Goal: Task Accomplishment & Management: Manage account settings

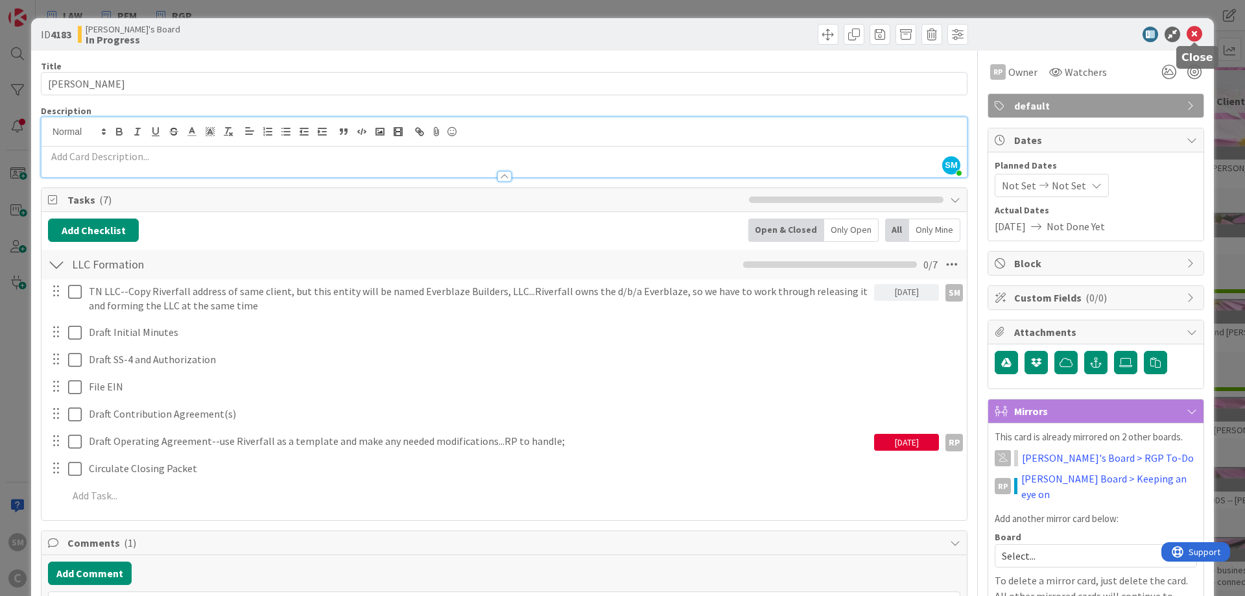
click at [1193, 30] on icon at bounding box center [1195, 35] width 16 height 16
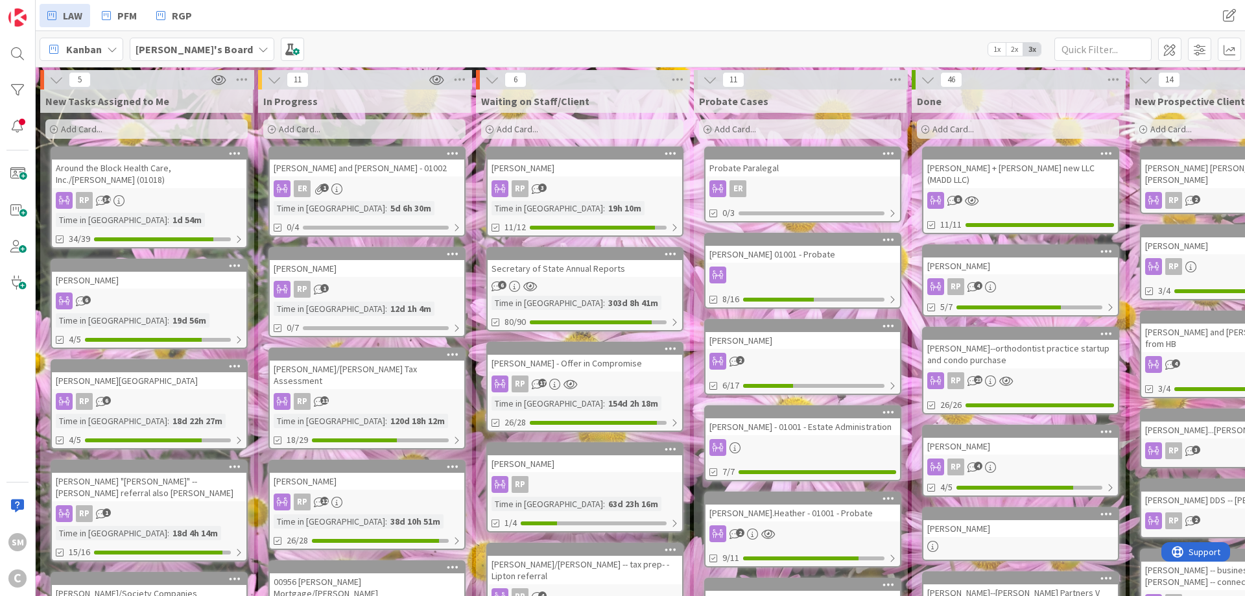
click at [377, 186] on div "ER 1" at bounding box center [367, 188] width 195 height 17
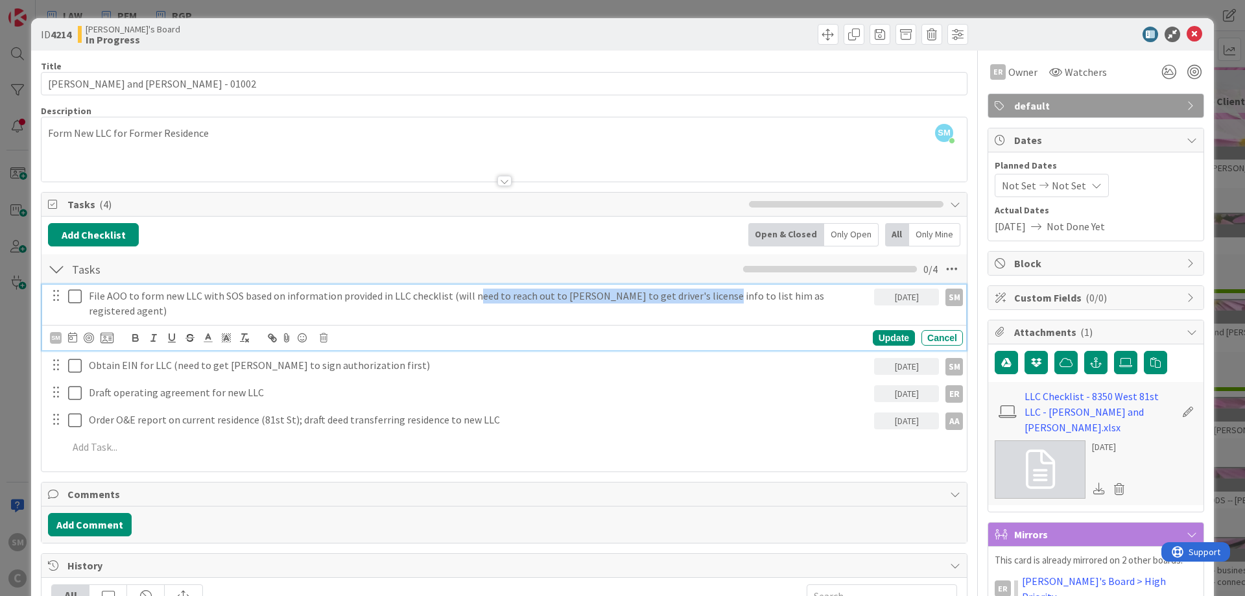
drag, startPoint x: 472, startPoint y: 295, endPoint x: 754, endPoint y: 298, distance: 282.8
click at [697, 298] on p "File AOO to form new LLC with SOS based on information provided in LLC checklis…" at bounding box center [479, 303] width 780 height 29
click at [790, 296] on p "File AOO to form new LLC with SOS based on information provided in LLC checklis…" at bounding box center [479, 303] width 780 height 29
click at [856, 295] on p "File AOO to form new LLC with SOS based on information provided in LLC checklis…" at bounding box center [479, 303] width 780 height 29
click at [1199, 32] on icon at bounding box center [1195, 35] width 16 height 16
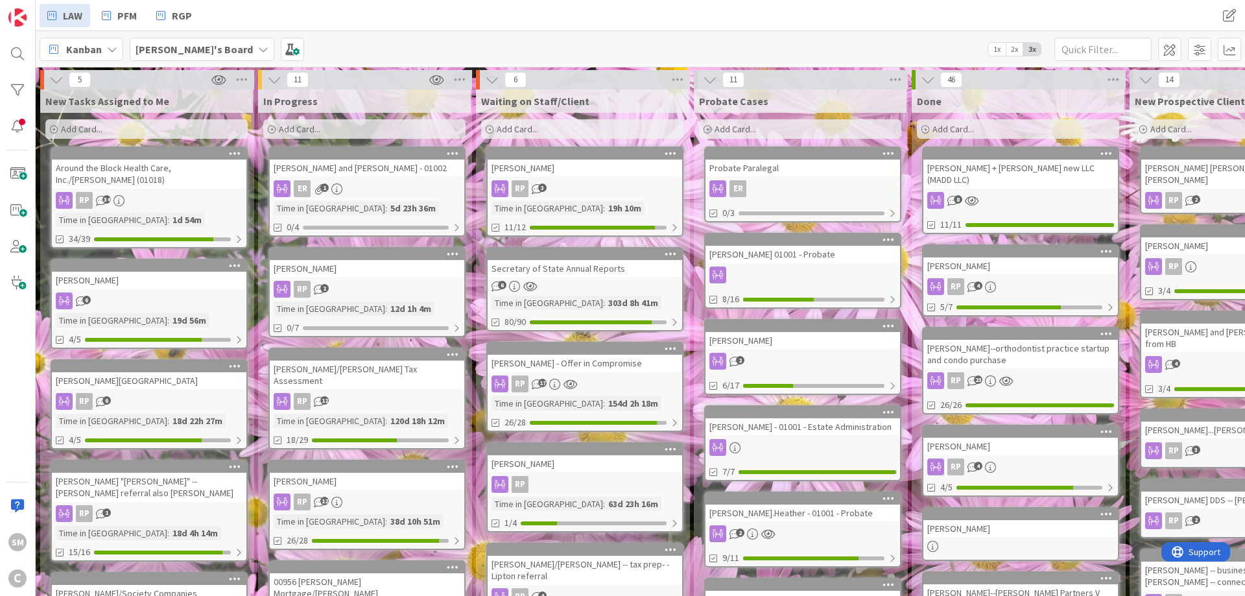
click at [178, 173] on div "Around the Block Health Care, Inc./[PERSON_NAME] (01018)" at bounding box center [149, 174] width 195 height 29
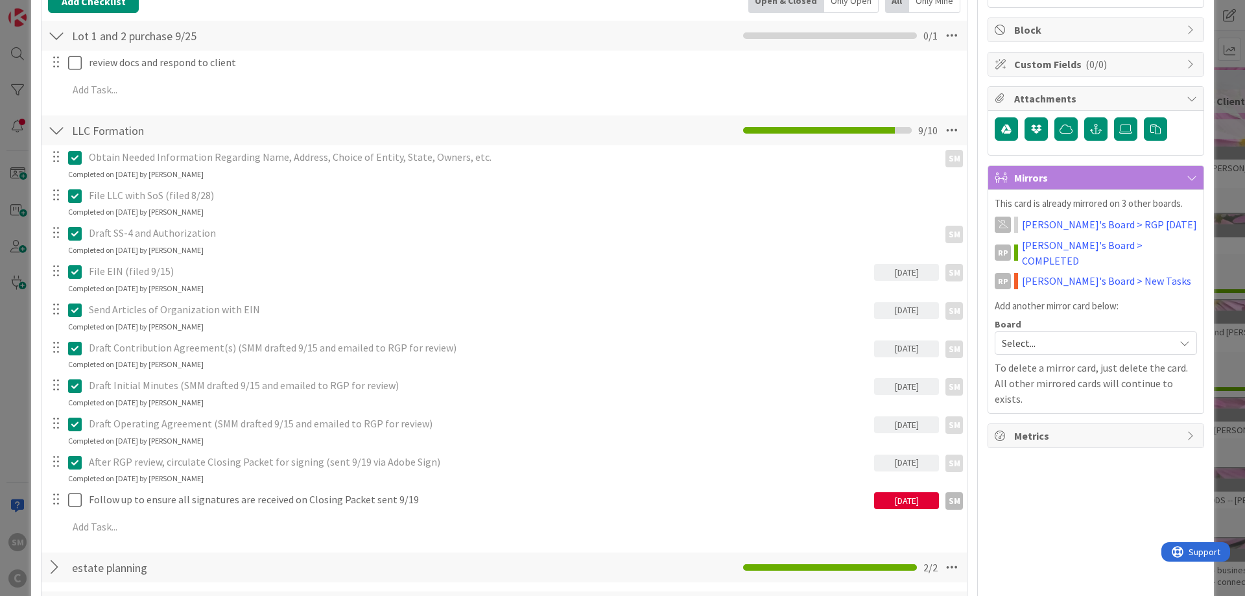
scroll to position [467, 0]
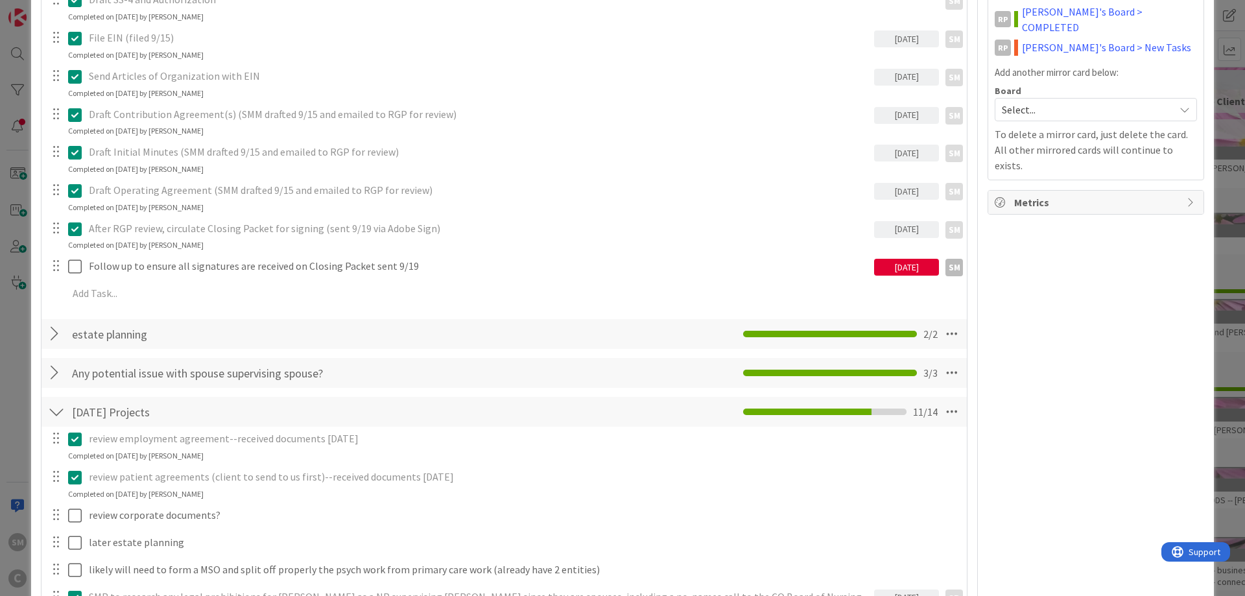
click at [921, 269] on div "[DATE]" at bounding box center [906, 267] width 65 height 17
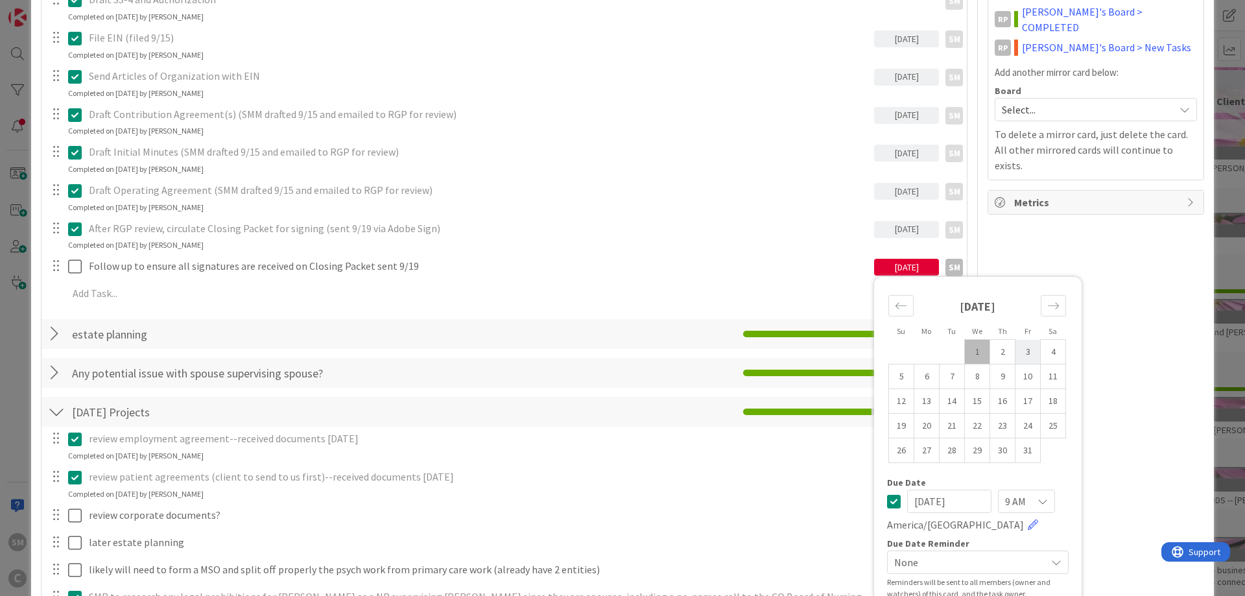
click at [1026, 348] on td "3" at bounding box center [1028, 352] width 25 height 25
type input "[DATE]"
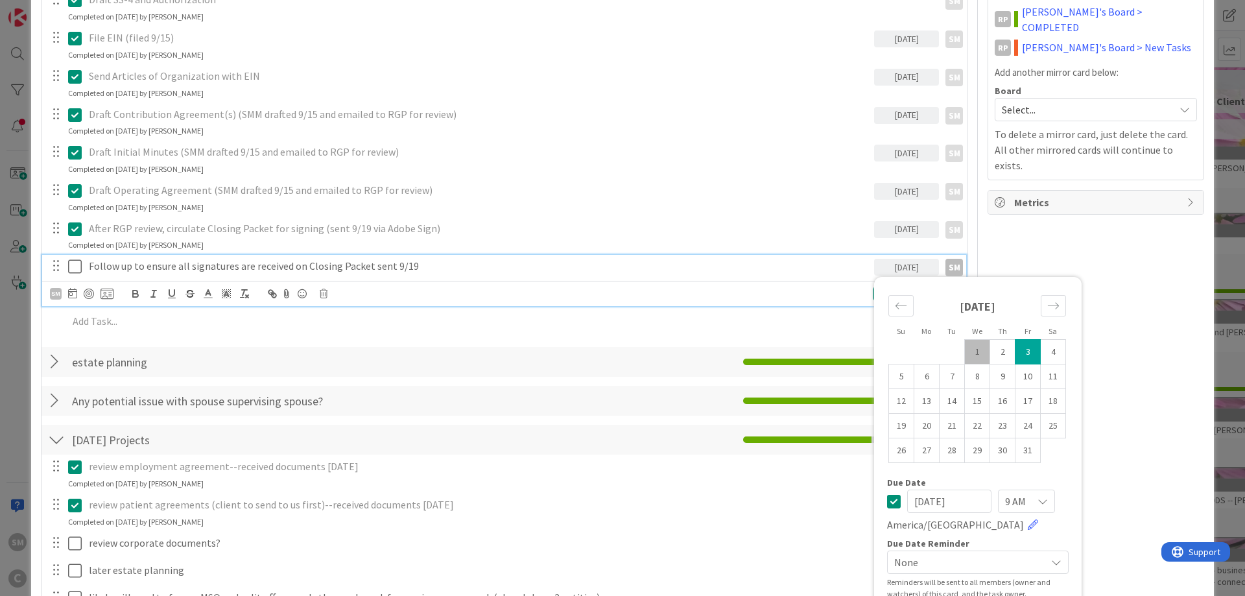
click at [441, 265] on p "Follow up to ensure all signatures are received on Closing Packet sent 9/19" at bounding box center [479, 266] width 780 height 15
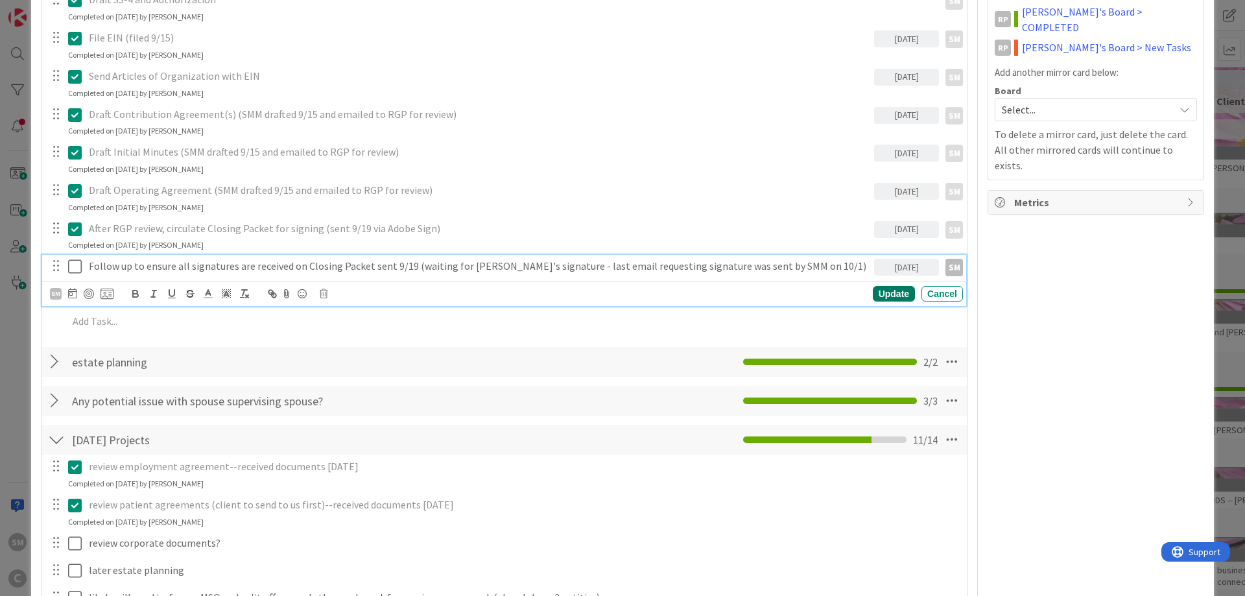
click at [903, 293] on div "Update" at bounding box center [894, 294] width 42 height 16
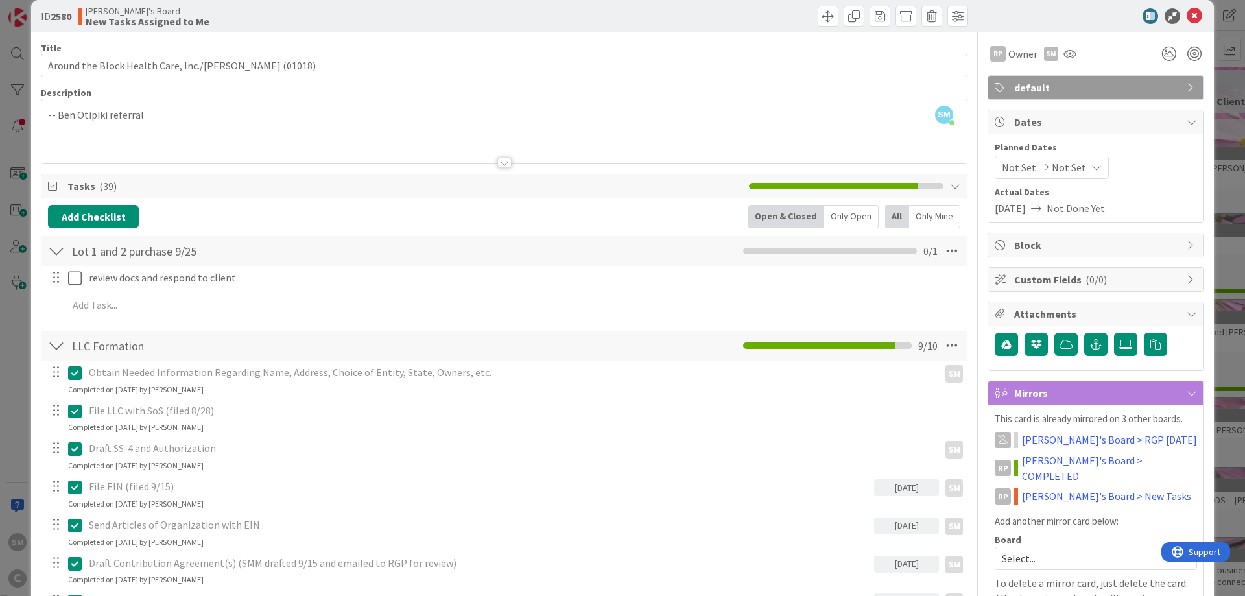
scroll to position [0, 0]
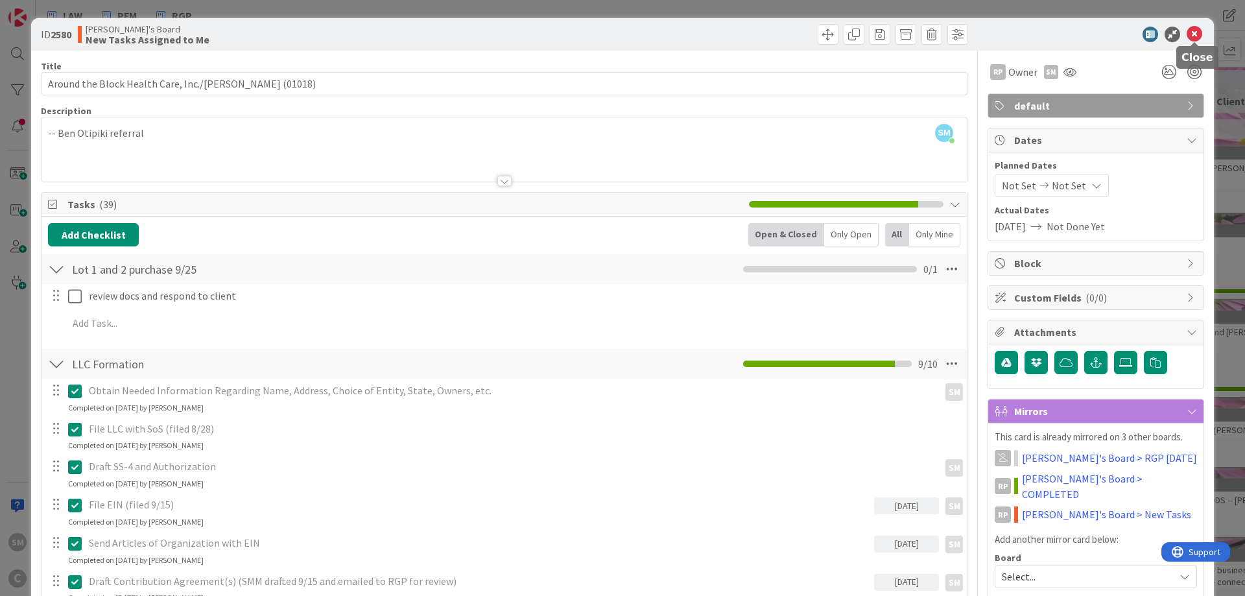
click at [1196, 34] on icon at bounding box center [1195, 35] width 16 height 16
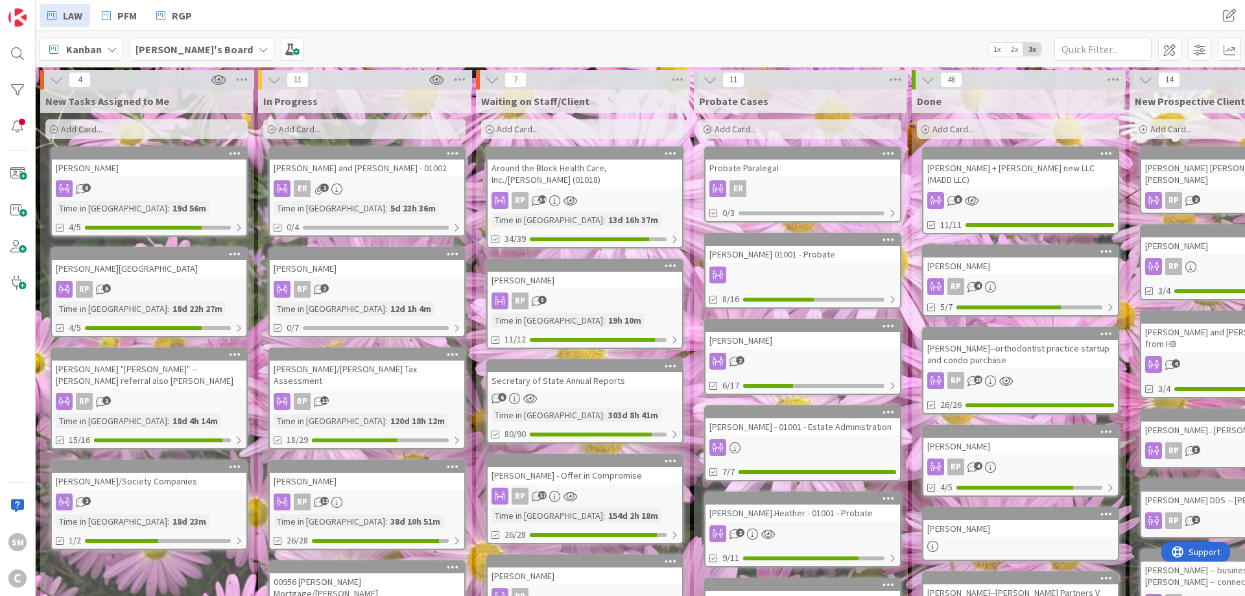
click at [436, 139] on div "In Progress Add Card..." at bounding box center [364, 116] width 213 height 52
click at [281, 45] on span at bounding box center [292, 49] width 23 height 23
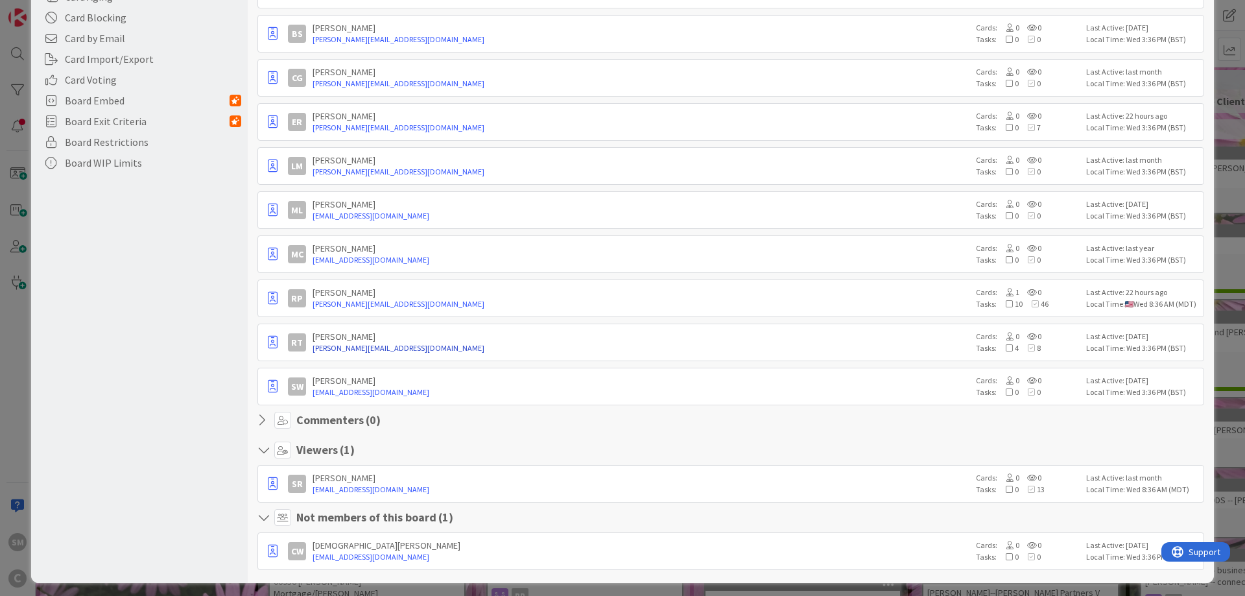
scroll to position [332, 0]
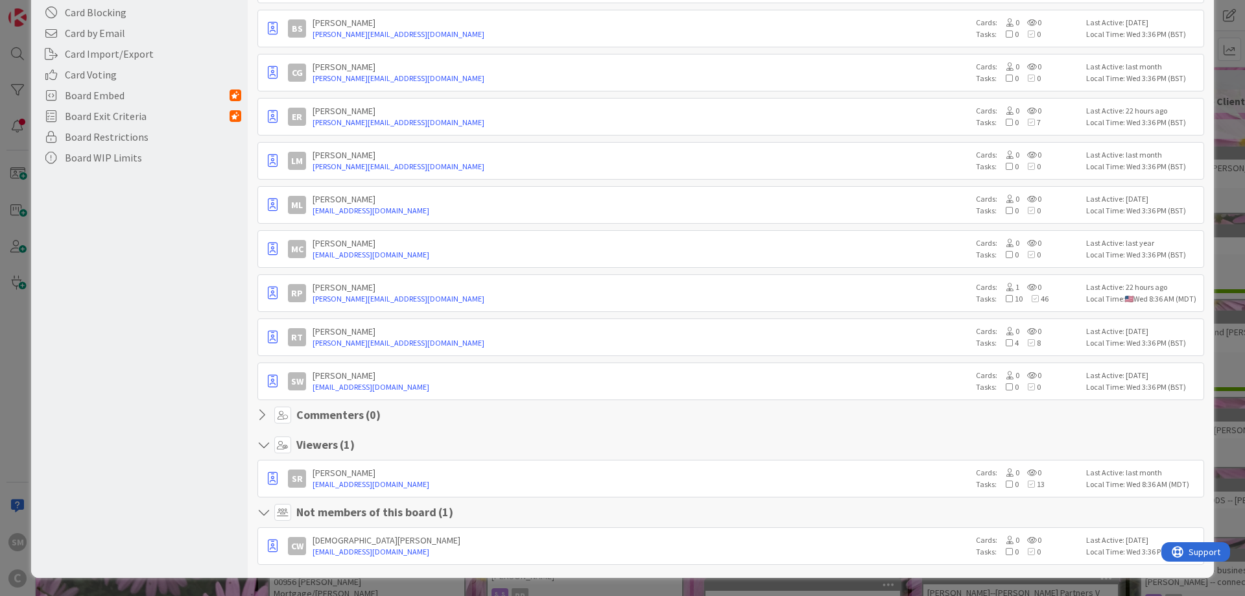
click at [429, 519] on h4 "Not members of this board ( 1 )" at bounding box center [374, 512] width 157 height 14
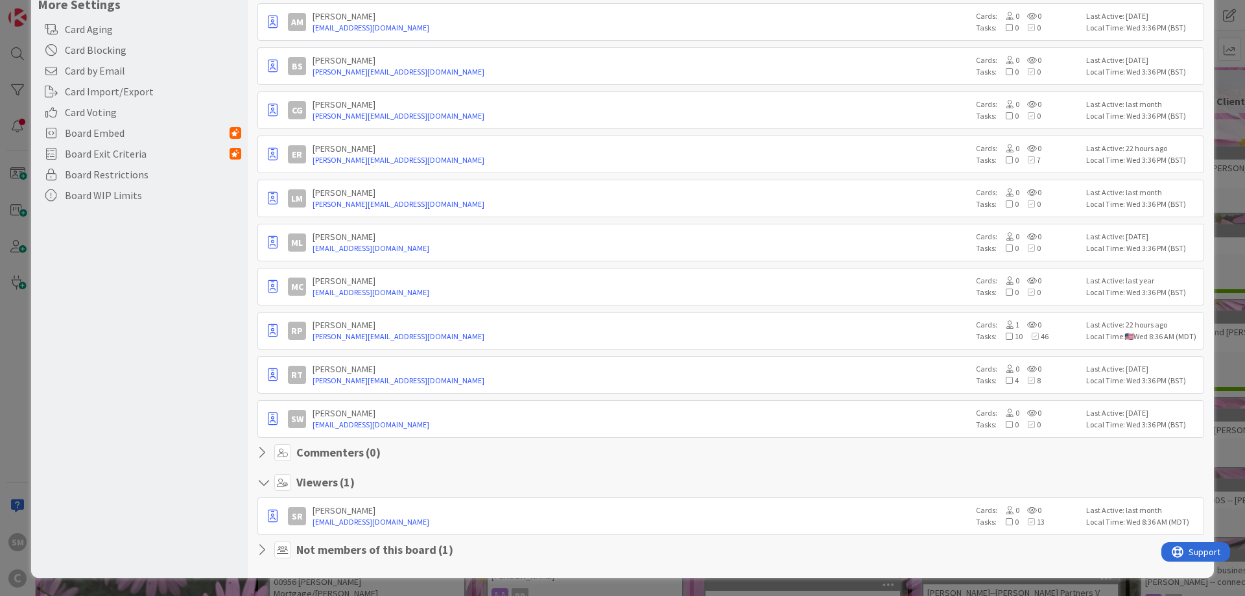
click at [426, 555] on h4 "Not members of this board ( 1 )" at bounding box center [374, 550] width 157 height 14
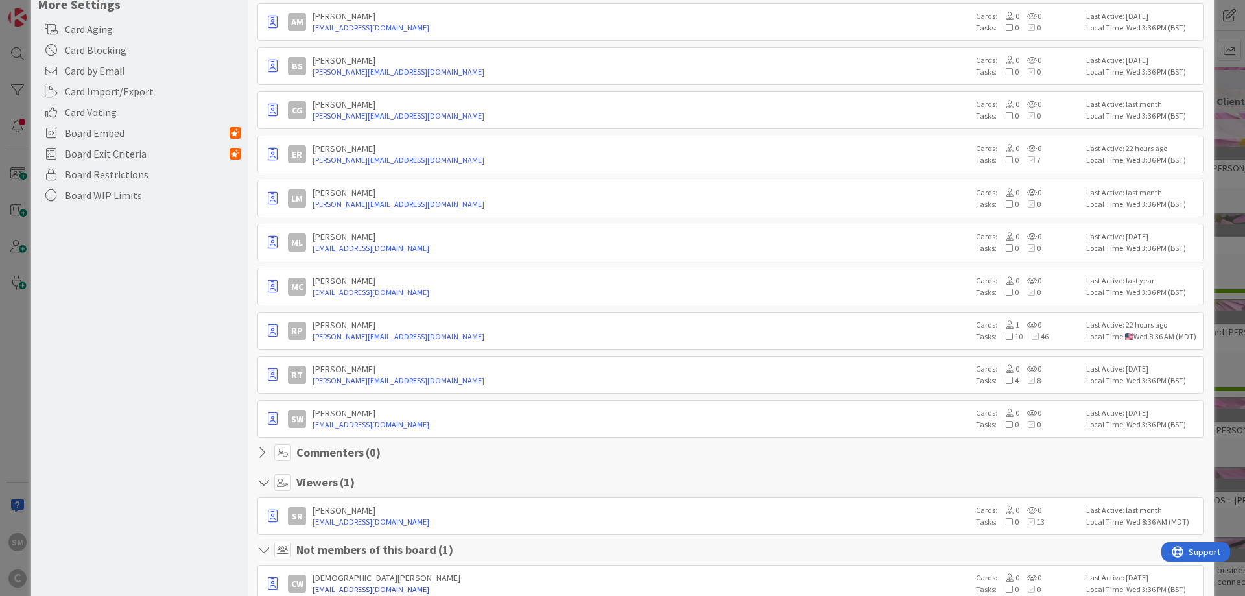
scroll to position [332, 0]
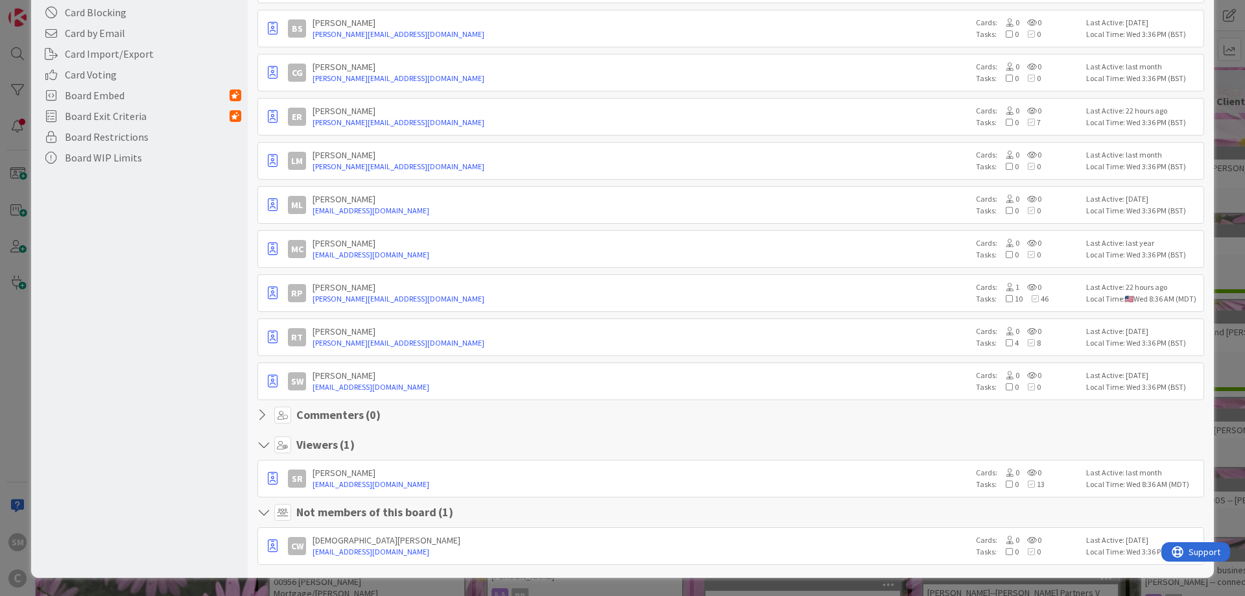
click at [453, 533] on div "[PERSON_NAME][DEMOGRAPHIC_DATA] Workman [EMAIL_ADDRESS][DOMAIN_NAME] Cards: 0 0…" at bounding box center [731, 546] width 947 height 38
click at [455, 543] on div "[DEMOGRAPHIC_DATA][PERSON_NAME]" at bounding box center [641, 541] width 657 height 12
click at [272, 546] on icon "button" at bounding box center [273, 546] width 10 height 13
click at [330, 476] on p "Promote to Collaborator" at bounding box center [337, 474] width 90 height 9
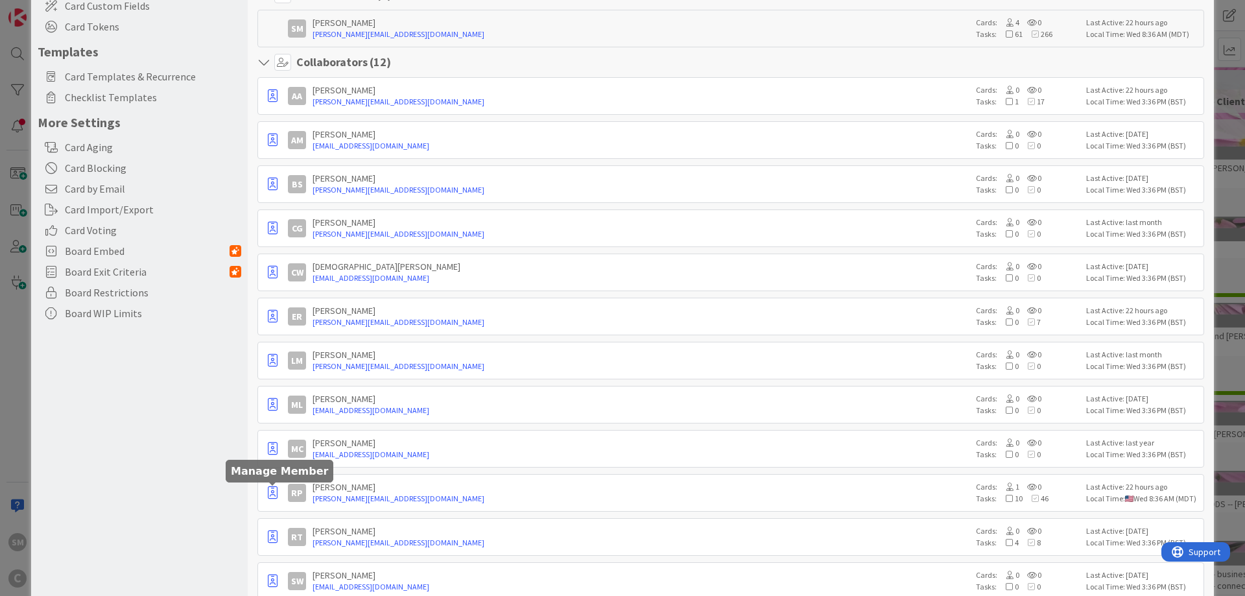
scroll to position [0, 0]
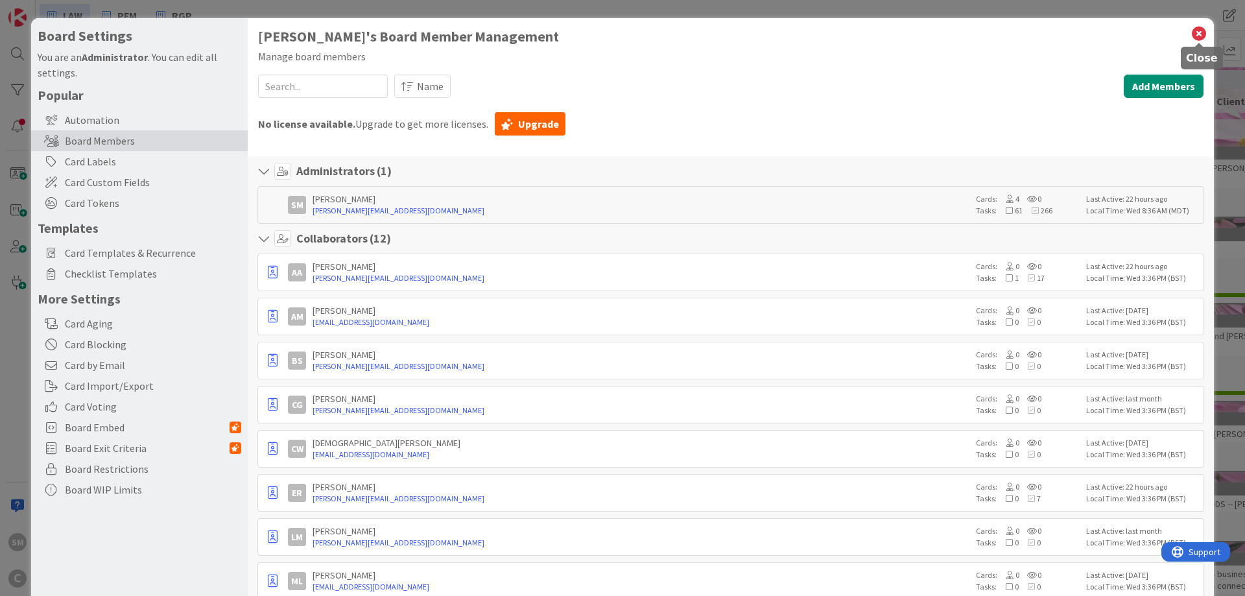
click at [1199, 37] on icon at bounding box center [1199, 34] width 17 height 18
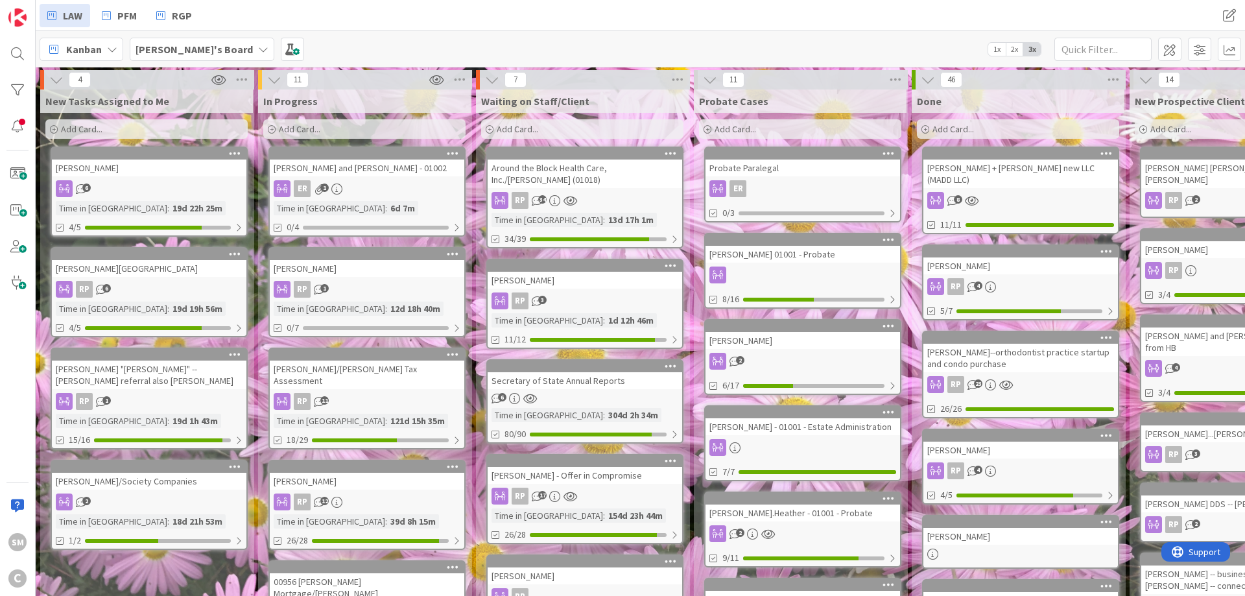
click at [214, 47] on b "[PERSON_NAME]'s Board" at bounding box center [194, 49] width 117 height 13
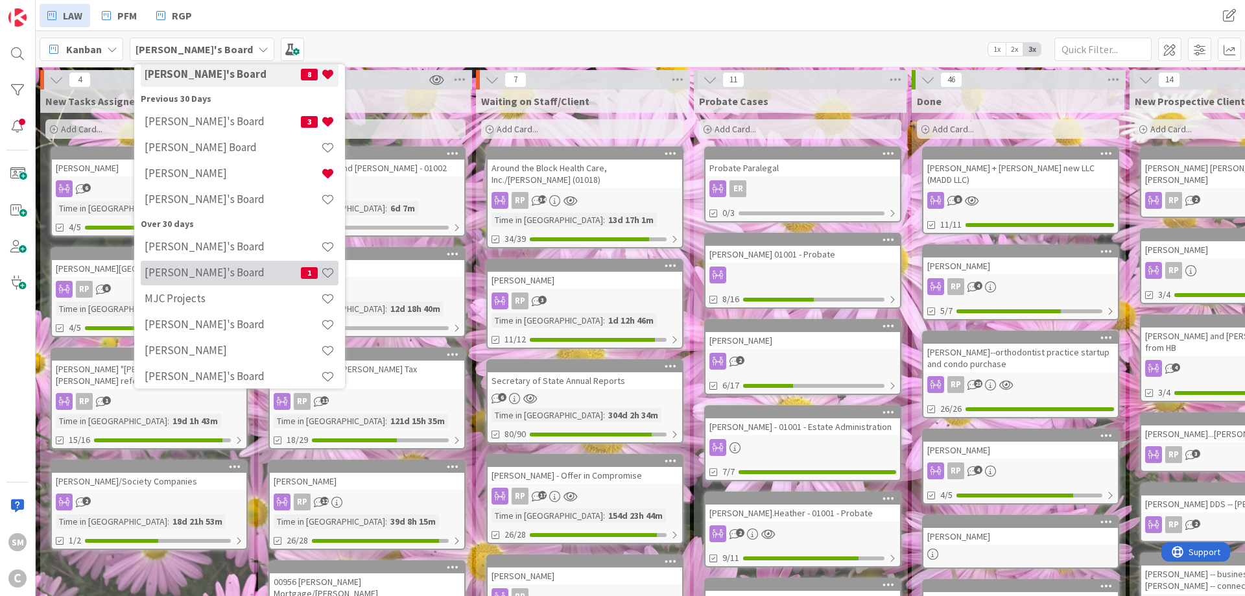
scroll to position [94, 0]
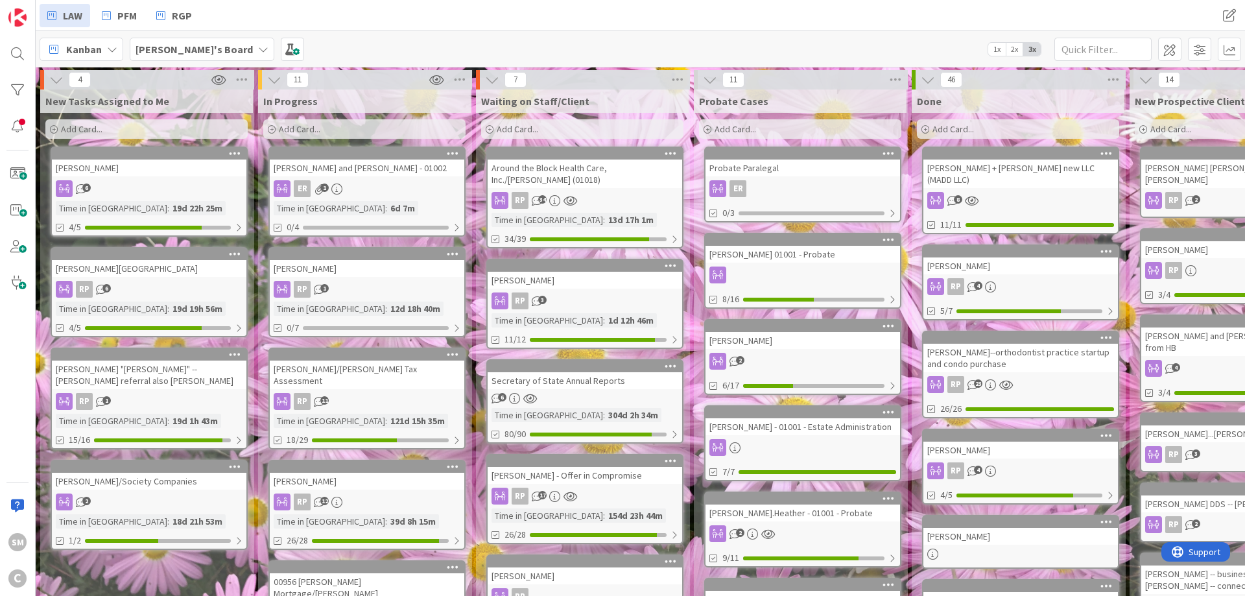
click at [258, 49] on icon at bounding box center [263, 49] width 10 height 10
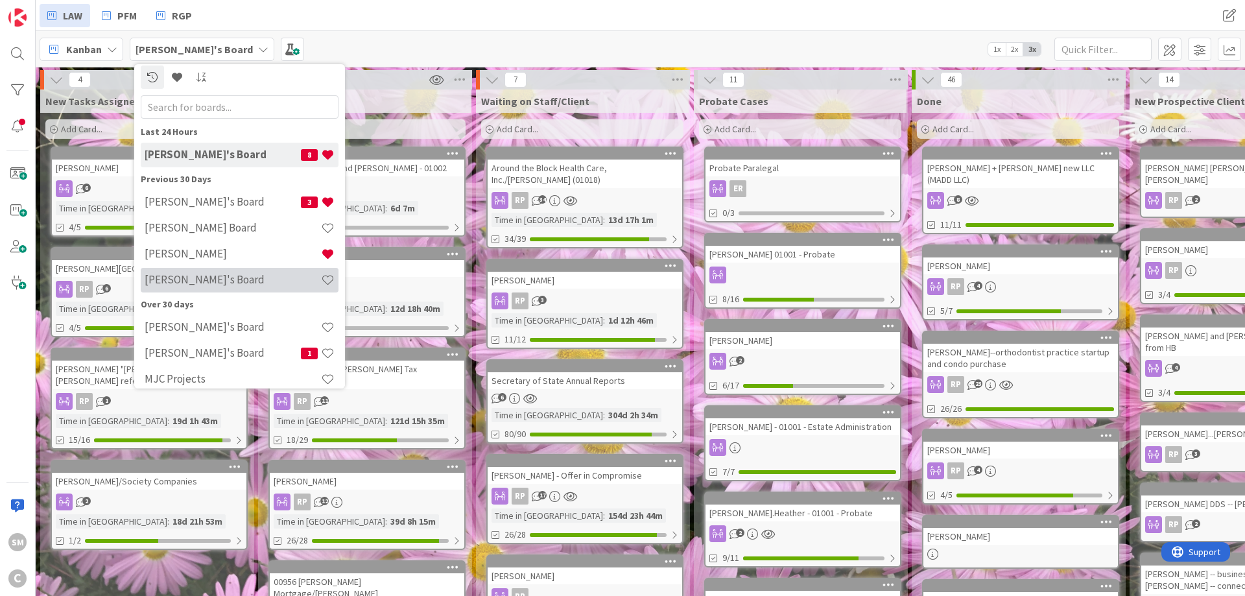
scroll to position [0, 0]
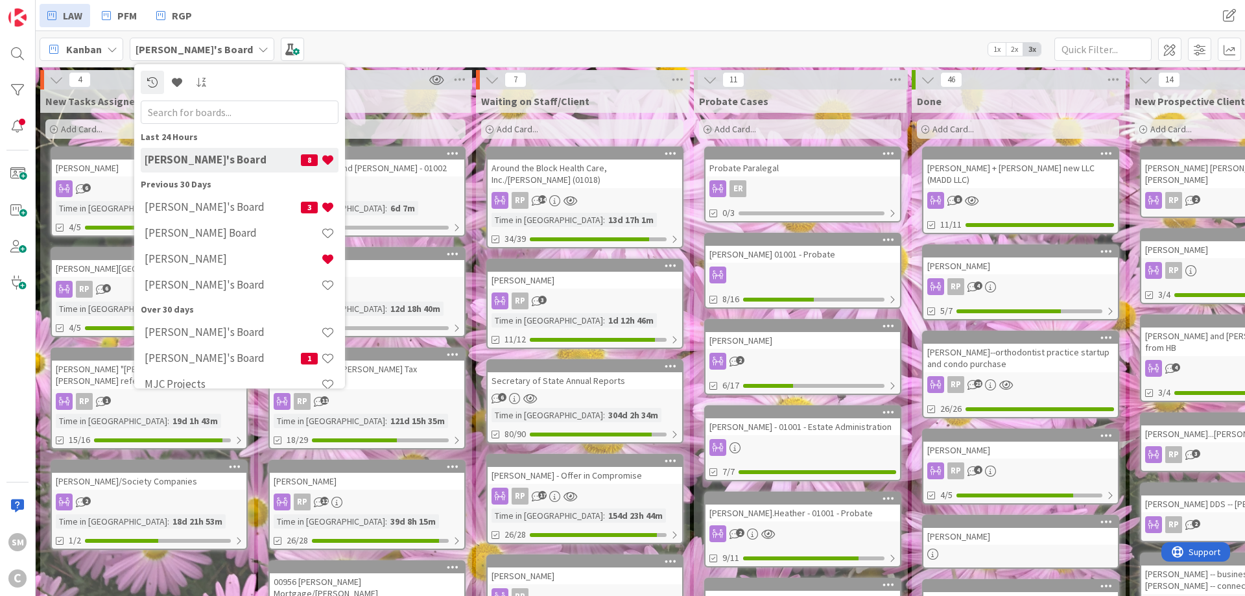
click at [210, 114] on input "text" at bounding box center [240, 112] width 198 height 23
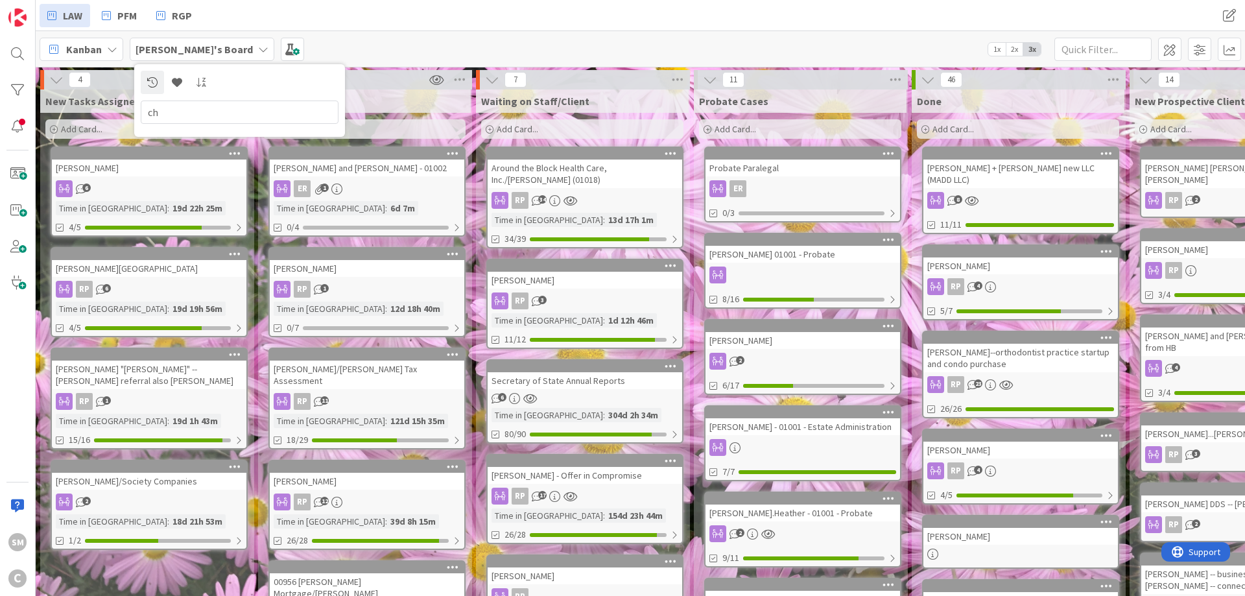
type input "c"
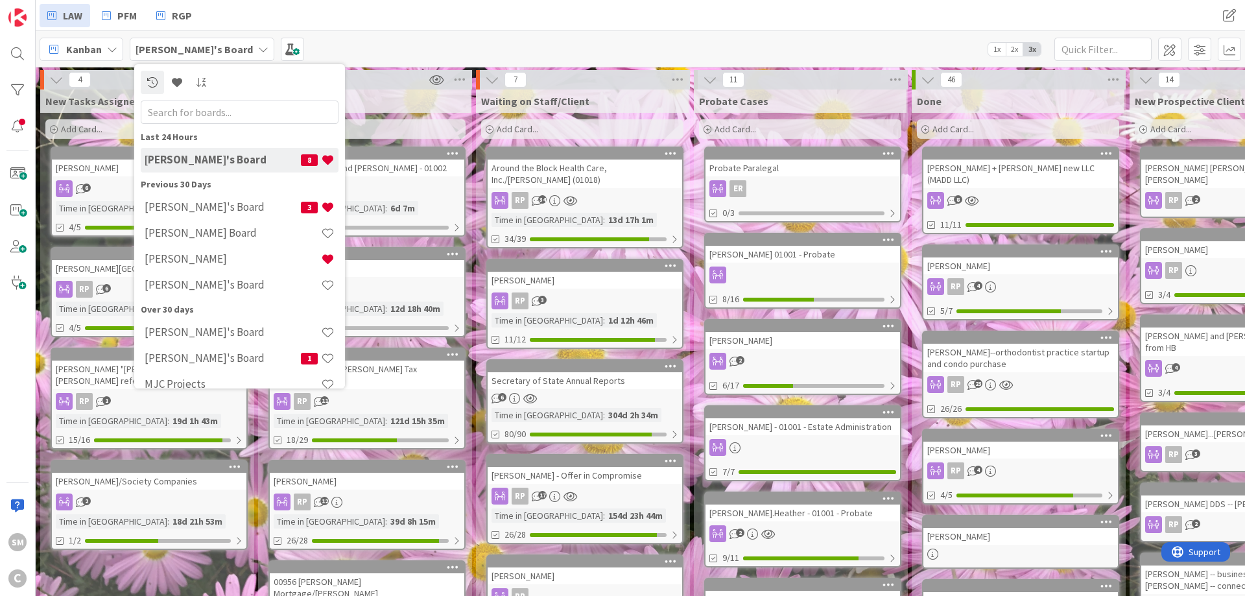
click at [243, 110] on input "text" at bounding box center [240, 112] width 198 height 23
click at [201, 90] on link at bounding box center [201, 82] width 23 height 23
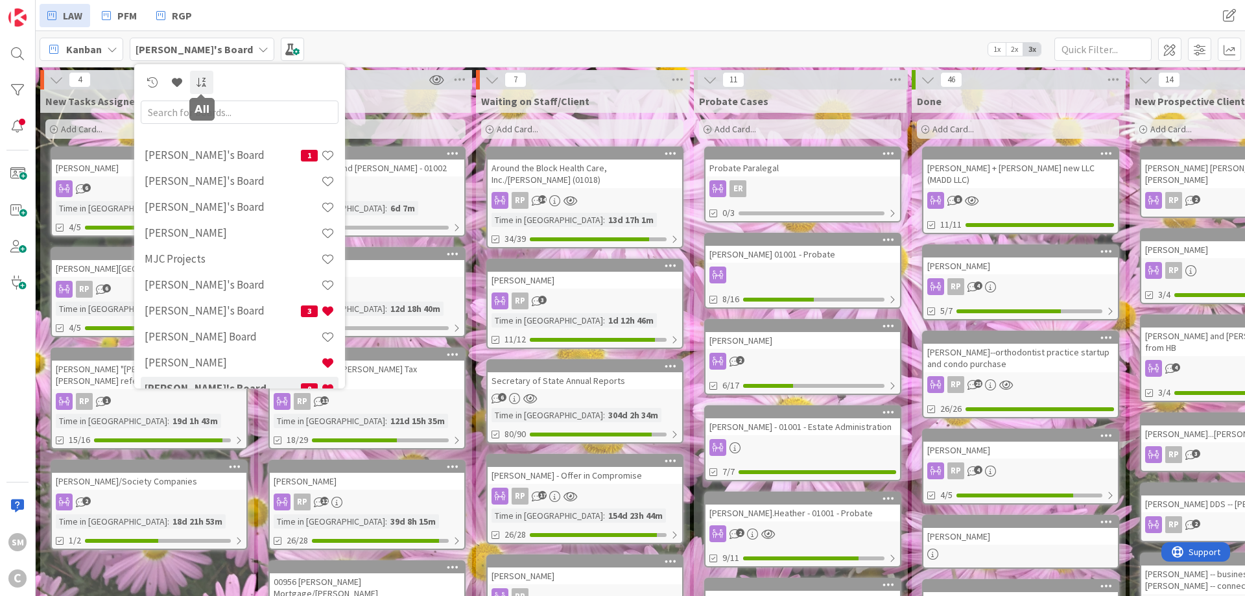
click at [201, 81] on icon at bounding box center [202, 82] width 12 height 10
click at [178, 86] on icon at bounding box center [177, 82] width 10 height 10
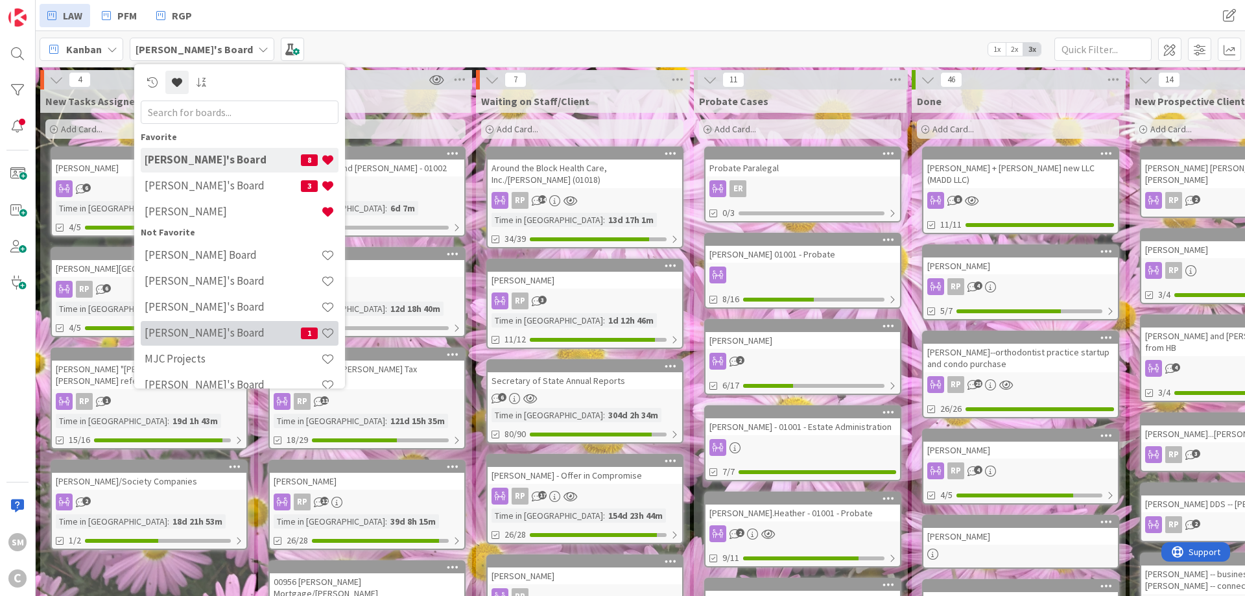
click at [189, 329] on h4 "[PERSON_NAME]'s Board" at bounding box center [223, 332] width 156 height 13
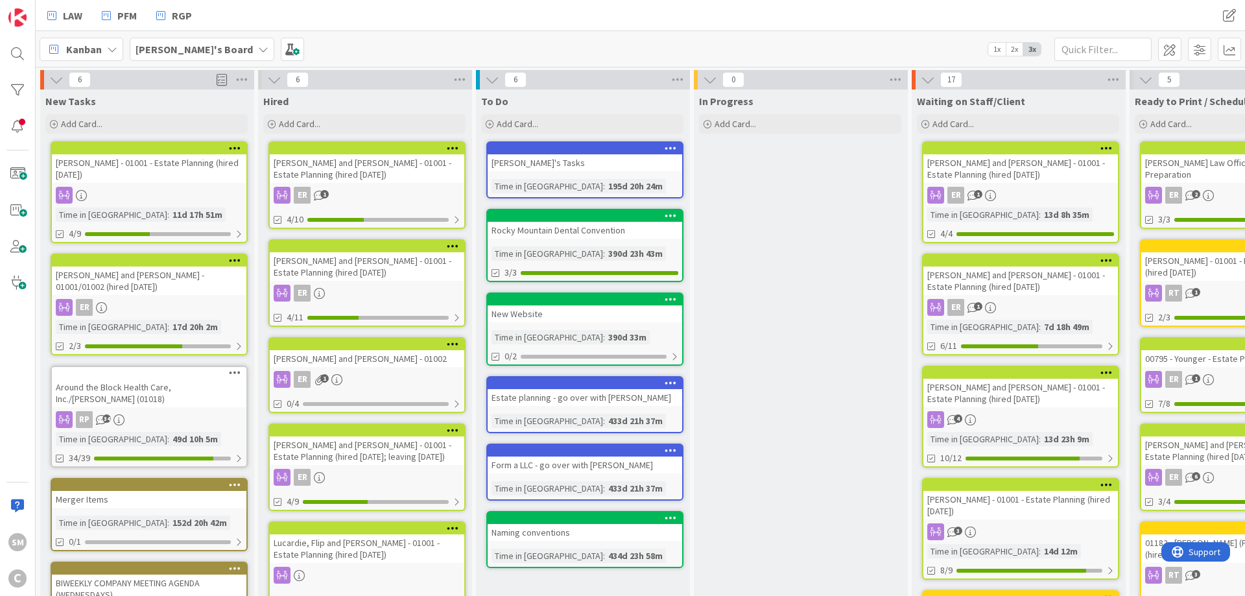
click at [176, 48] on b "[PERSON_NAME]'s Board" at bounding box center [194, 49] width 117 height 13
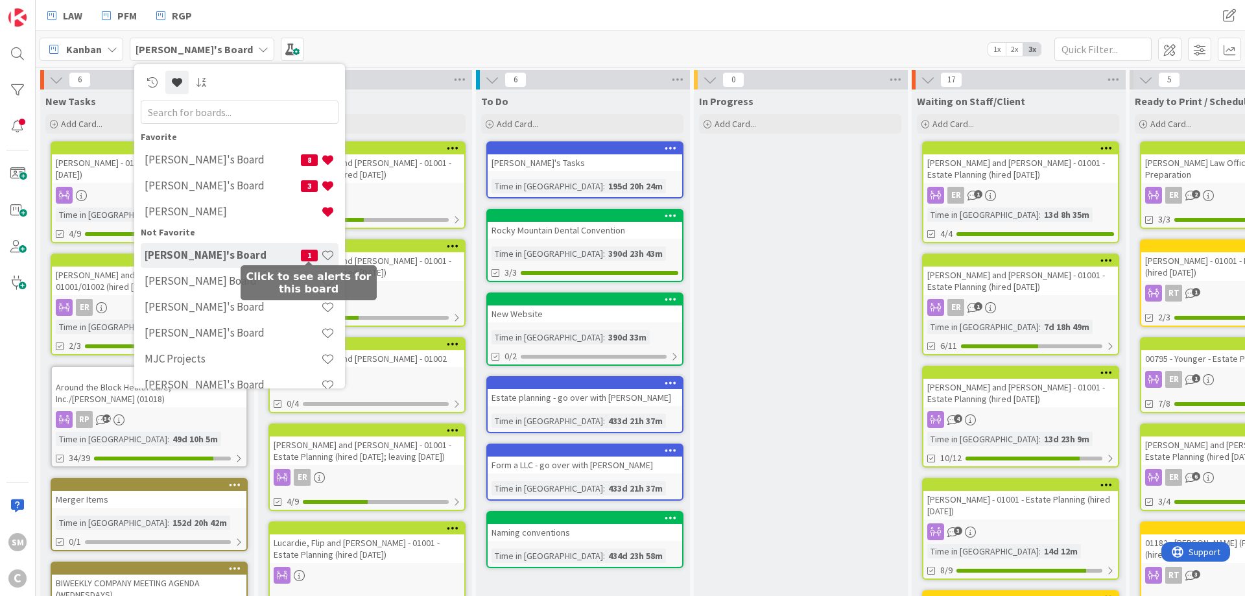
click at [311, 256] on span "1" at bounding box center [309, 256] width 17 height 12
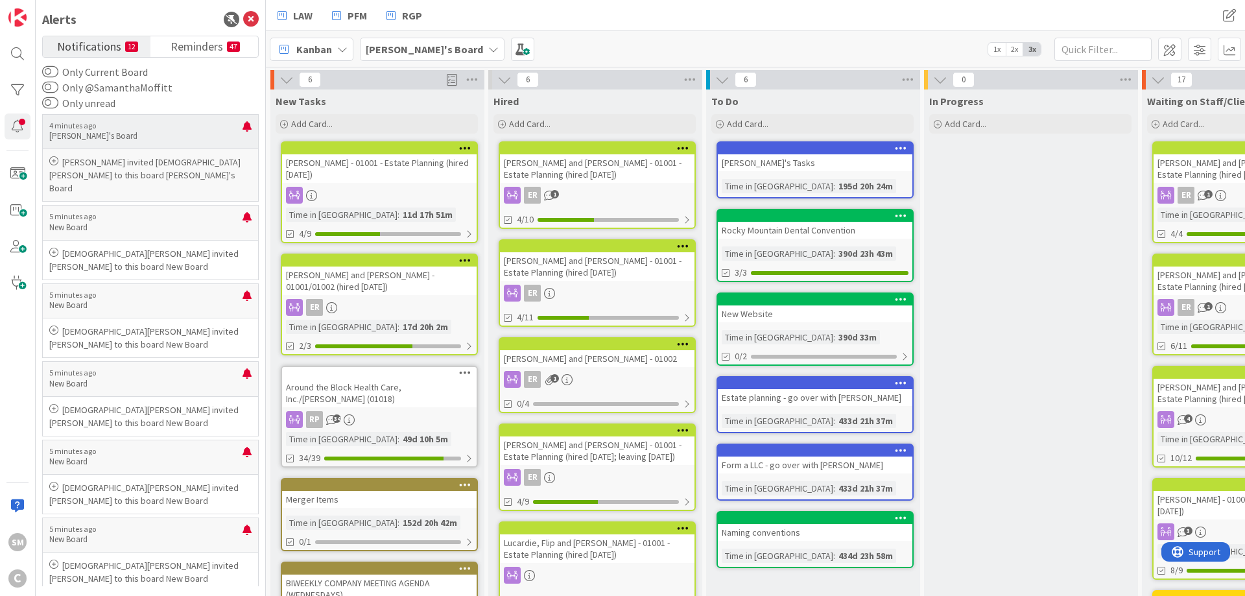
click at [174, 173] on p "[PERSON_NAME] invited [DEMOGRAPHIC_DATA][PERSON_NAME] to this board [PERSON_NAM…" at bounding box center [150, 175] width 202 height 39
drag, startPoint x: 248, startPoint y: 128, endPoint x: 159, endPoint y: 150, distance: 91.4
click at [159, 150] on div "4 minutes ago [PERSON_NAME]'s Board [PERSON_NAME] invited [DEMOGRAPHIC_DATA][PE…" at bounding box center [150, 158] width 217 height 88
click at [248, 22] on icon at bounding box center [251, 20] width 16 height 16
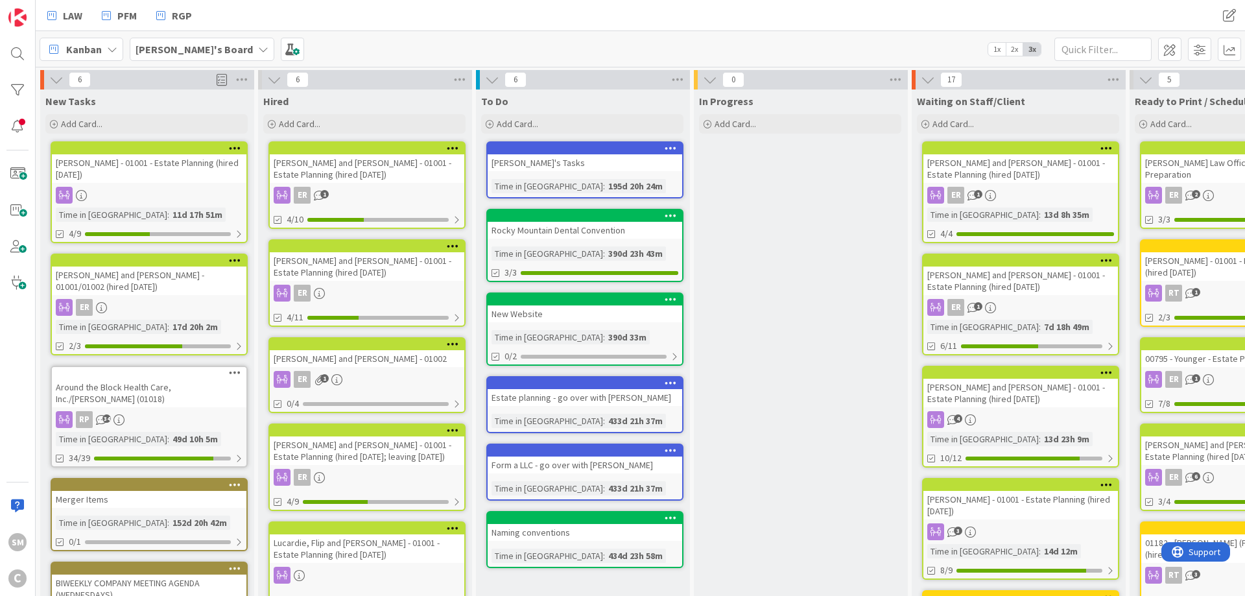
click at [202, 45] on b "[PERSON_NAME]'s Board" at bounding box center [194, 49] width 117 height 13
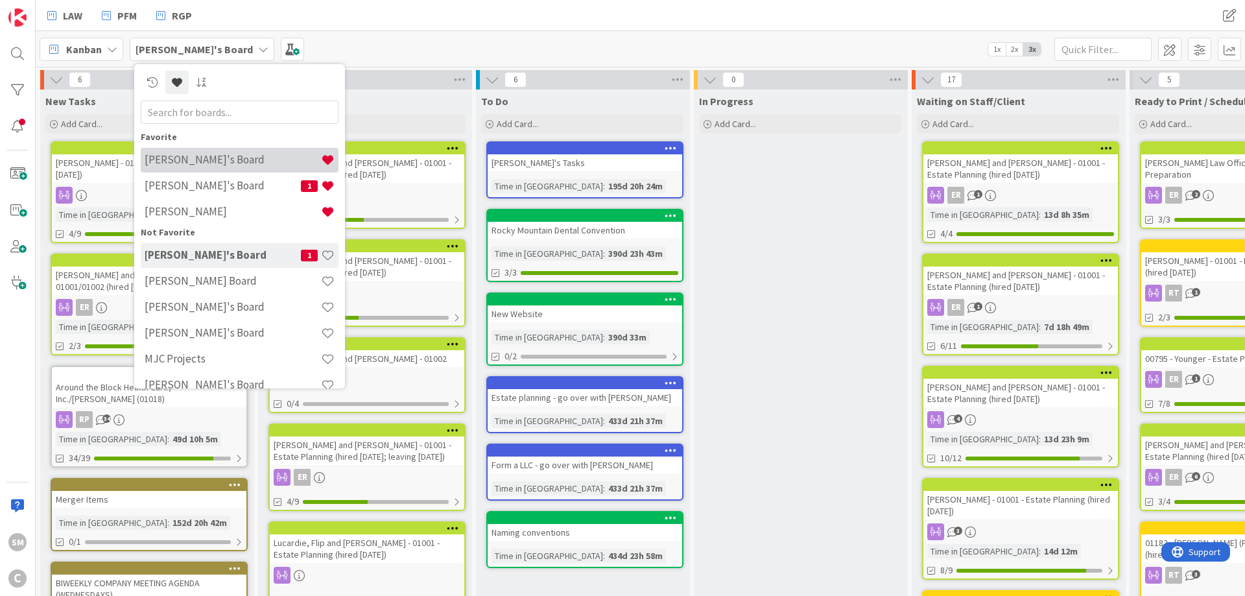
click at [212, 167] on div "[PERSON_NAME]'s Board" at bounding box center [240, 160] width 198 height 25
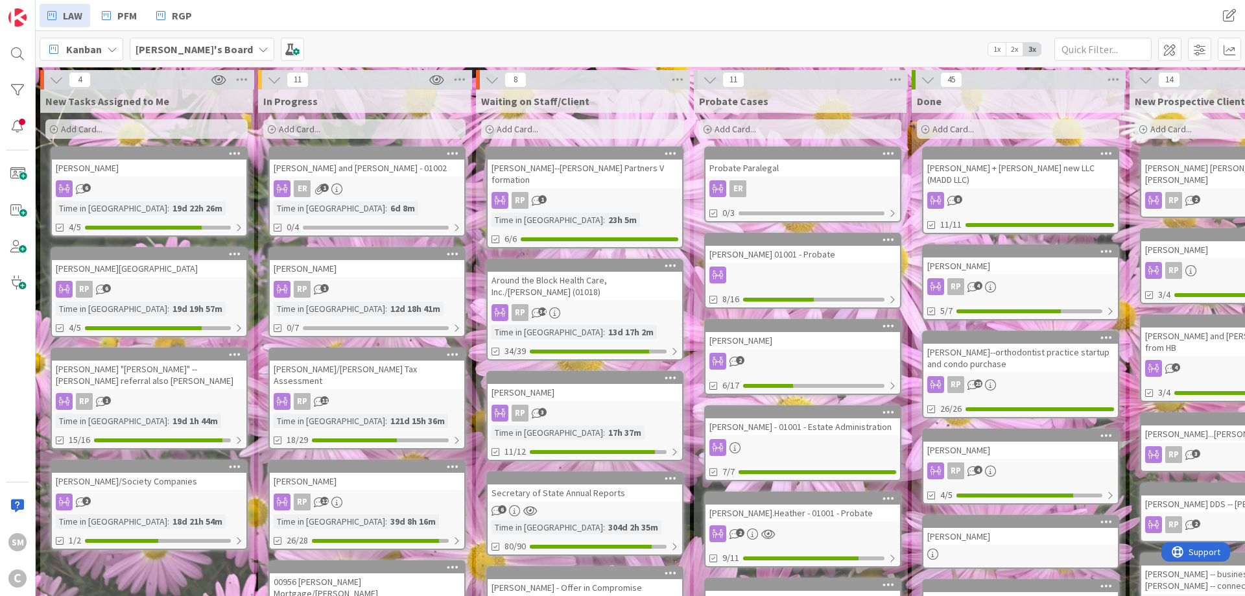
click at [579, 165] on div "[PERSON_NAME]--[PERSON_NAME] Partners V formation" at bounding box center [585, 174] width 195 height 29
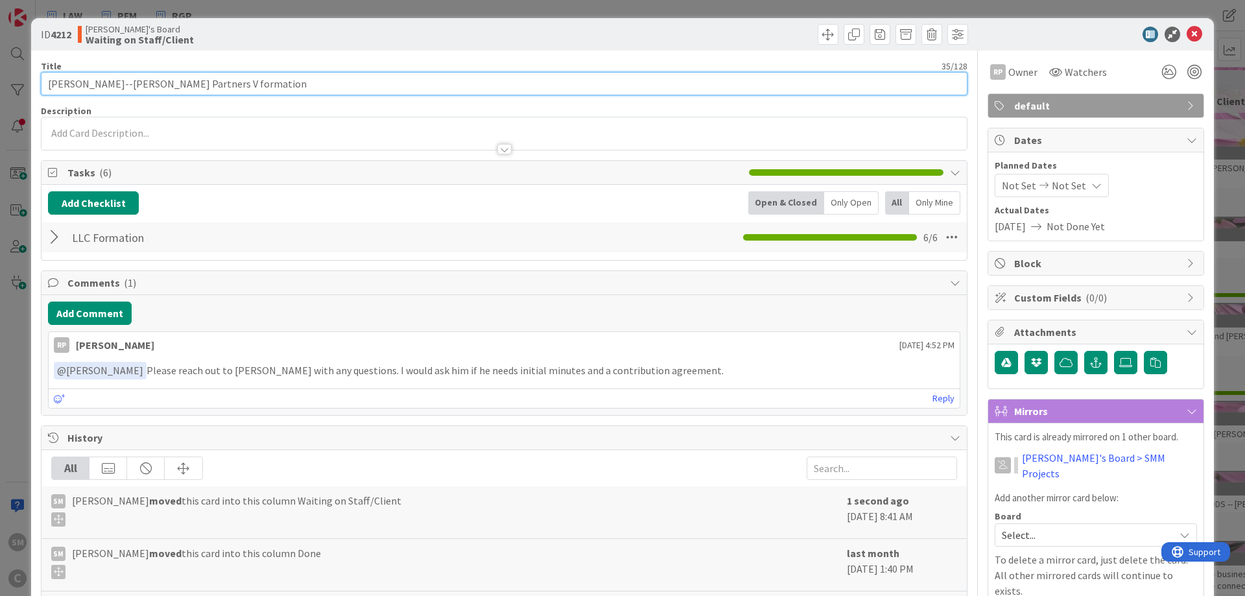
click at [231, 79] on input "[PERSON_NAME]--[PERSON_NAME] Partners V formation" at bounding box center [504, 83] width 927 height 23
type input "[PERSON_NAME]--[PERSON_NAME] Partners V and VI formations"
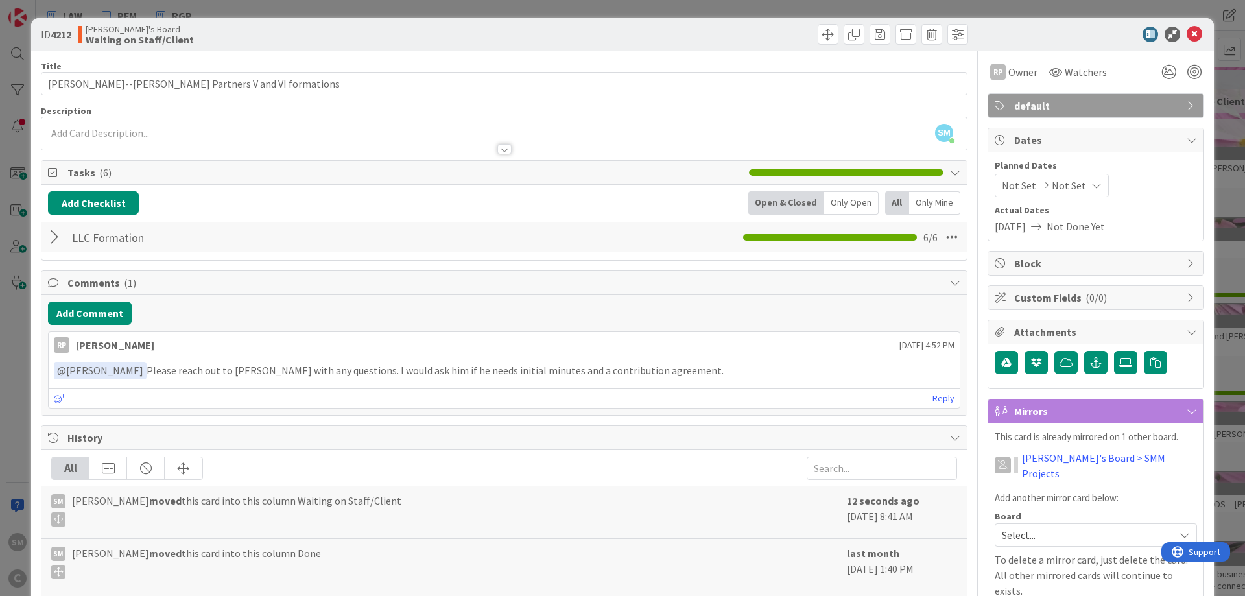
click at [52, 239] on div at bounding box center [56, 237] width 17 height 23
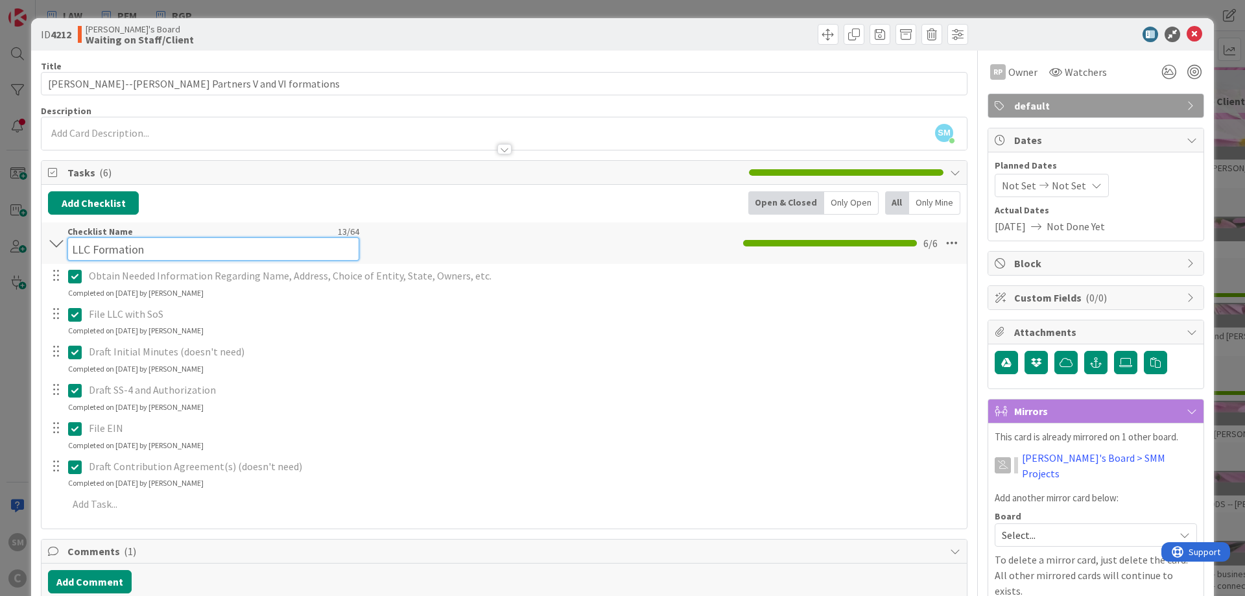
click at [74, 239] on input "LLC Formation" at bounding box center [213, 248] width 292 height 23
type input "Chatt Partners V - EJ, LLC Formation"
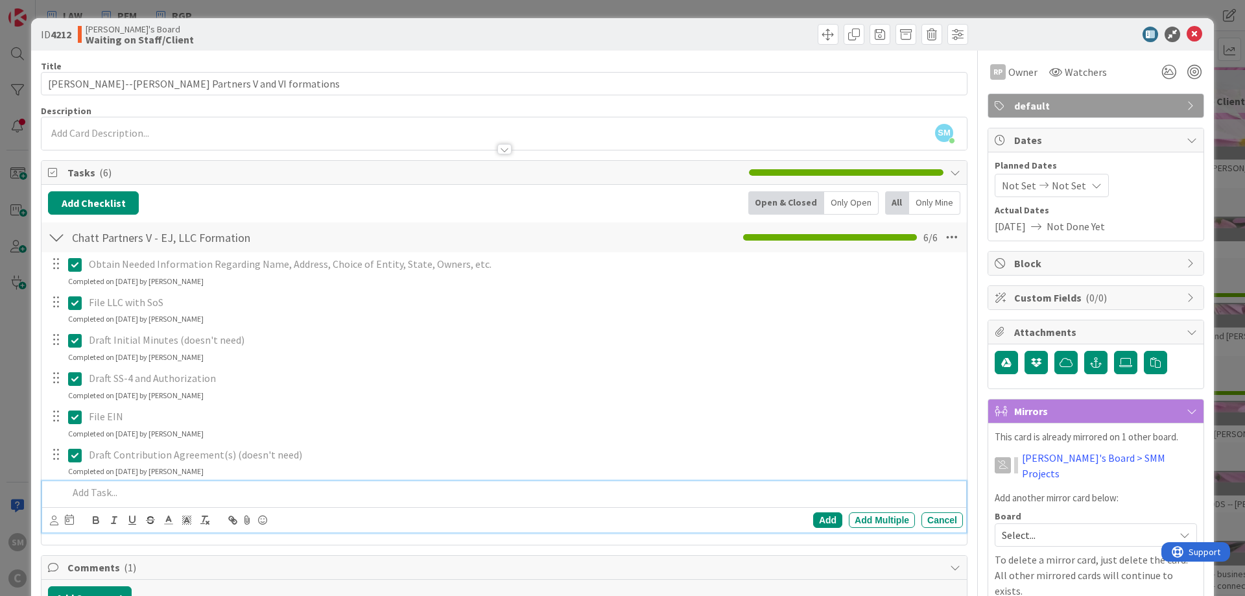
click at [169, 504] on div at bounding box center [513, 492] width 900 height 23
click at [50, 515] on div at bounding box center [54, 520] width 8 height 14
click at [55, 522] on icon at bounding box center [54, 521] width 8 height 10
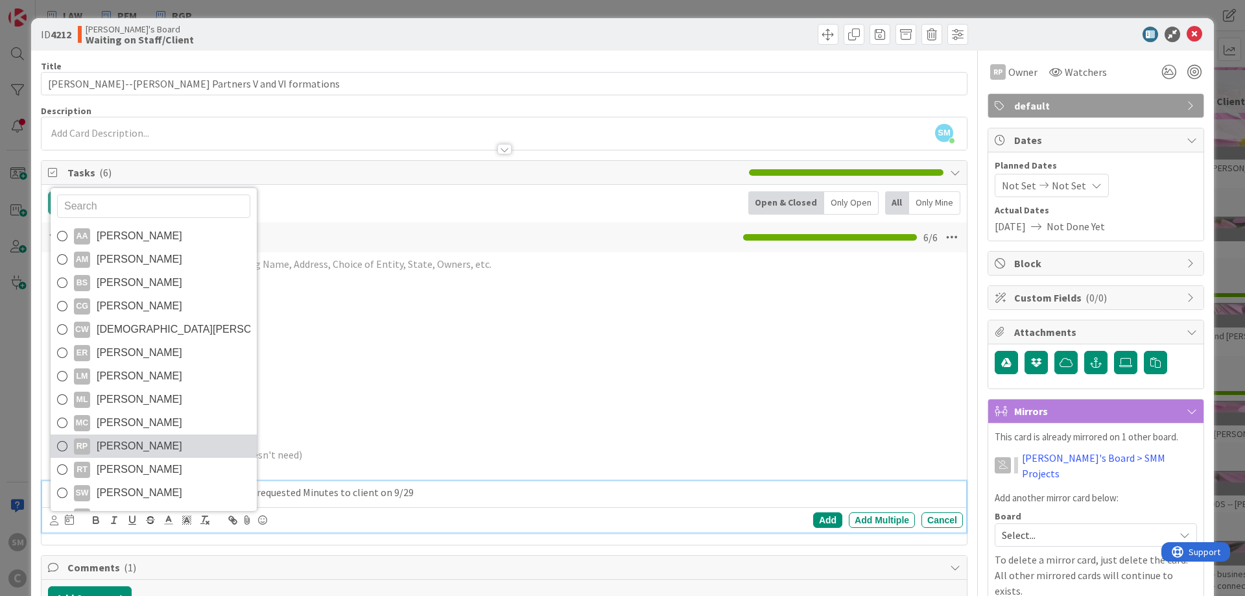
scroll to position [22, 0]
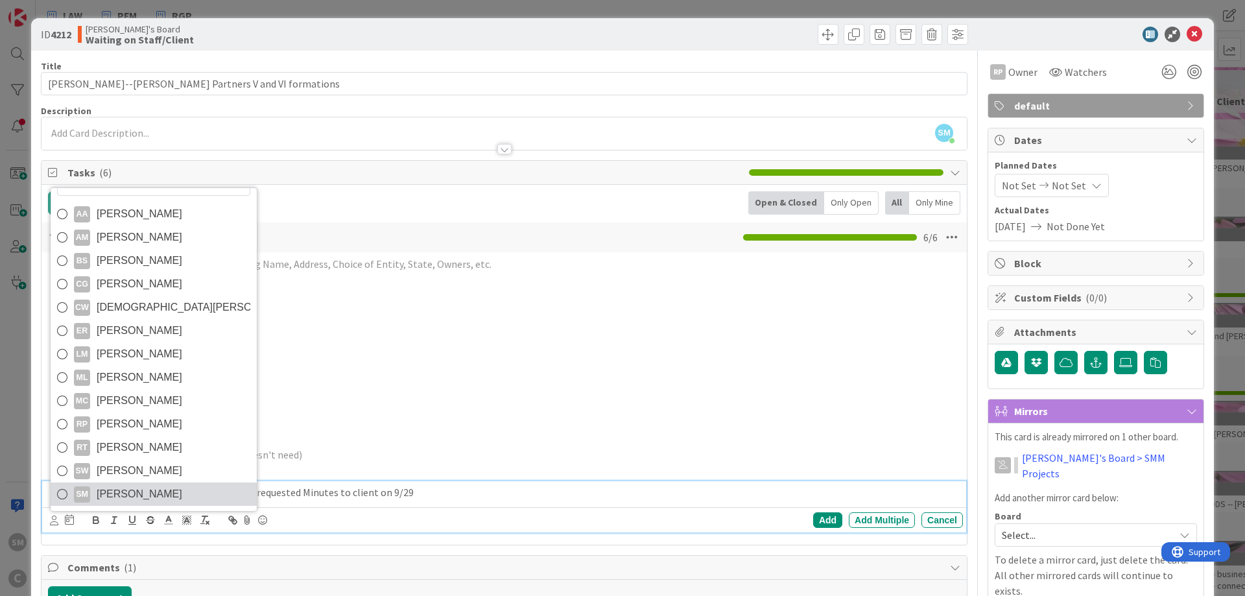
click at [148, 492] on span "[PERSON_NAME]" at bounding box center [140, 494] width 86 height 19
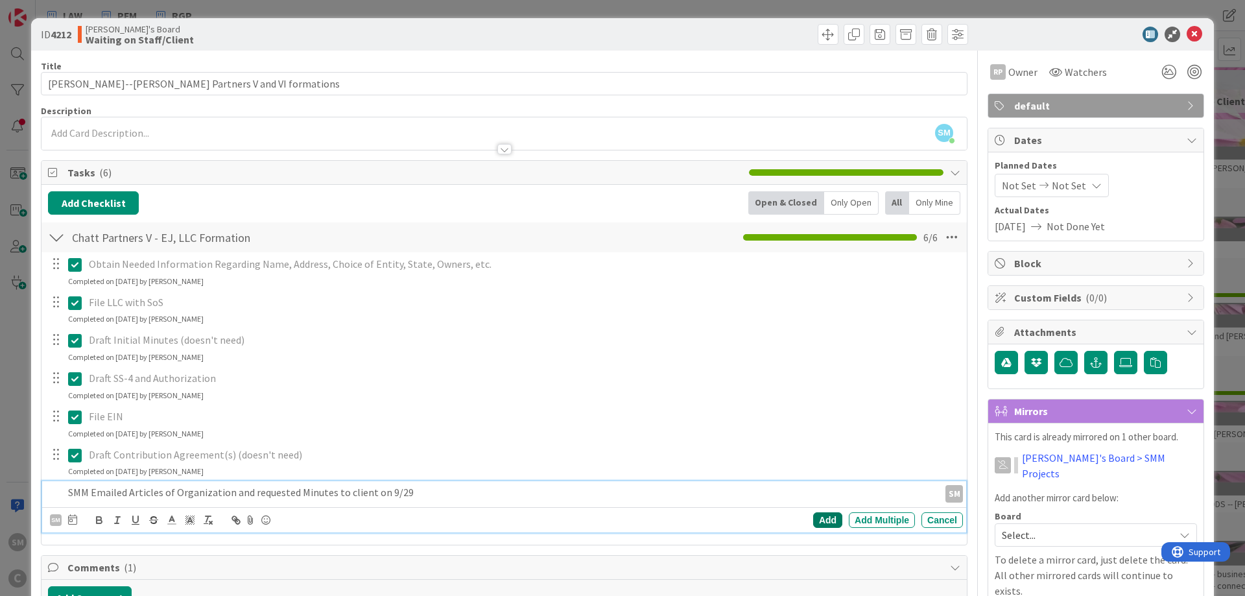
click at [828, 522] on div "Add" at bounding box center [827, 520] width 29 height 16
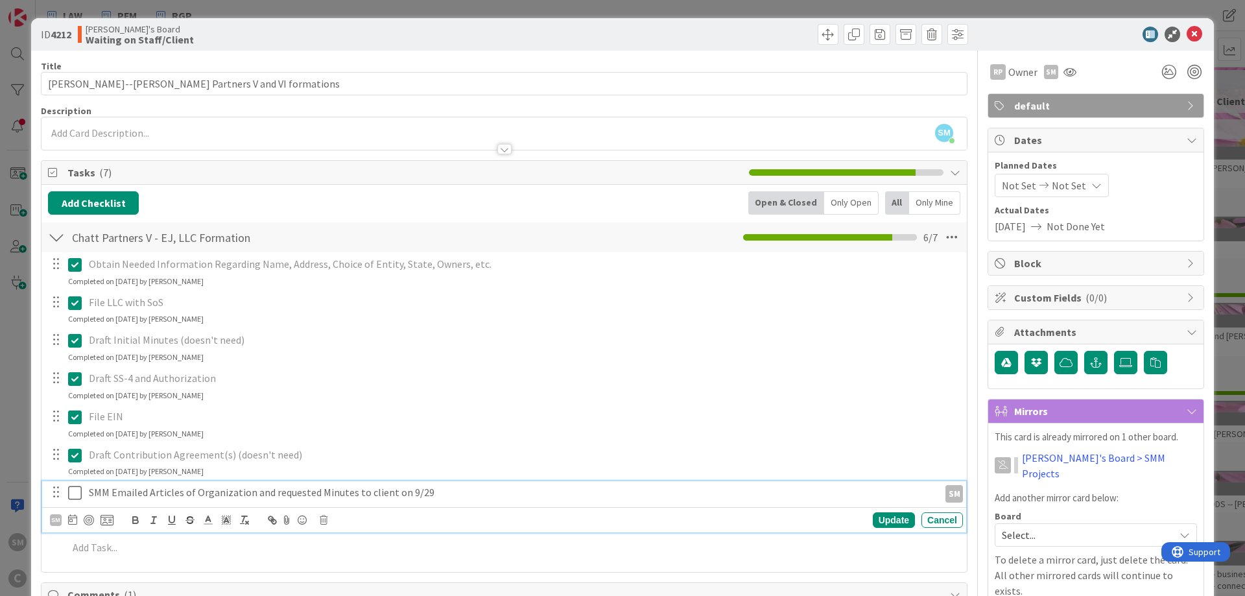
click at [75, 496] on icon at bounding box center [75, 493] width 14 height 16
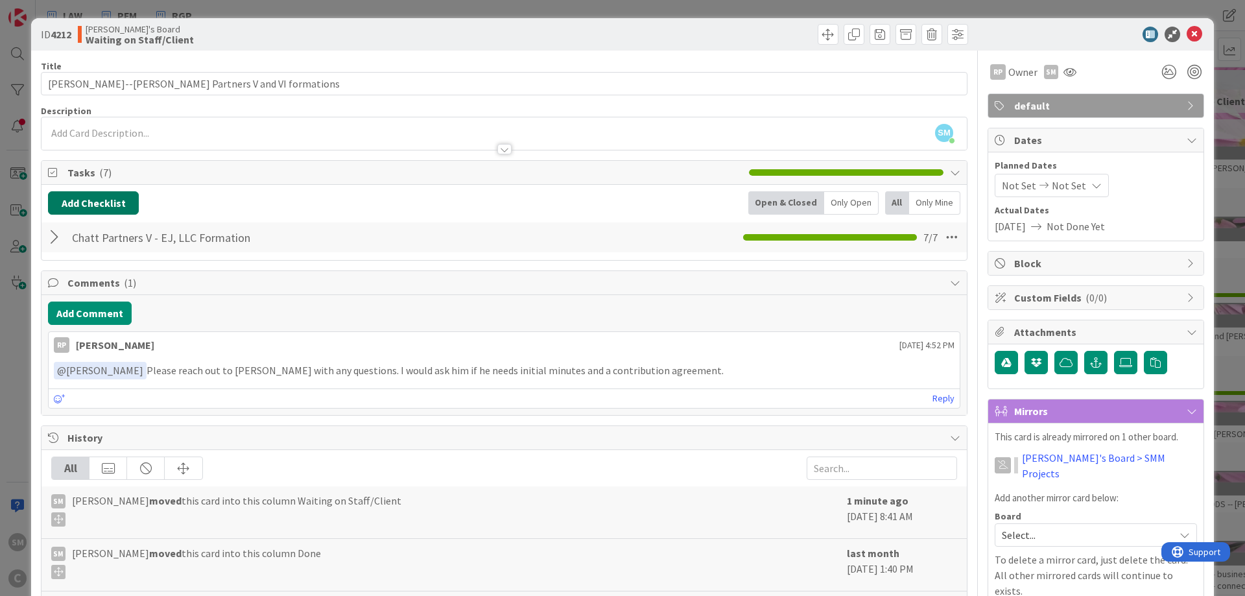
click at [93, 201] on button "Add Checklist" at bounding box center [93, 202] width 91 height 23
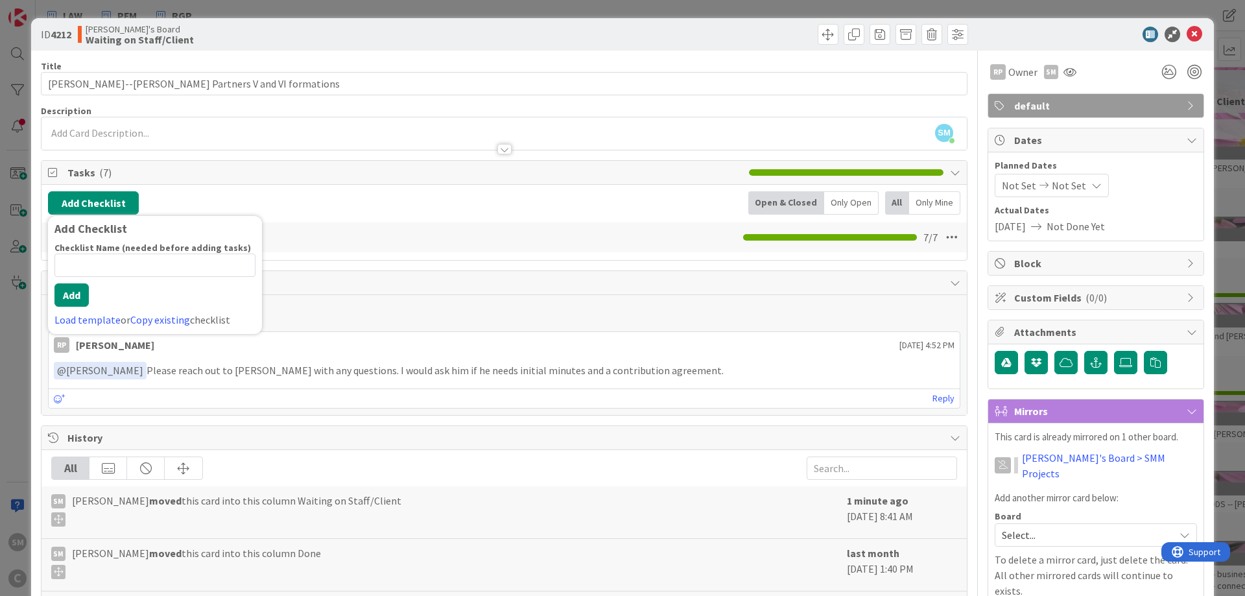
click at [191, 258] on input at bounding box center [154, 265] width 201 height 23
click at [97, 322] on link "Load template" at bounding box center [87, 319] width 66 height 13
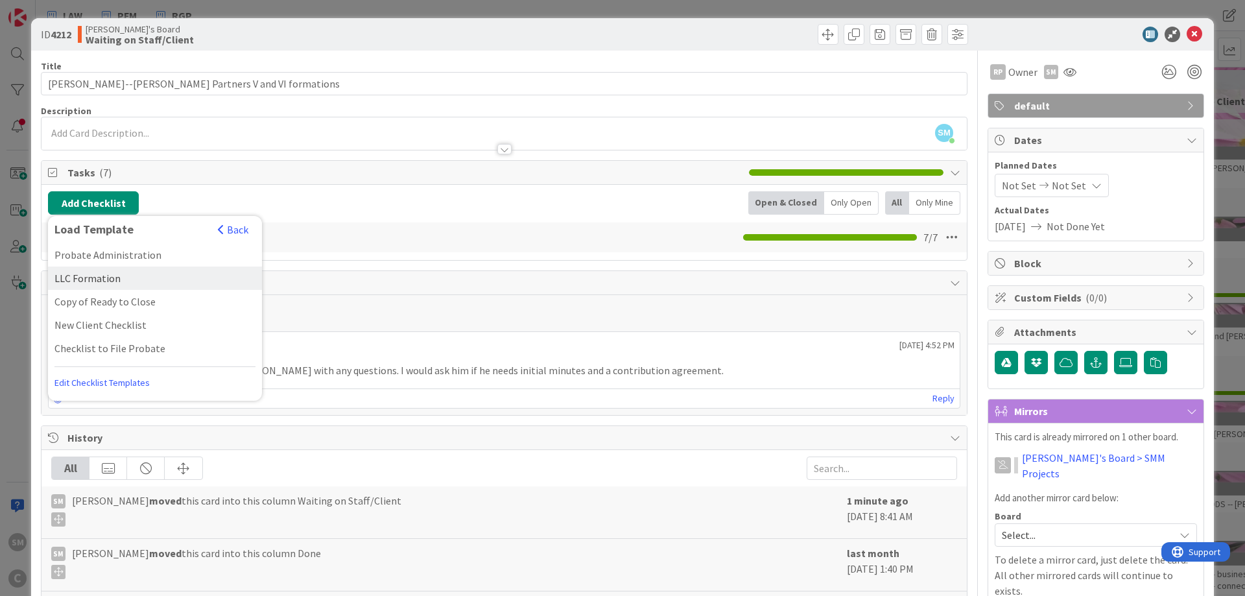
click at [145, 271] on div "LLC Formation" at bounding box center [155, 278] width 214 height 23
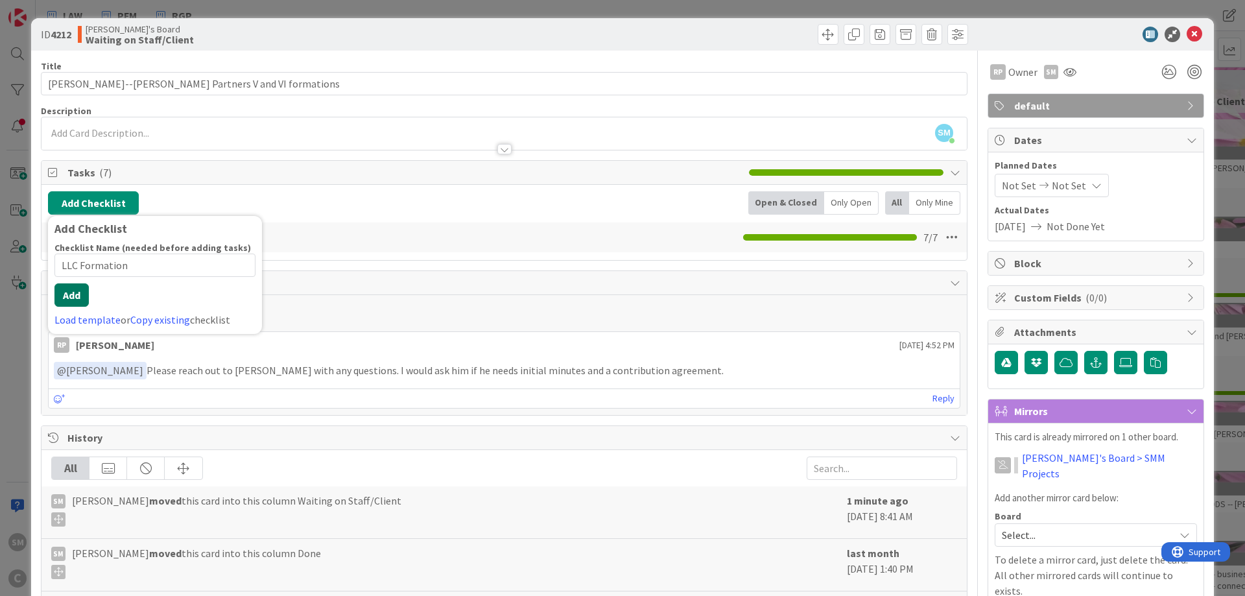
click at [77, 306] on button "Add" at bounding box center [71, 294] width 34 height 23
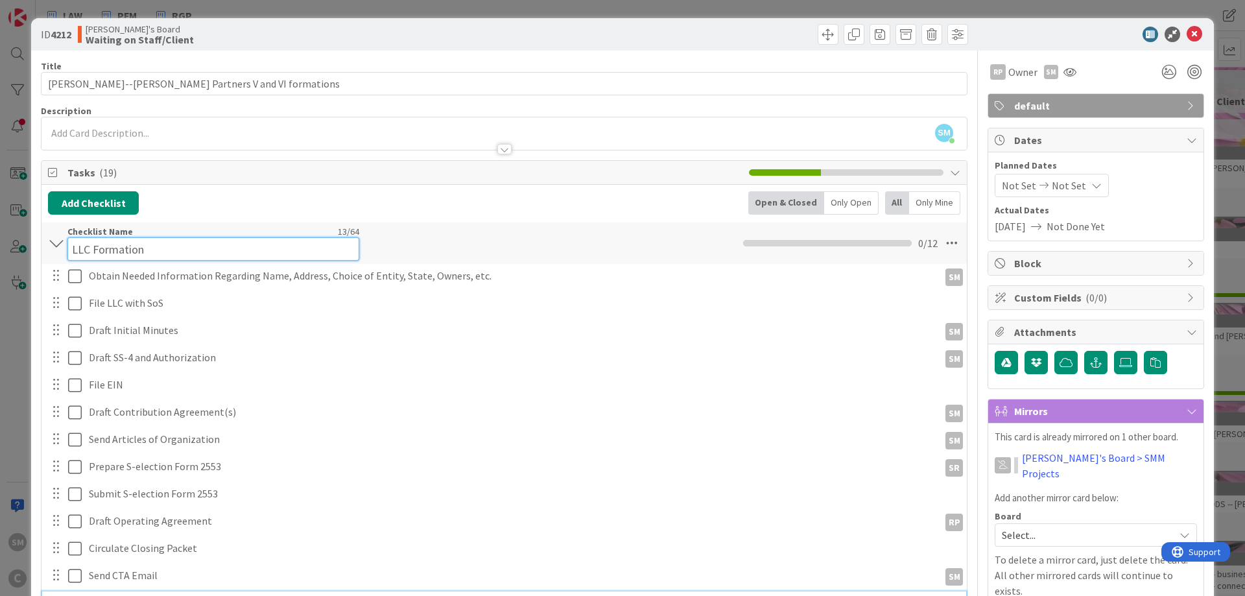
click at [77, 237] on input "LLC Formation" at bounding box center [213, 248] width 292 height 23
type input "Chatt Partners VI - Series in [GEOGRAPHIC_DATA], LLC Formation"
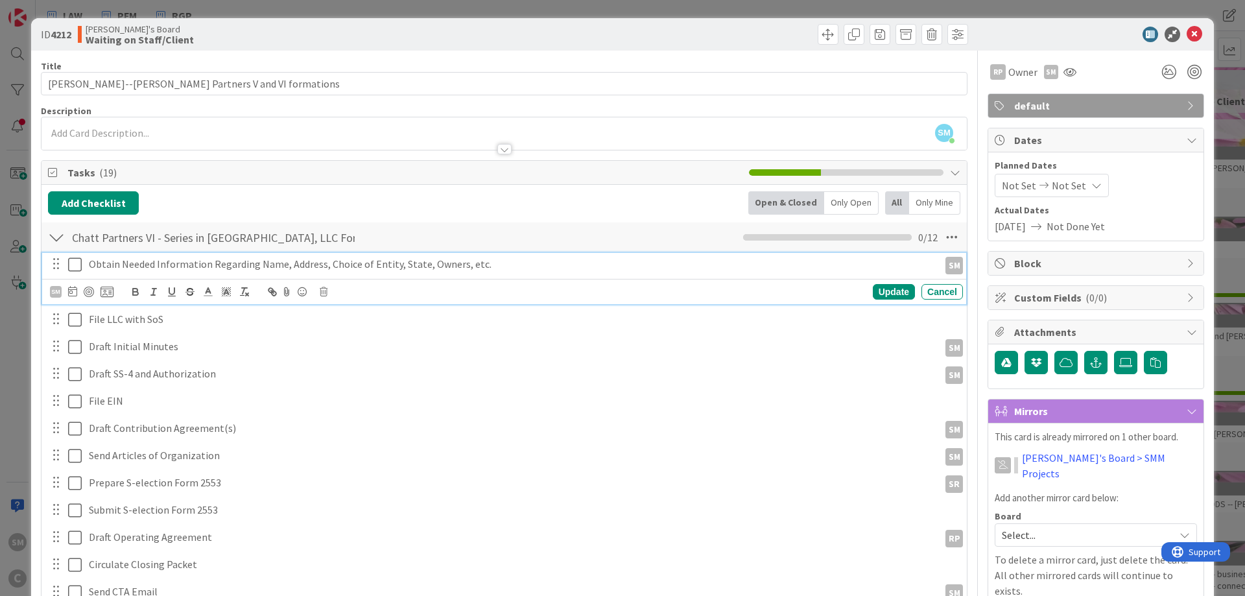
click at [80, 279] on div "Obtain Needed Information Regarding Name, Address, Choice of Entity, State, Own…" at bounding box center [504, 278] width 924 height 51
click at [77, 268] on icon at bounding box center [75, 265] width 14 height 16
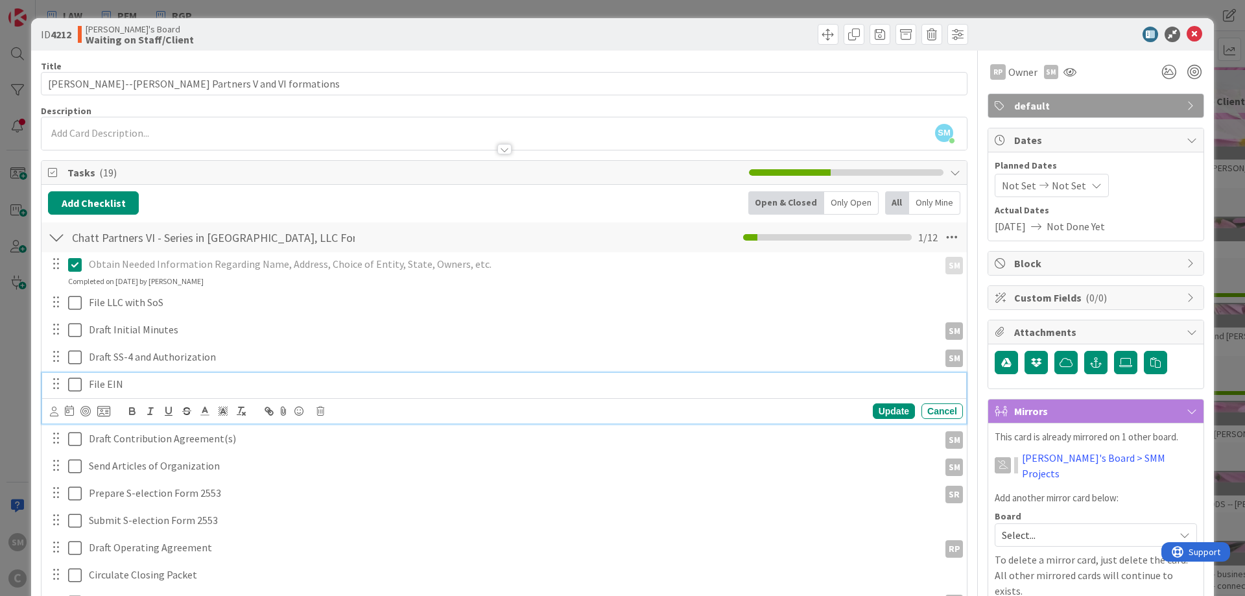
click at [109, 388] on p "File EIN" at bounding box center [523, 384] width 869 height 15
click at [322, 413] on icon at bounding box center [321, 411] width 8 height 9
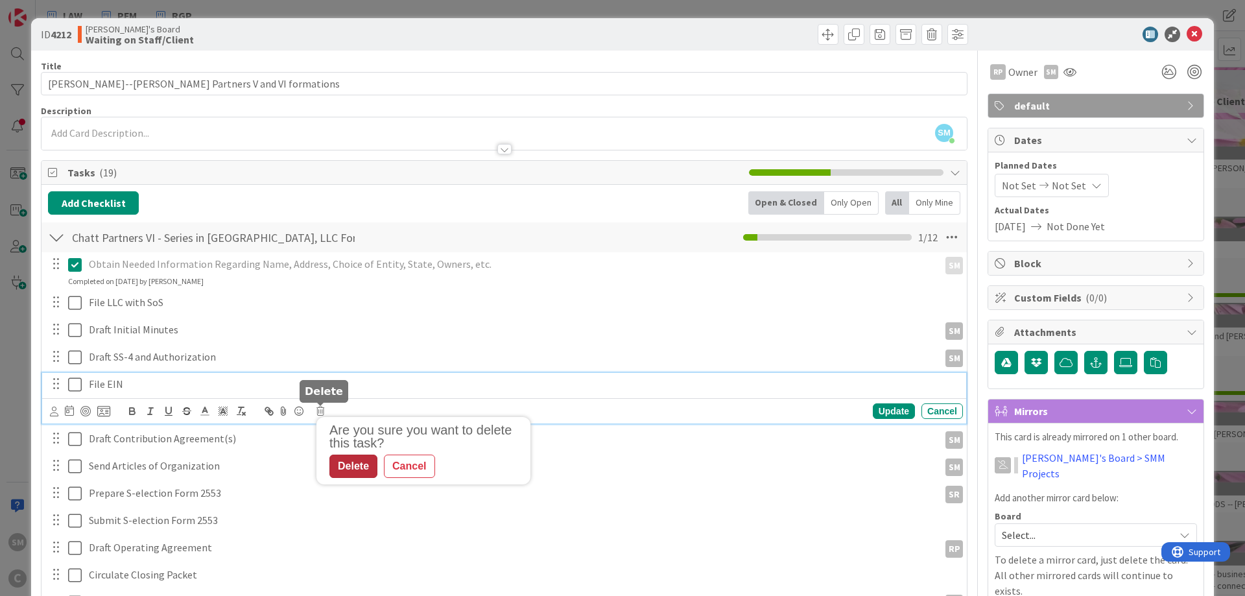
click at [346, 464] on div "Delete" at bounding box center [354, 466] width 48 height 23
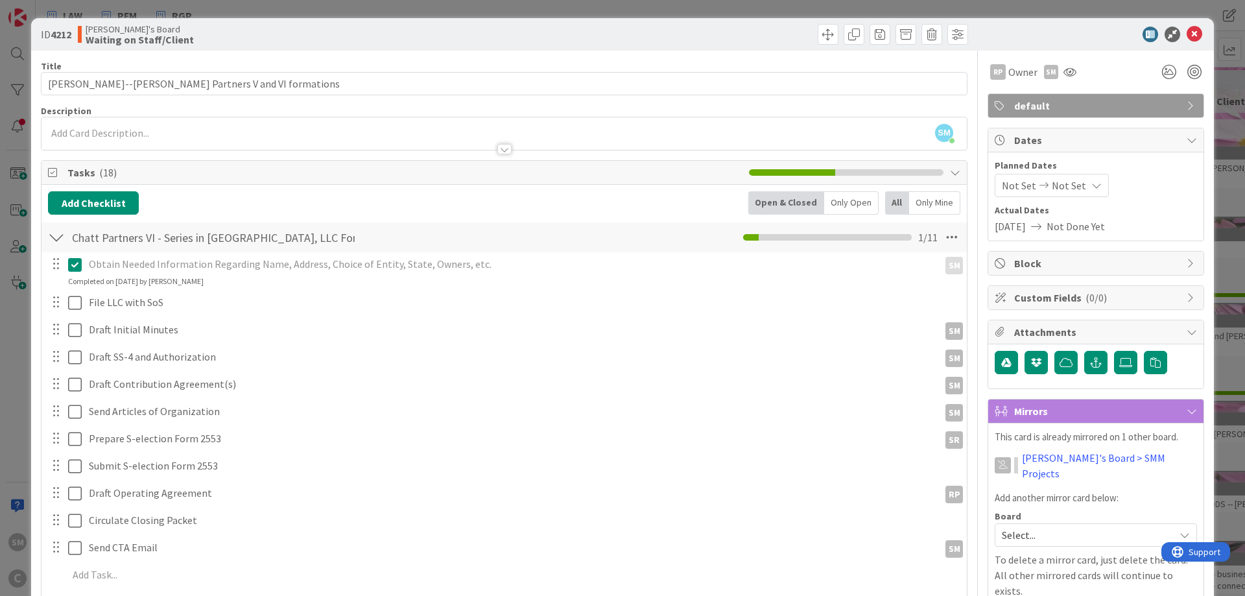
click at [73, 261] on icon at bounding box center [75, 265] width 14 height 16
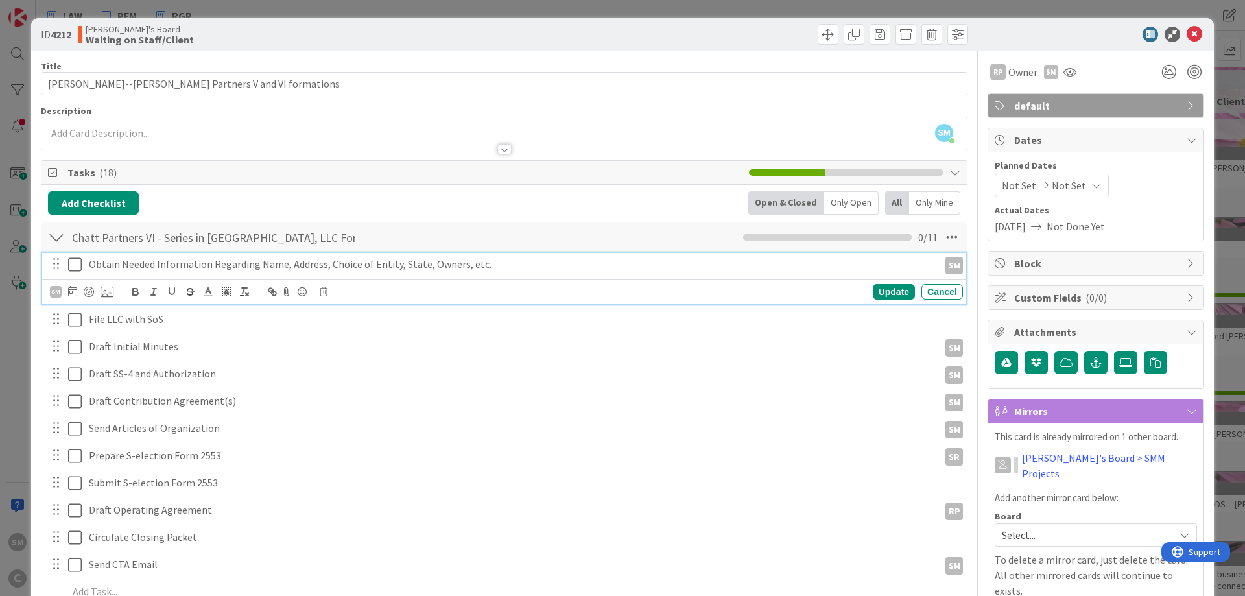
click at [192, 263] on p "Obtain Needed Information Regarding Name, Address, Choice of Entity, State, Own…" at bounding box center [511, 264] width 845 height 15
drag, startPoint x: 533, startPoint y: 265, endPoint x: -85, endPoint y: 261, distance: 618.2
click at [84, 261] on div "Obtain Needed Information Regarding Name, Address, Choice of Entity, State, Own…" at bounding box center [512, 264] width 856 height 23
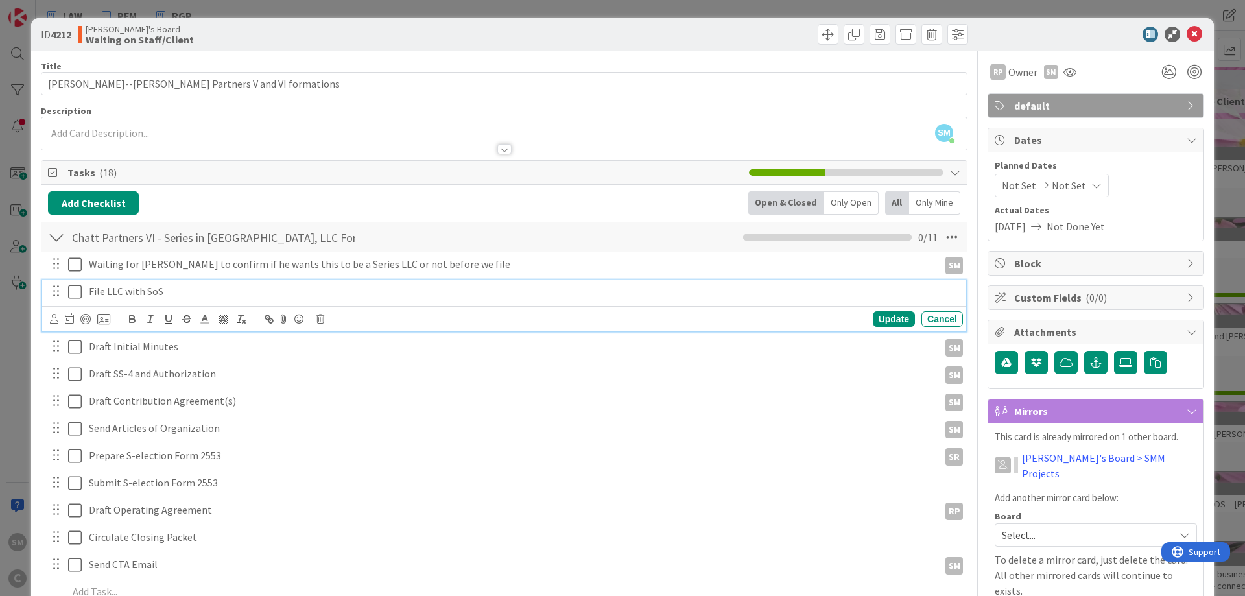
click at [141, 294] on p "File LLC with SoS" at bounding box center [523, 291] width 869 height 15
click at [55, 318] on icon at bounding box center [54, 319] width 8 height 10
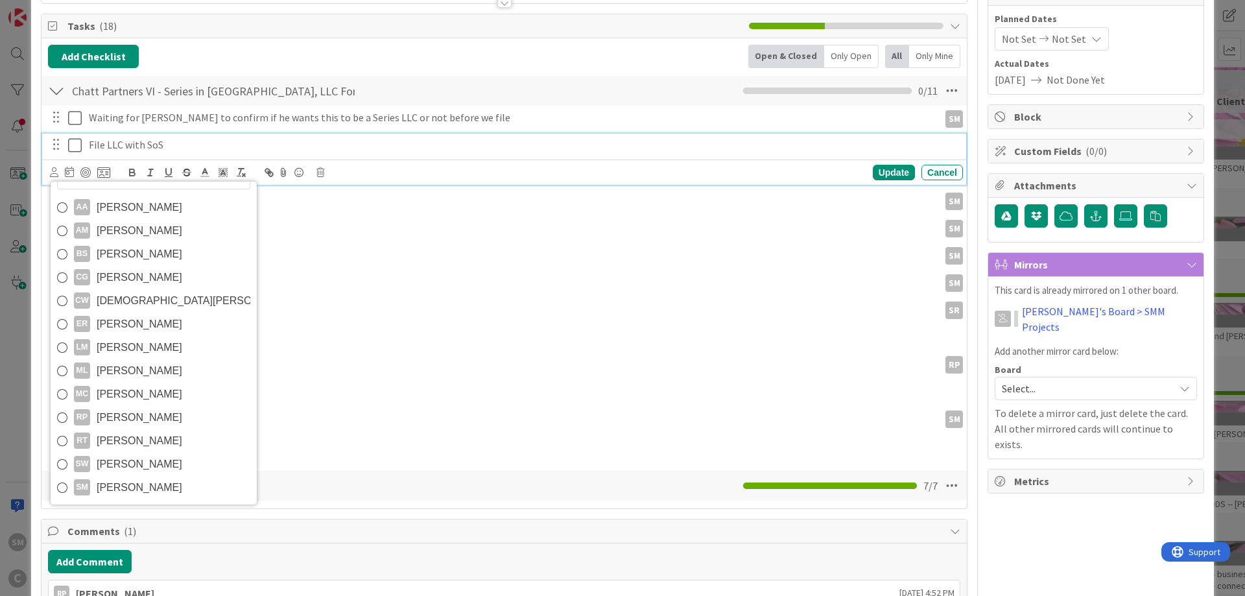
scroll to position [156, 0]
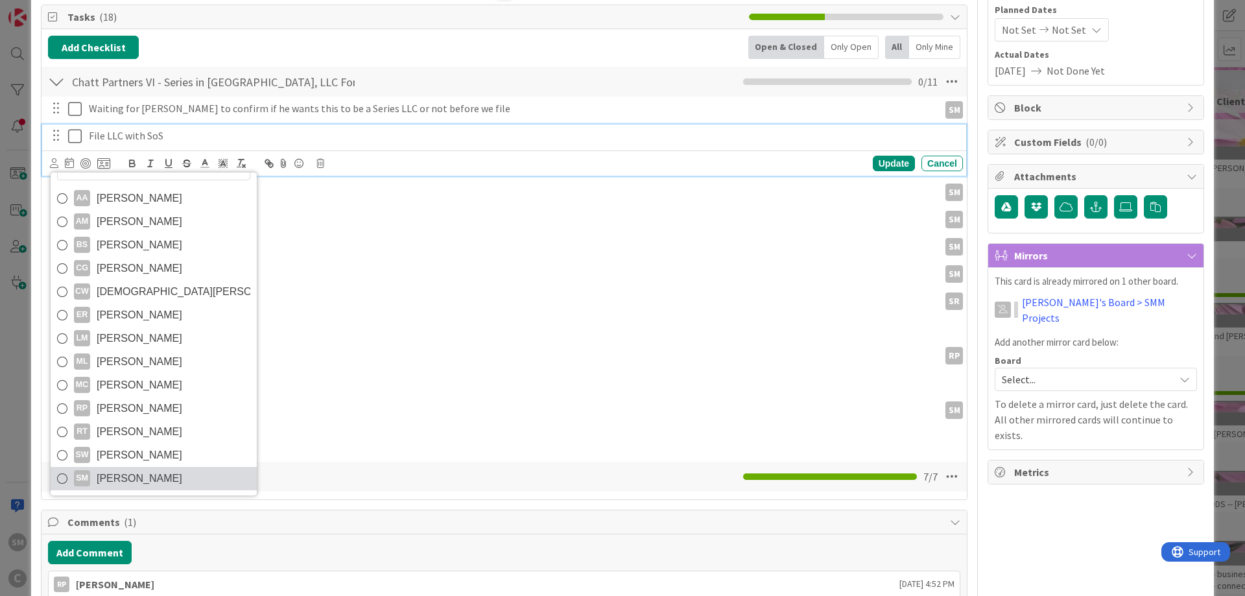
click at [109, 479] on span "[PERSON_NAME]" at bounding box center [140, 478] width 86 height 19
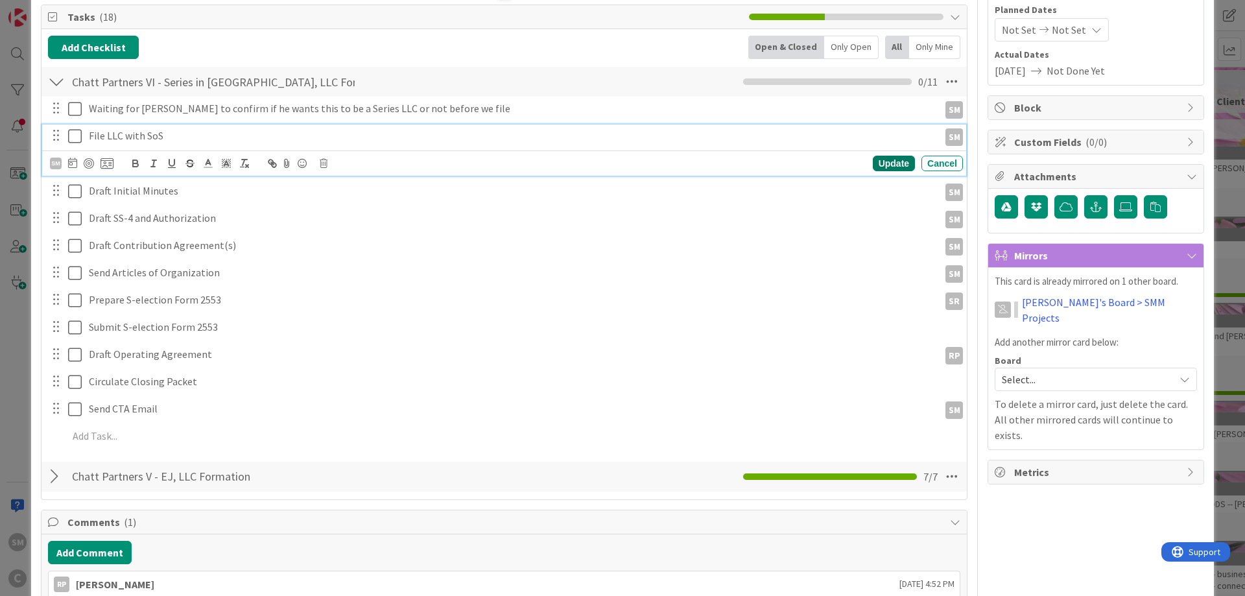
click at [891, 161] on div "Update" at bounding box center [894, 164] width 42 height 16
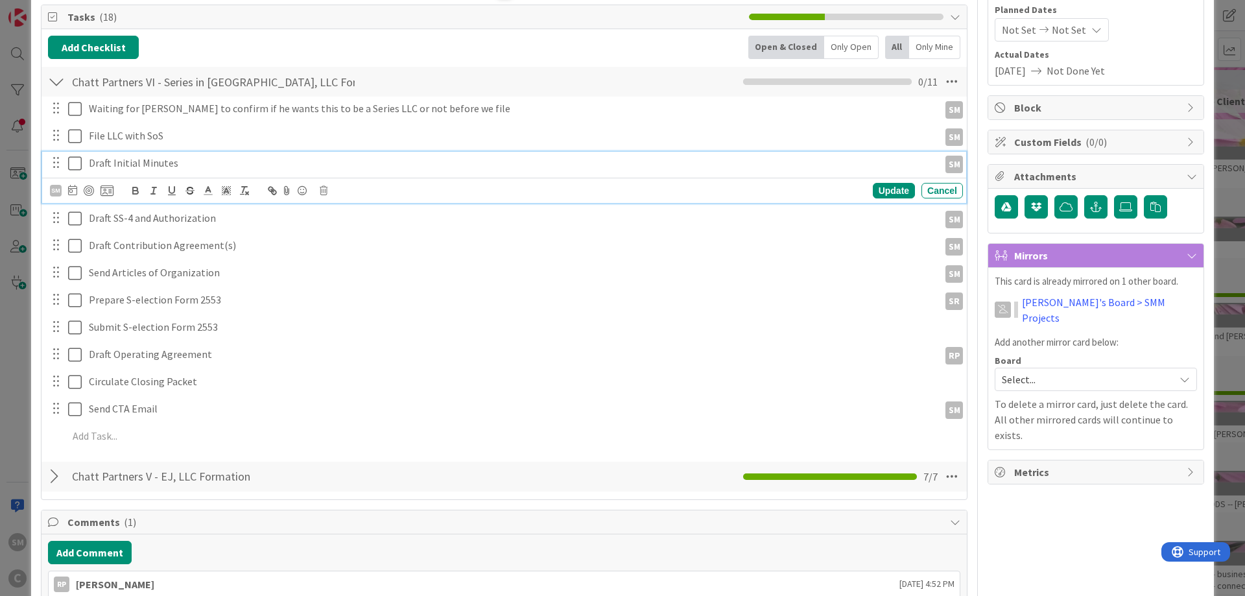
click at [160, 158] on p "Draft Initial Minutes" at bounding box center [511, 163] width 845 height 15
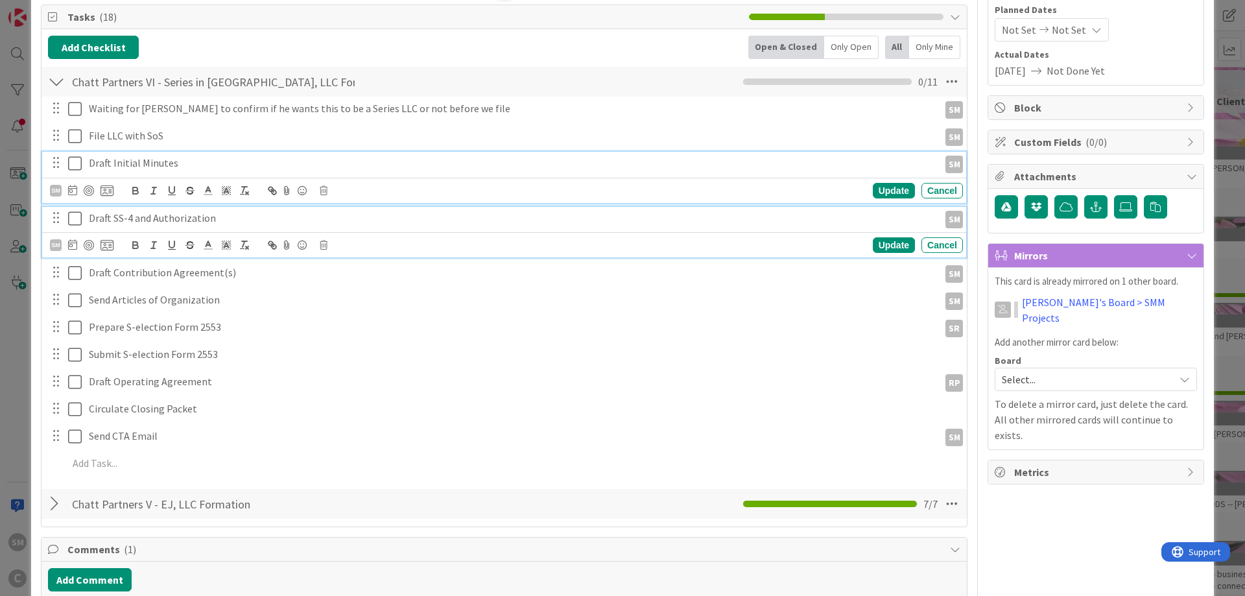
click at [128, 224] on p "Draft SS-4 and Authorization" at bounding box center [511, 218] width 845 height 15
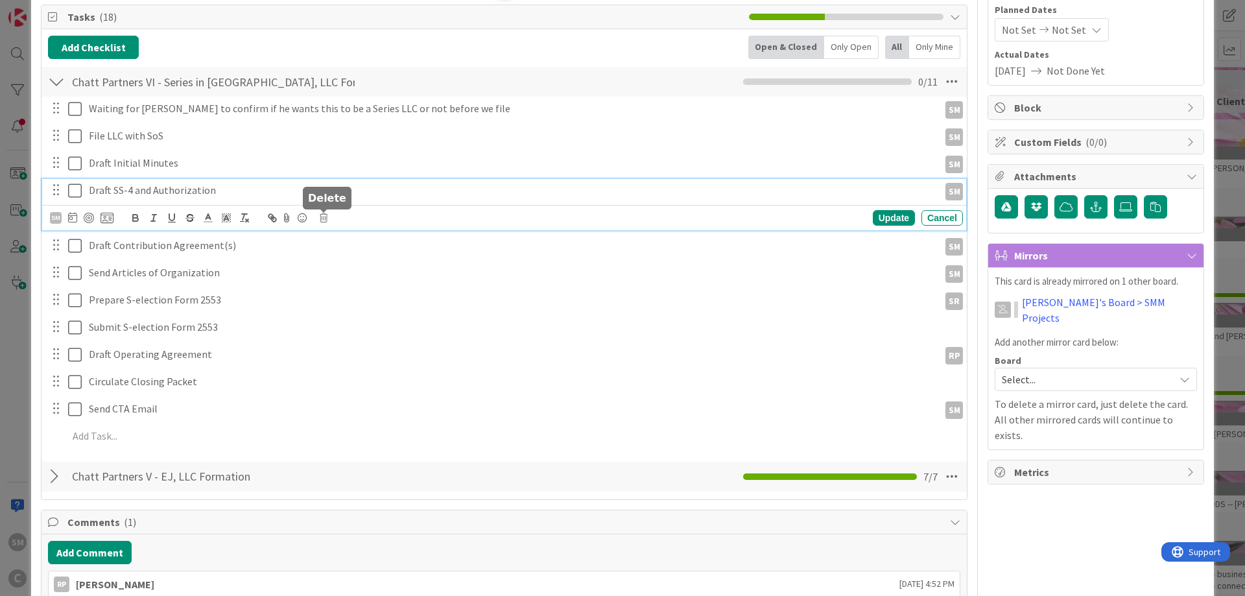
click at [328, 221] on icon at bounding box center [324, 217] width 8 height 9
drag, startPoint x: 359, startPoint y: 274, endPoint x: 287, endPoint y: 274, distance: 71.4
click at [358, 274] on div "Delete" at bounding box center [357, 272] width 48 height 23
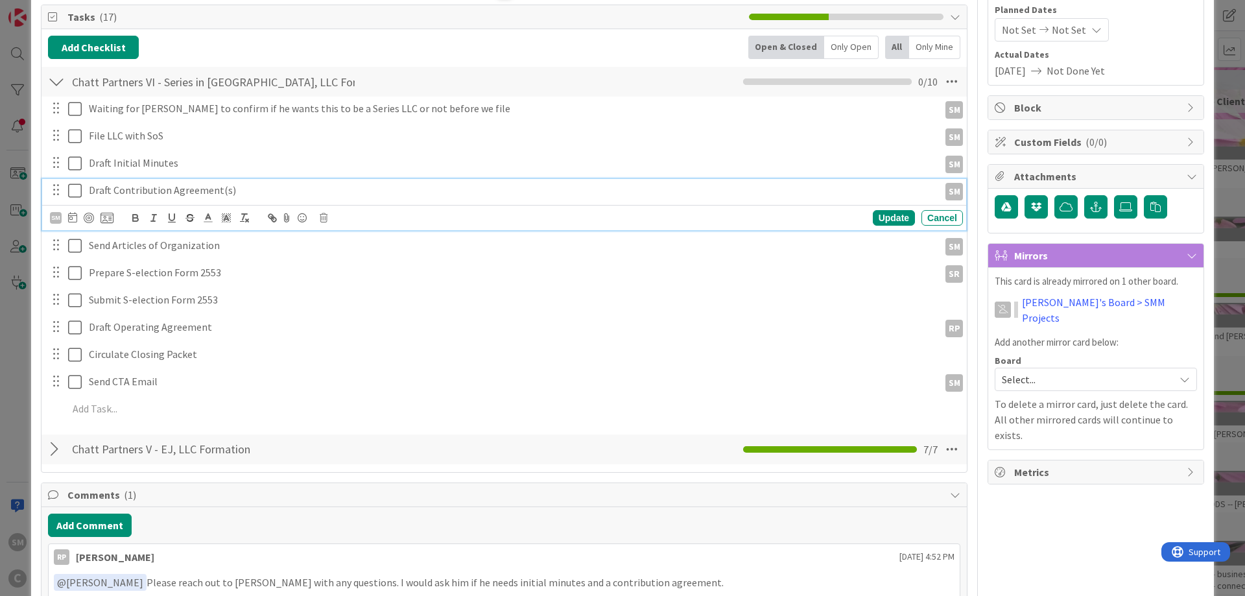
click at [232, 185] on p "Draft Contribution Agreement(s)" at bounding box center [511, 190] width 845 height 15
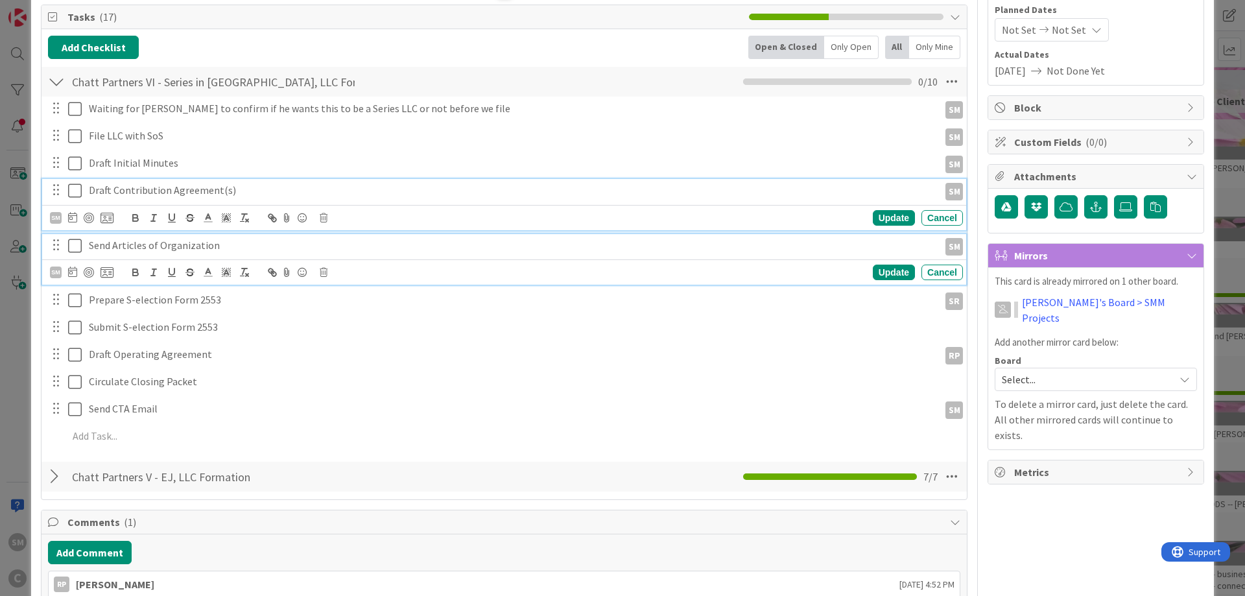
click at [179, 247] on p "Send Articles of Organization" at bounding box center [511, 245] width 845 height 15
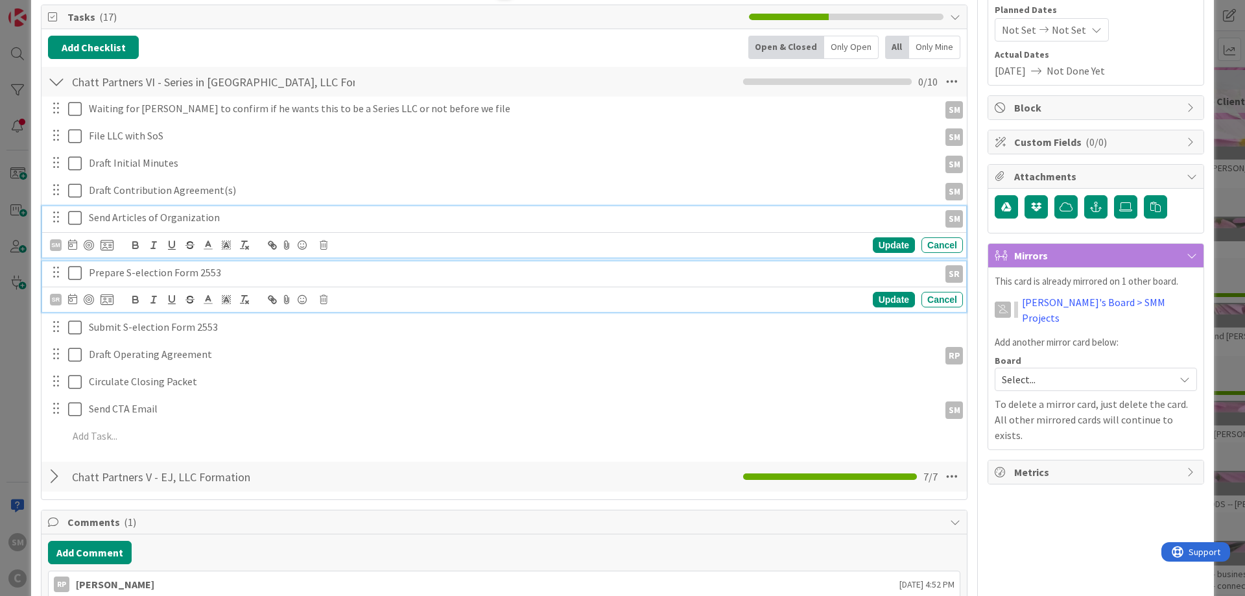
click at [139, 269] on p "Prepare S-election Form 2553" at bounding box center [511, 272] width 845 height 15
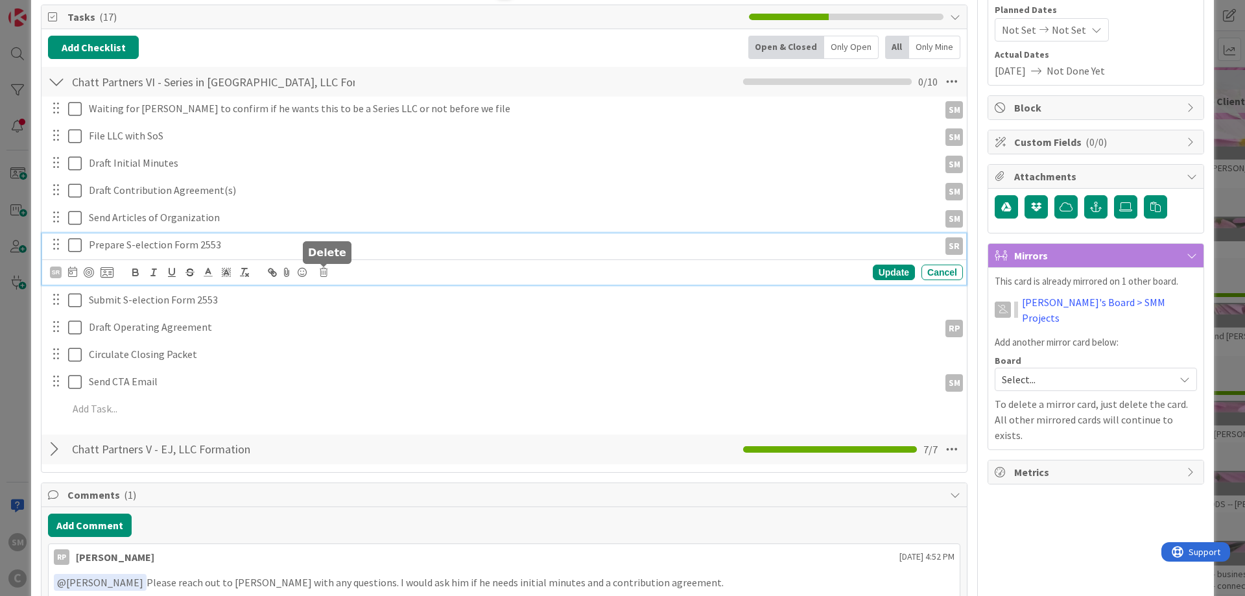
click at [326, 274] on icon at bounding box center [324, 272] width 8 height 9
click at [356, 335] on div "Delete" at bounding box center [357, 327] width 48 height 23
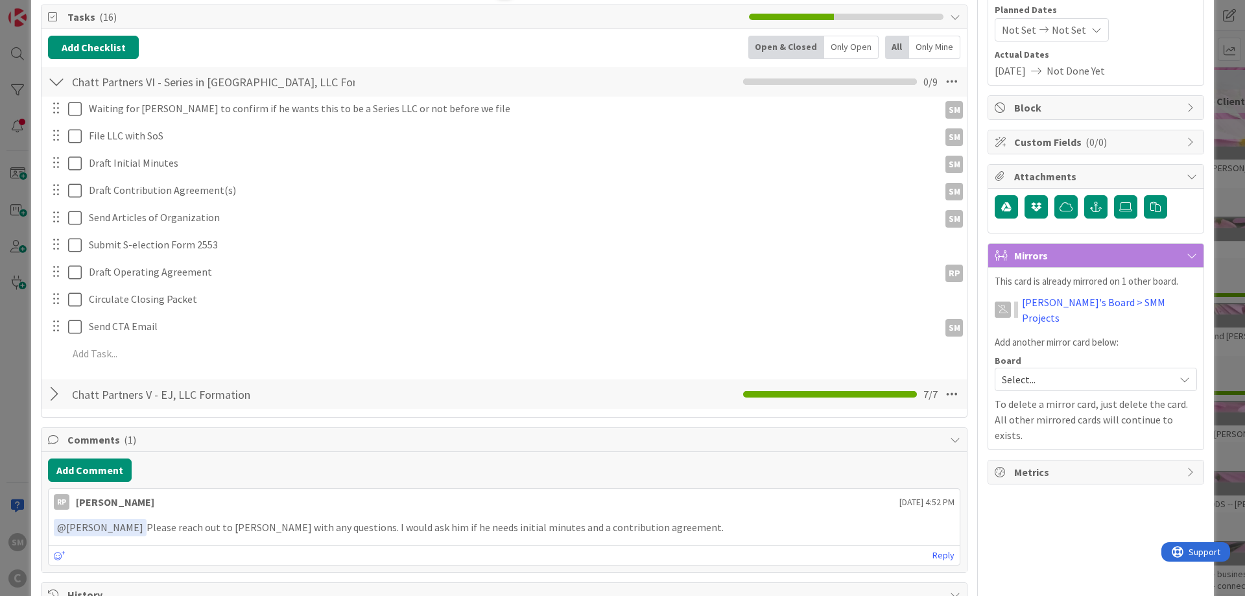
click at [271, 233] on div "Waiting for [PERSON_NAME] to confirm if he wants this to be a Series LLC or not…" at bounding box center [504, 234] width 913 height 274
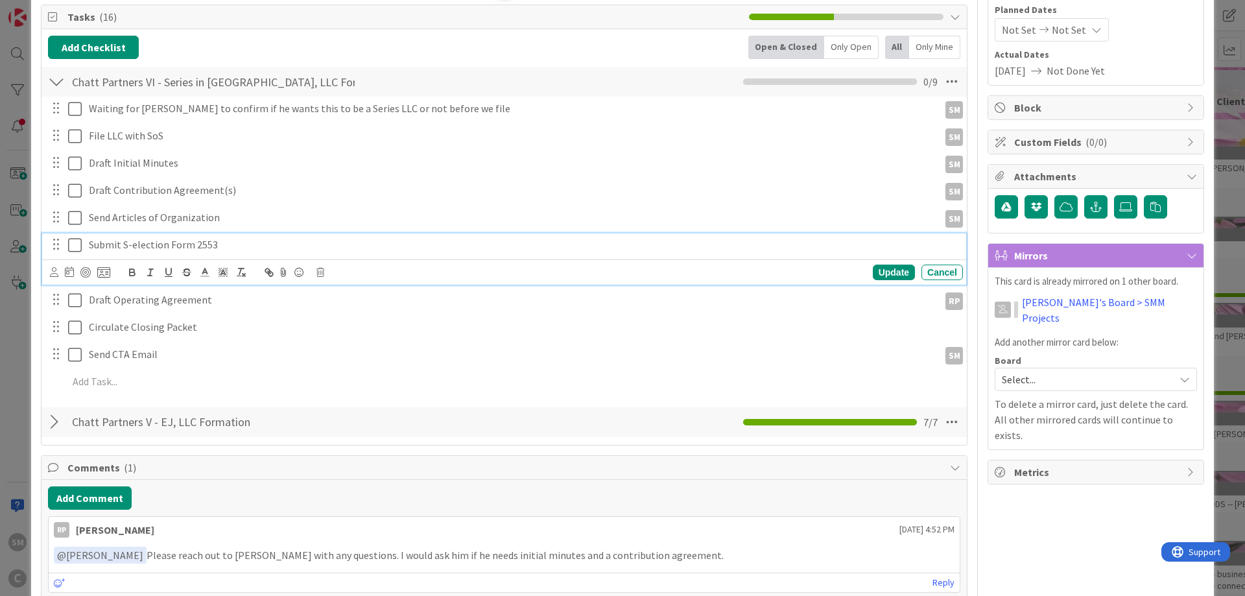
click at [270, 243] on p "Submit S-election Form 2553" at bounding box center [523, 244] width 869 height 15
click at [320, 276] on icon at bounding box center [321, 272] width 8 height 9
click at [344, 328] on div "Delete" at bounding box center [354, 327] width 48 height 23
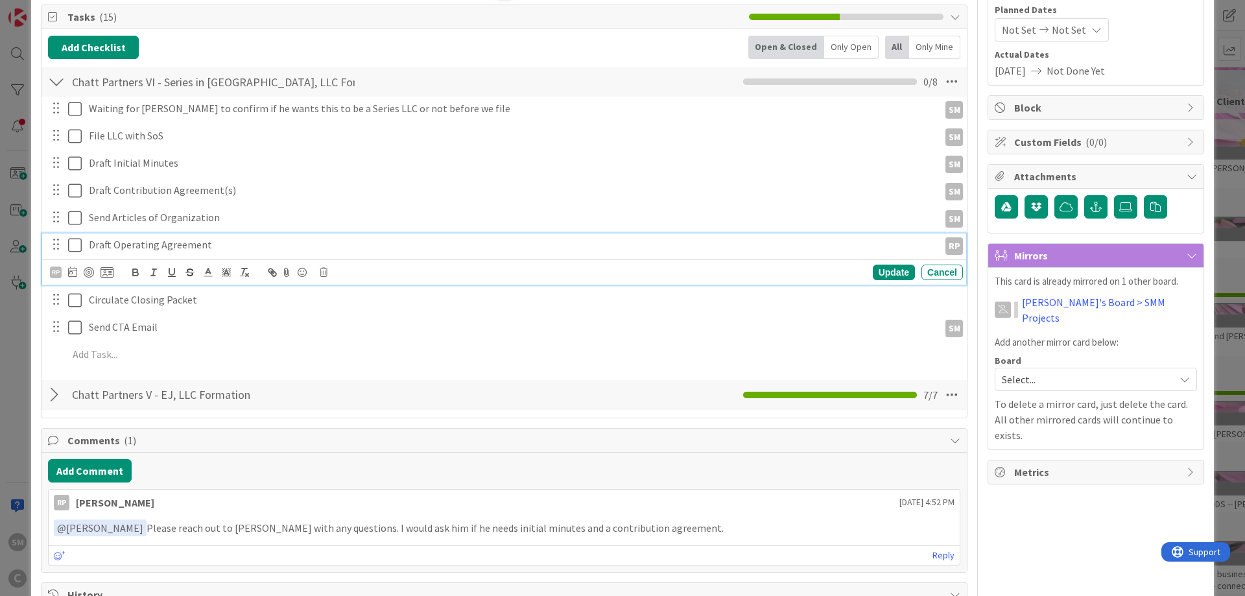
click at [249, 248] on p "Draft Operating Agreement" at bounding box center [511, 244] width 845 height 15
click at [327, 273] on icon at bounding box center [324, 272] width 8 height 9
click at [354, 325] on div "Delete" at bounding box center [357, 327] width 48 height 23
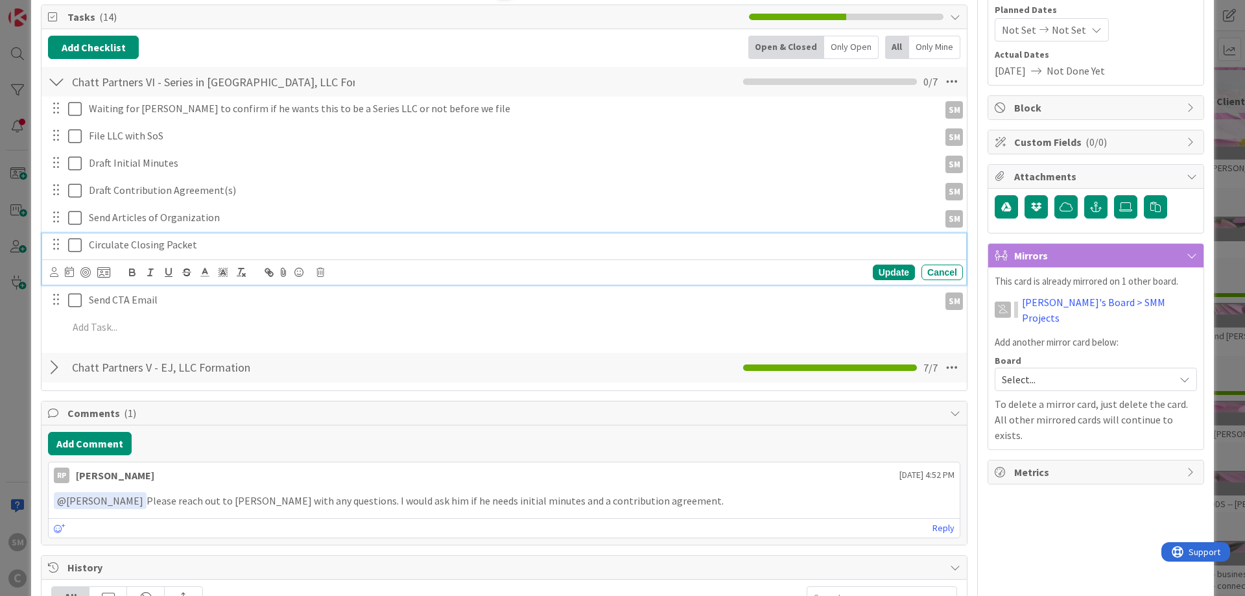
click at [212, 245] on p "Circulate Closing Packet" at bounding box center [523, 244] width 869 height 15
click at [323, 272] on icon at bounding box center [321, 272] width 8 height 9
click at [348, 330] on div "Delete" at bounding box center [354, 327] width 48 height 23
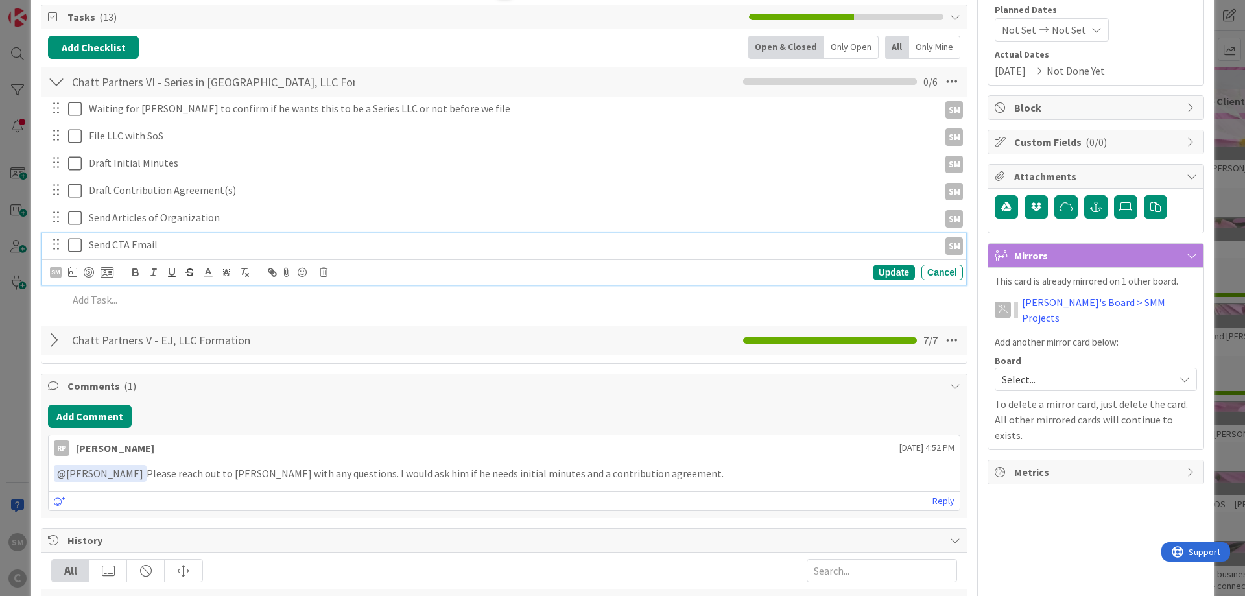
click at [232, 241] on p "Send CTA Email" at bounding box center [511, 244] width 845 height 15
click at [325, 274] on icon at bounding box center [324, 272] width 8 height 9
click at [350, 331] on div "Delete" at bounding box center [357, 327] width 48 height 23
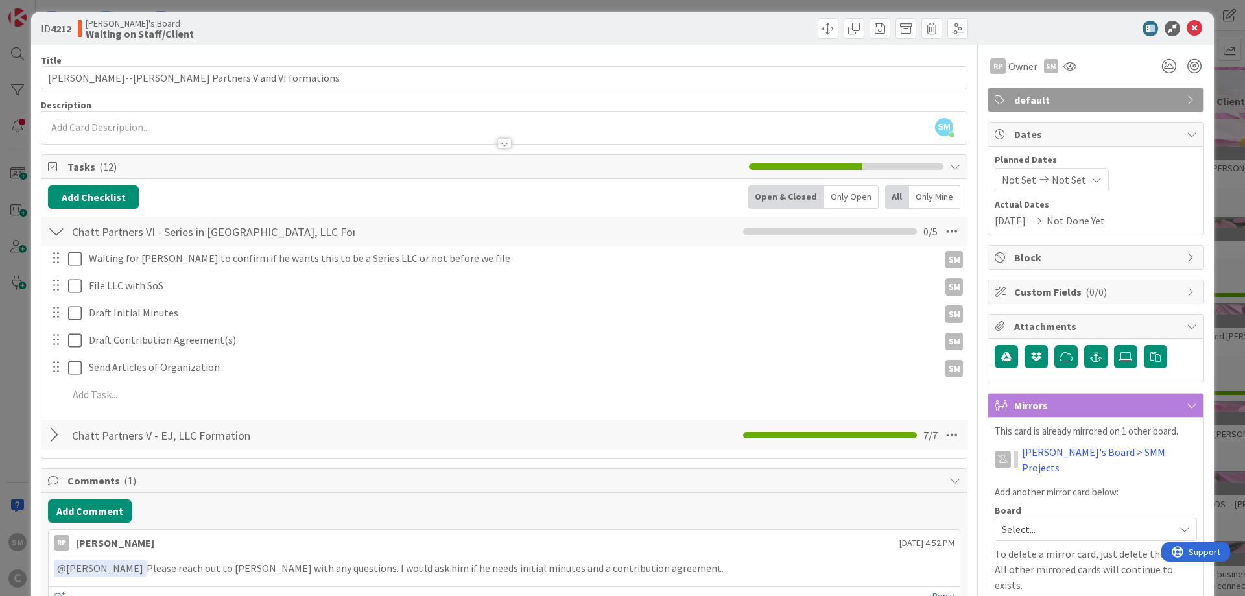
scroll to position [0, 0]
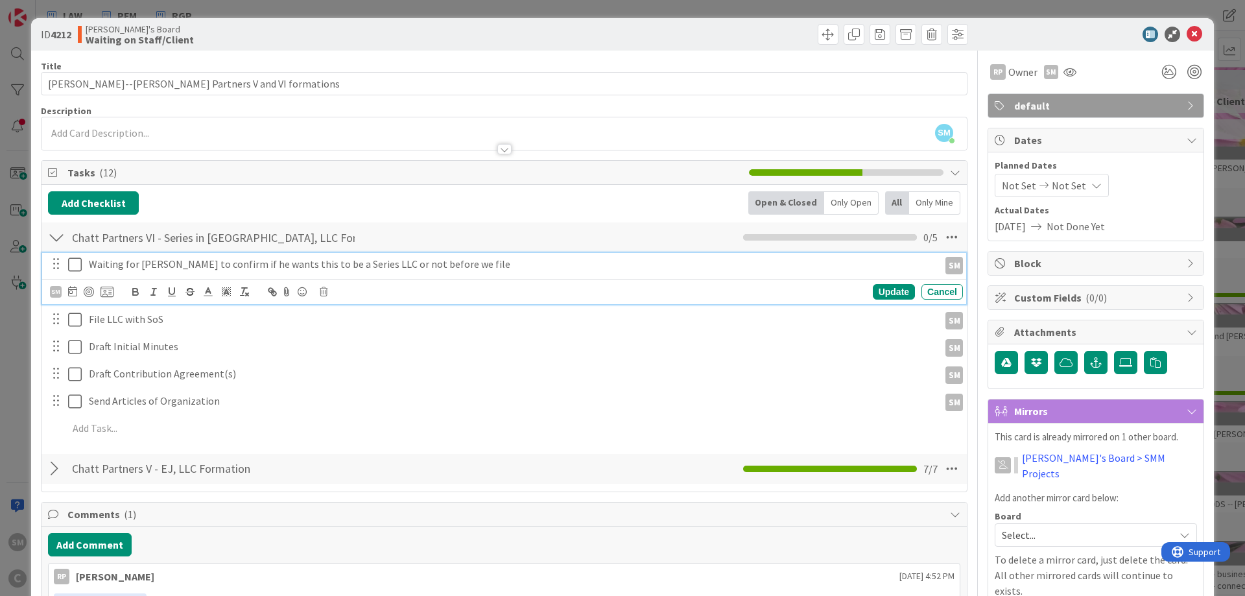
click at [462, 265] on p "Waiting for [PERSON_NAME] to confirm if he wants this to be a Series LLC or not…" at bounding box center [511, 264] width 845 height 15
click at [494, 264] on p "Waiting for [PERSON_NAME] to confirm if he wants this to be a Series LLC or not…" at bounding box center [511, 264] width 845 height 15
click at [101, 269] on p "Waiting for [PERSON_NAME] to confirm if he wants this to be a Series LLC or not…" at bounding box center [511, 264] width 845 height 15
click at [72, 291] on icon at bounding box center [72, 291] width 9 height 10
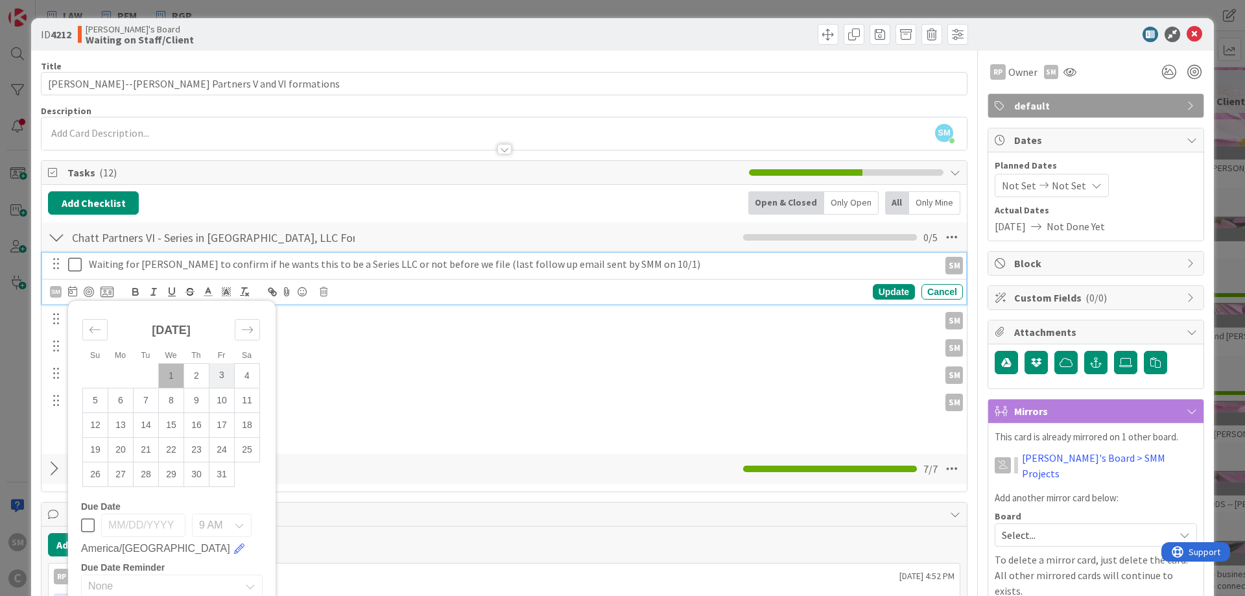
click at [219, 374] on td "3" at bounding box center [222, 375] width 25 height 25
type input "[DATE]"
click at [900, 286] on div "Update" at bounding box center [894, 292] width 42 height 16
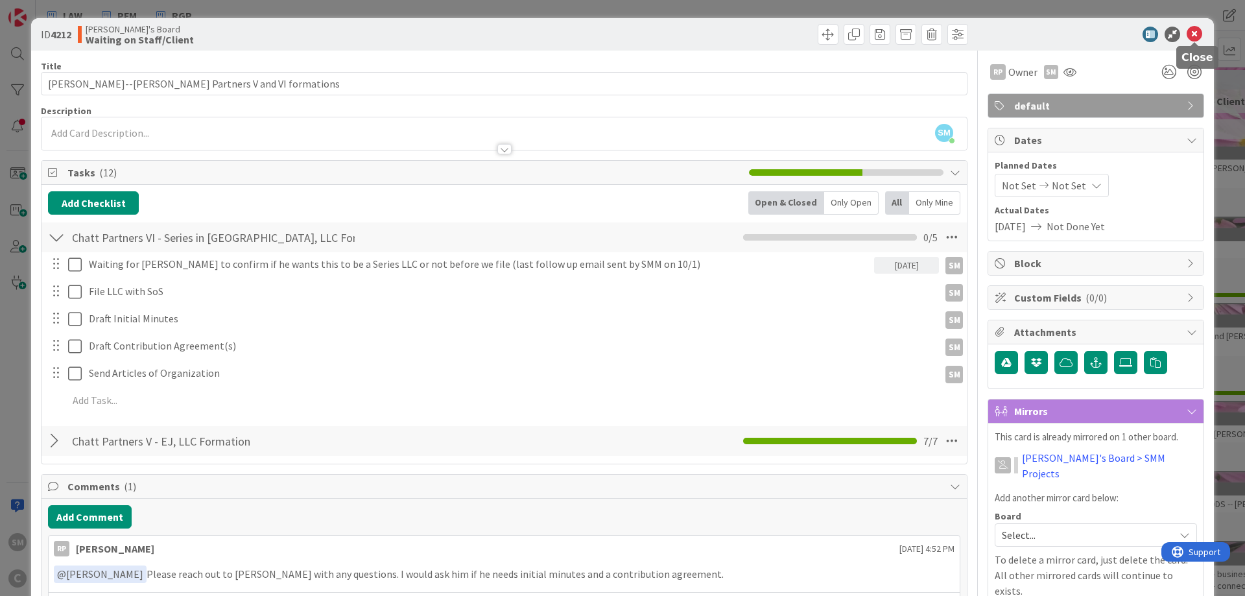
click at [1196, 32] on icon at bounding box center [1195, 35] width 16 height 16
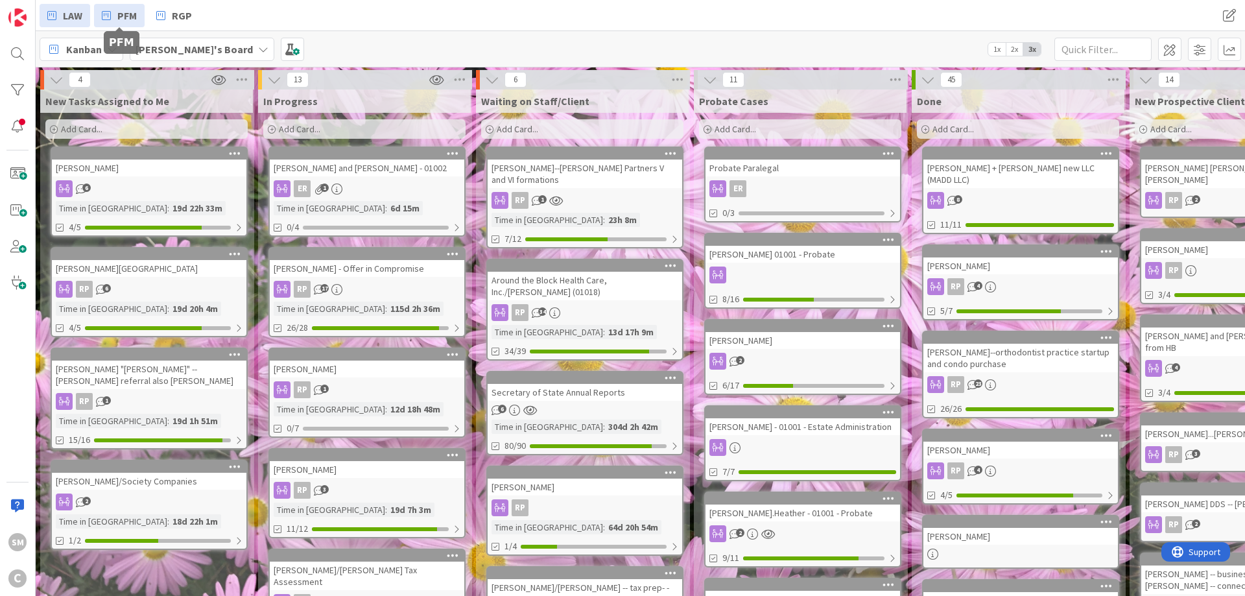
click at [132, 12] on span "PFM" at bounding box center [126, 16] width 19 height 16
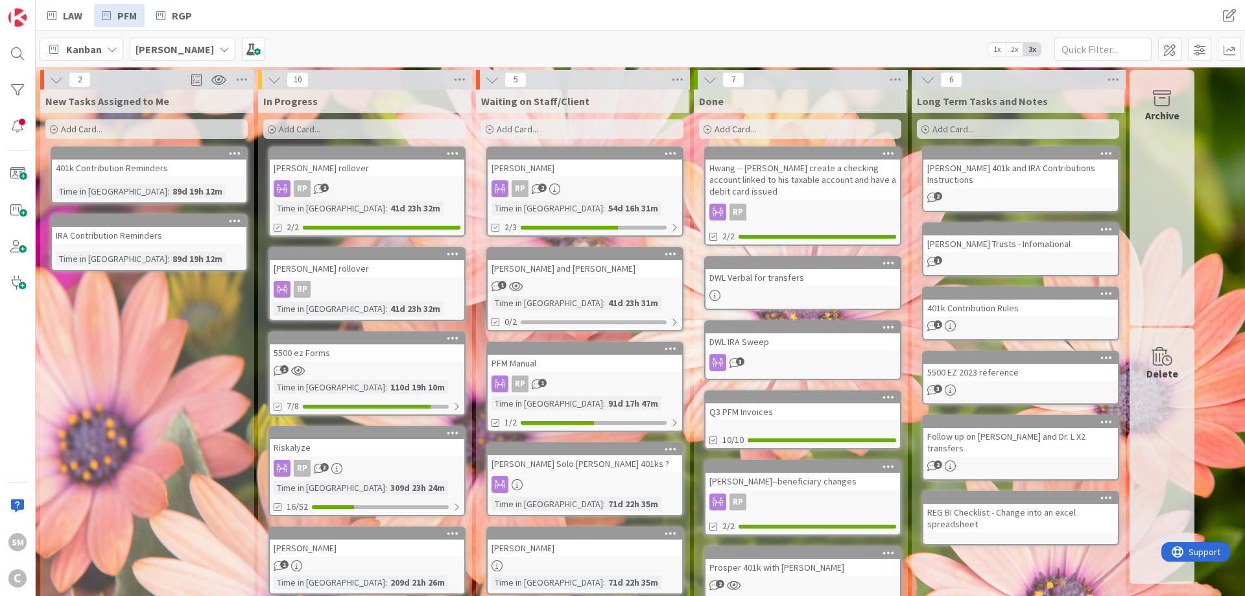
click at [359, 355] on div "5500 ez Forms" at bounding box center [367, 352] width 195 height 17
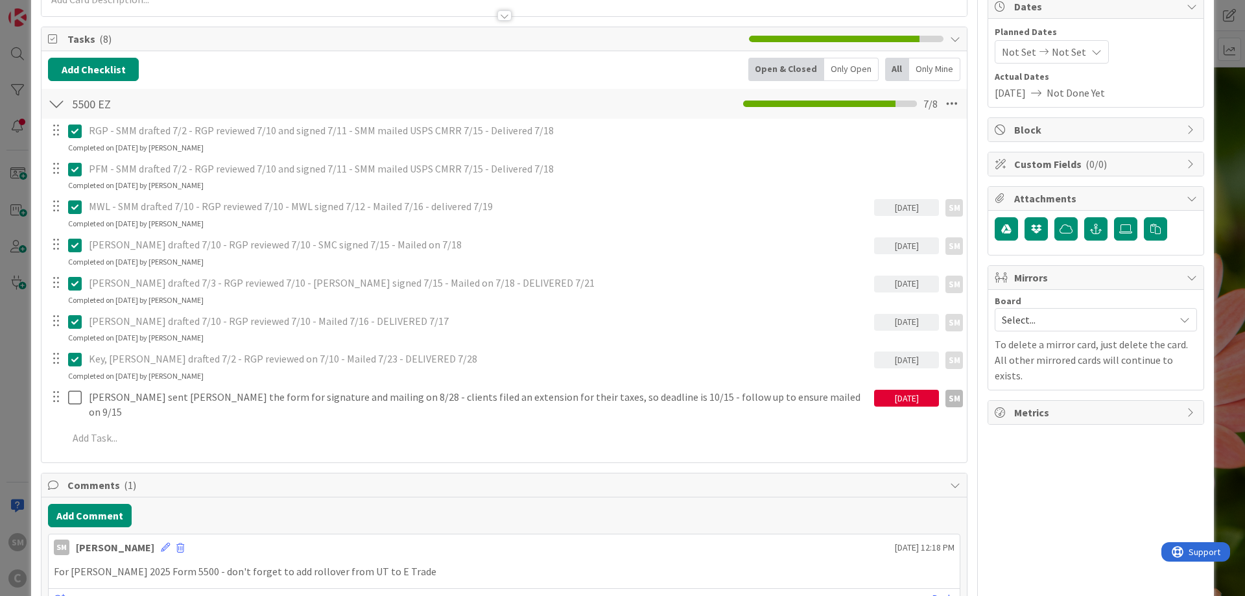
scroll to position [156, 0]
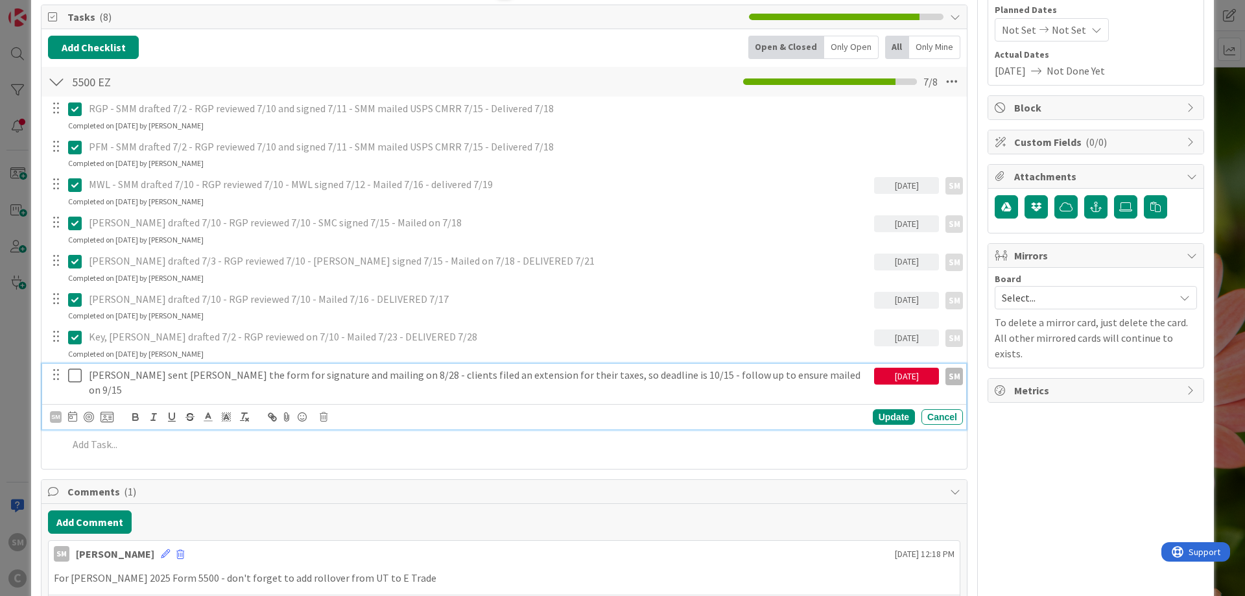
drag, startPoint x: 77, startPoint y: 377, endPoint x: 463, endPoint y: 391, distance: 386.2
click at [463, 391] on div "[PERSON_NAME] sent [PERSON_NAME] the form for signature and mailing on 8/28 - c…" at bounding box center [504, 397] width 924 height 66
click at [516, 376] on p "[PERSON_NAME] sent [PERSON_NAME] the form for signature and mailing on 8/28 - c…" at bounding box center [479, 382] width 780 height 29
drag, startPoint x: 143, startPoint y: 376, endPoint x: 228, endPoint y: 376, distance: 85.0
click at [228, 376] on p "[PERSON_NAME] sent [PERSON_NAME] the form for signature and mailing on 8/28 - c…" at bounding box center [479, 382] width 780 height 29
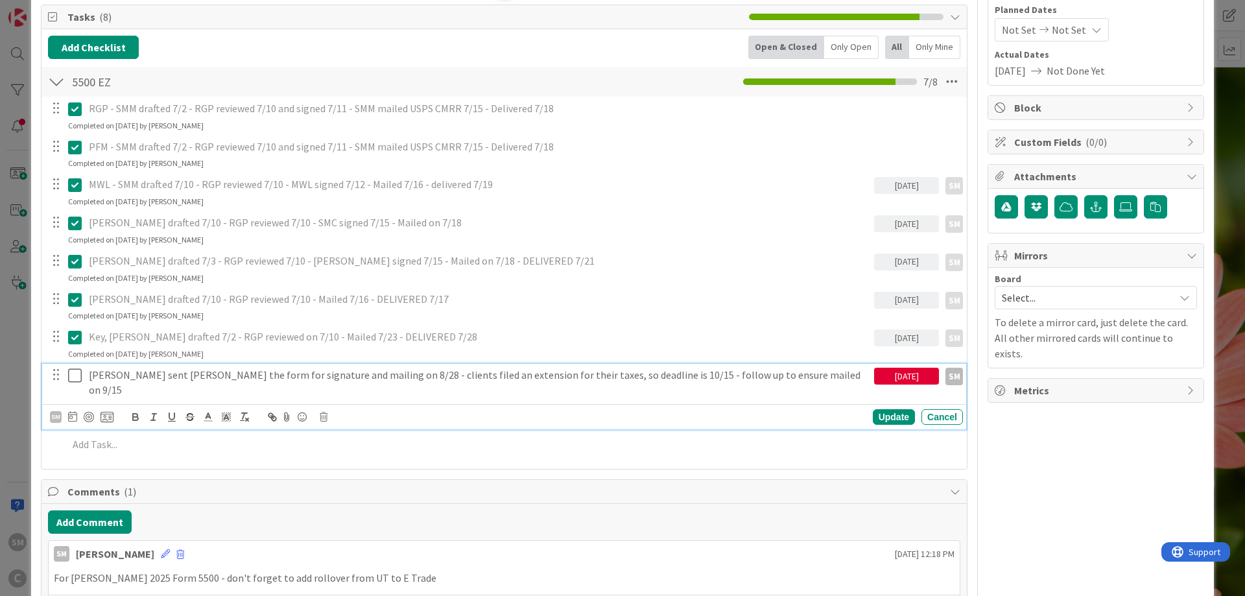
click at [300, 376] on p "[PERSON_NAME] sent [PERSON_NAME] the form for signature and mailing on 8/28 - c…" at bounding box center [479, 382] width 780 height 29
drag, startPoint x: 140, startPoint y: 376, endPoint x: 388, endPoint y: 381, distance: 247.8
click at [388, 381] on p "[PERSON_NAME] sent [PERSON_NAME] the form for signature and mailing on 8/28 - c…" at bounding box center [479, 382] width 780 height 29
click at [416, 376] on p "[PERSON_NAME] sent [PERSON_NAME] the form for signature and mailing on 8/28 - c…" at bounding box center [479, 382] width 780 height 29
click at [165, 374] on p "[PERSON_NAME] sent [PERSON_NAME] the form for signature and mailing on 8/28 - c…" at bounding box center [479, 382] width 780 height 29
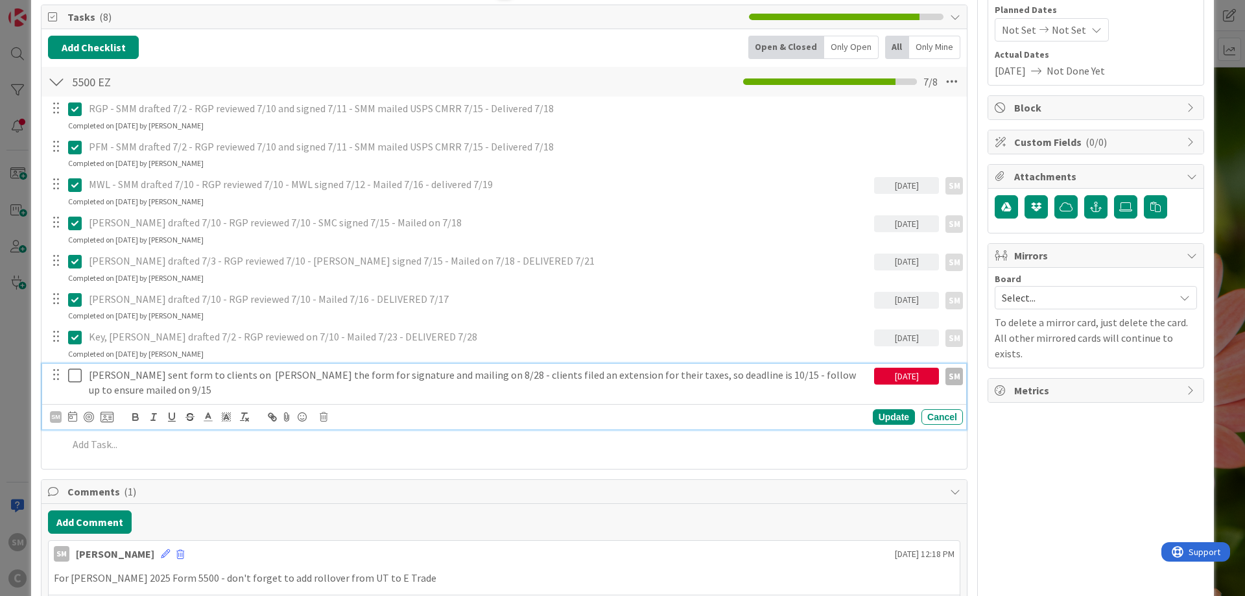
click at [259, 379] on p "[PERSON_NAME] sent form to clients on [PERSON_NAME] the form for signature and …" at bounding box center [479, 382] width 780 height 29
drag, startPoint x: 472, startPoint y: 376, endPoint x: 738, endPoint y: 376, distance: 265.3
click at [738, 376] on p "[PERSON_NAME] sent form to clients on [PERSON_NAME] the form for signature and …" at bounding box center [479, 382] width 780 height 29
copy p "clients filed an extension for their taxes, so deadline is 10/15 -"
click at [141, 374] on p "[PERSON_NAME] sent form to clients on [PERSON_NAME] the form for signature and …" at bounding box center [479, 382] width 780 height 29
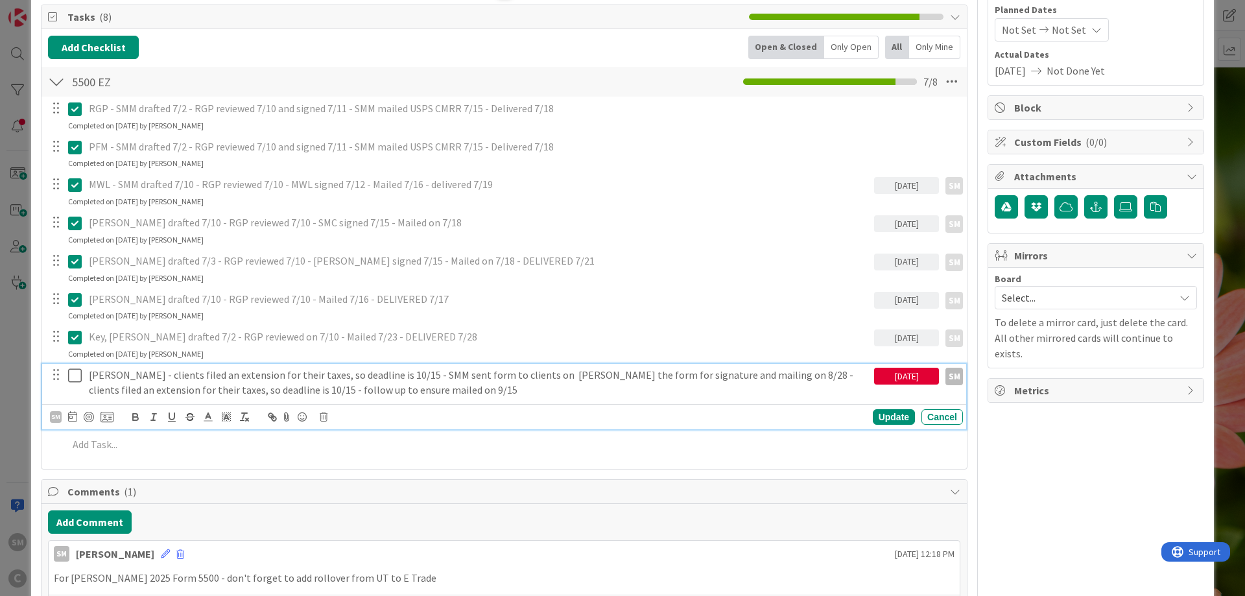
click at [527, 375] on p "[PERSON_NAME] - clients filed an extension for their taxes, so deadline is 10/1…" at bounding box center [479, 382] width 780 height 29
click at [658, 379] on p "[PERSON_NAME] - clients filed an extension for their taxes, so deadline is 10/1…" at bounding box center [479, 382] width 780 height 29
click at [419, 378] on p "[PERSON_NAME] - clients filed an extension for their taxes, so deadline is 10/1…" at bounding box center [479, 382] width 780 height 29
click at [537, 374] on p "[PERSON_NAME] - clients filed an extension for their taxes, so deadline is 10/1…" at bounding box center [479, 382] width 780 height 29
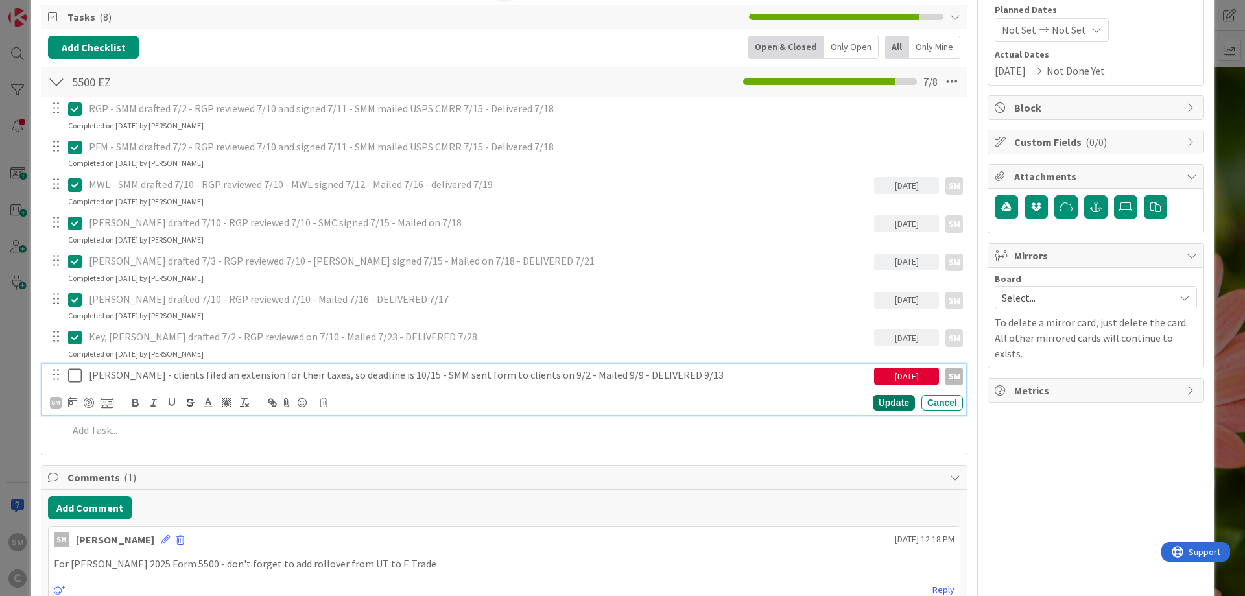
click at [895, 402] on div "Update" at bounding box center [894, 403] width 42 height 16
click at [74, 376] on icon at bounding box center [75, 376] width 14 height 16
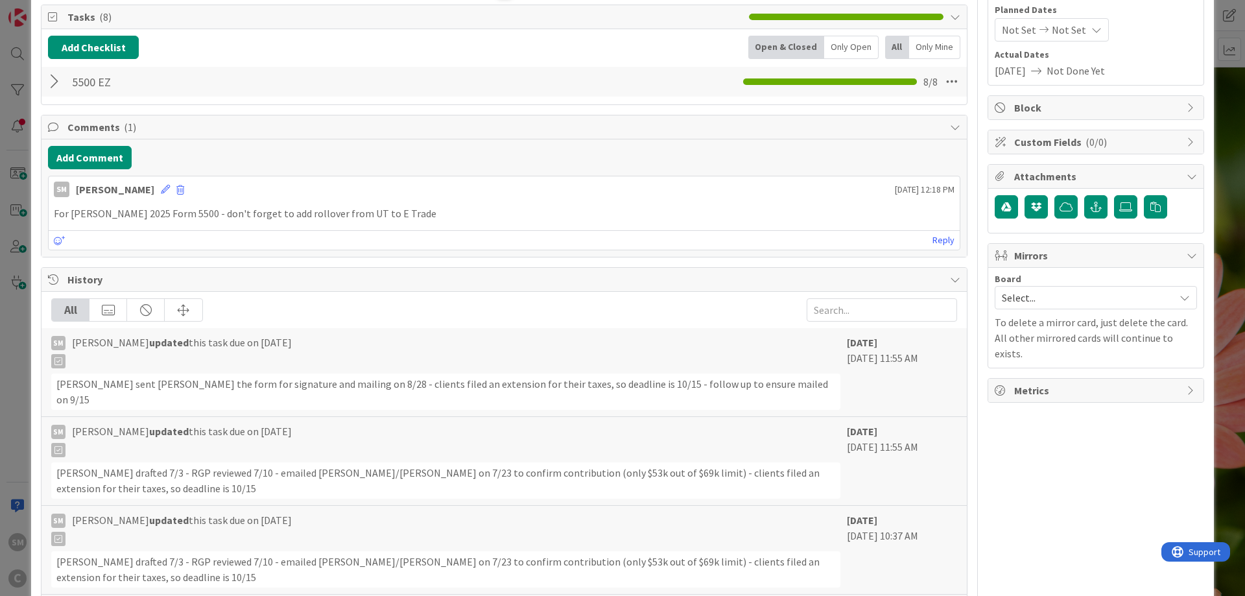
scroll to position [0, 0]
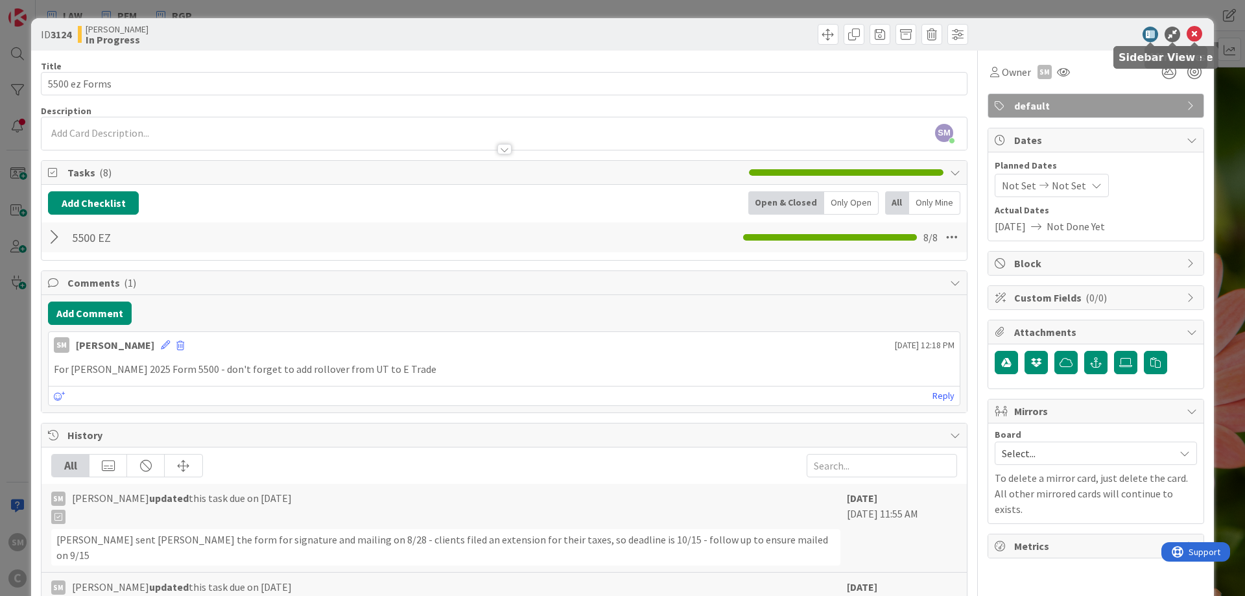
drag, startPoint x: 1194, startPoint y: 32, endPoint x: 381, endPoint y: 159, distance: 822.1
click at [381, 159] on div "ID 3124 [PERSON_NAME] In Progress Title 13 / 128 5500 ez Forms Description SM […" at bounding box center [622, 511] width 1183 height 986
click at [1199, 39] on icon at bounding box center [1195, 35] width 16 height 16
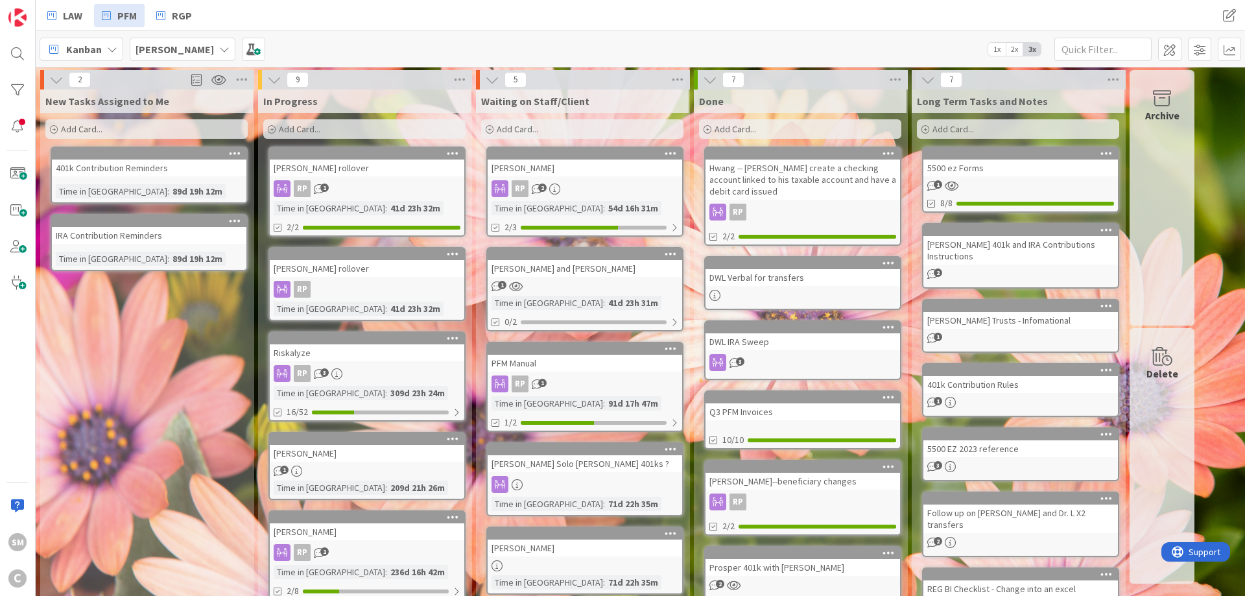
click at [961, 167] on div "5500 ez Forms" at bounding box center [1021, 168] width 195 height 17
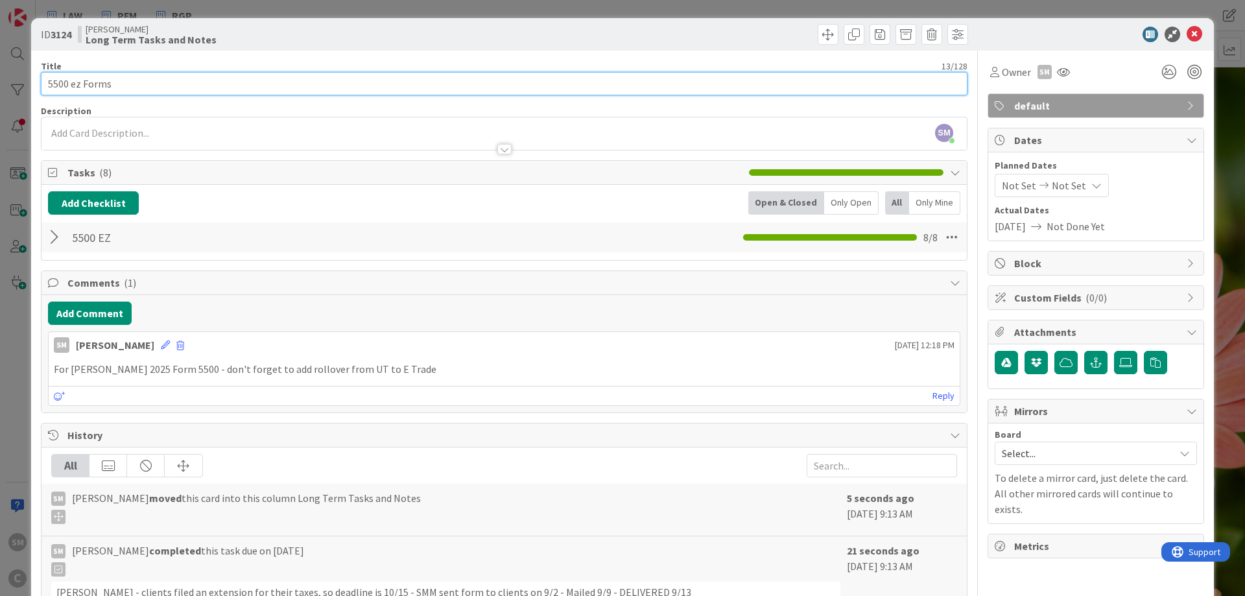
drag, startPoint x: 45, startPoint y: 89, endPoint x: 85, endPoint y: 93, distance: 40.4
click at [47, 89] on input "5500 ez Forms" at bounding box center [504, 83] width 927 height 23
type input "2024 5500 ez Forms"
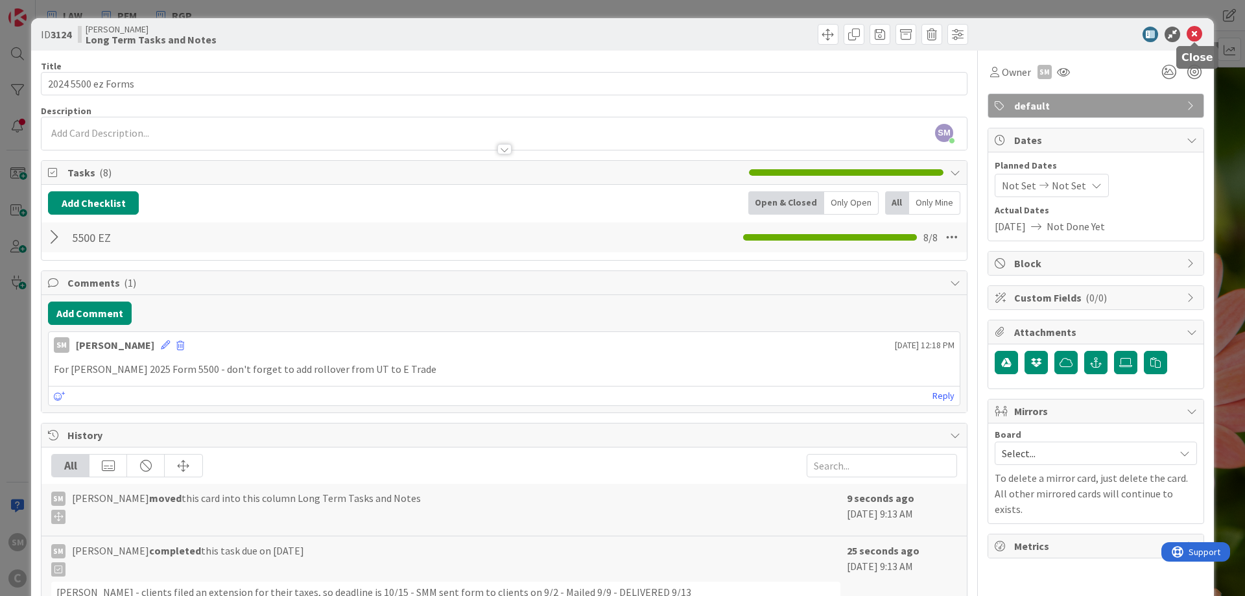
click at [1193, 36] on icon at bounding box center [1195, 35] width 16 height 16
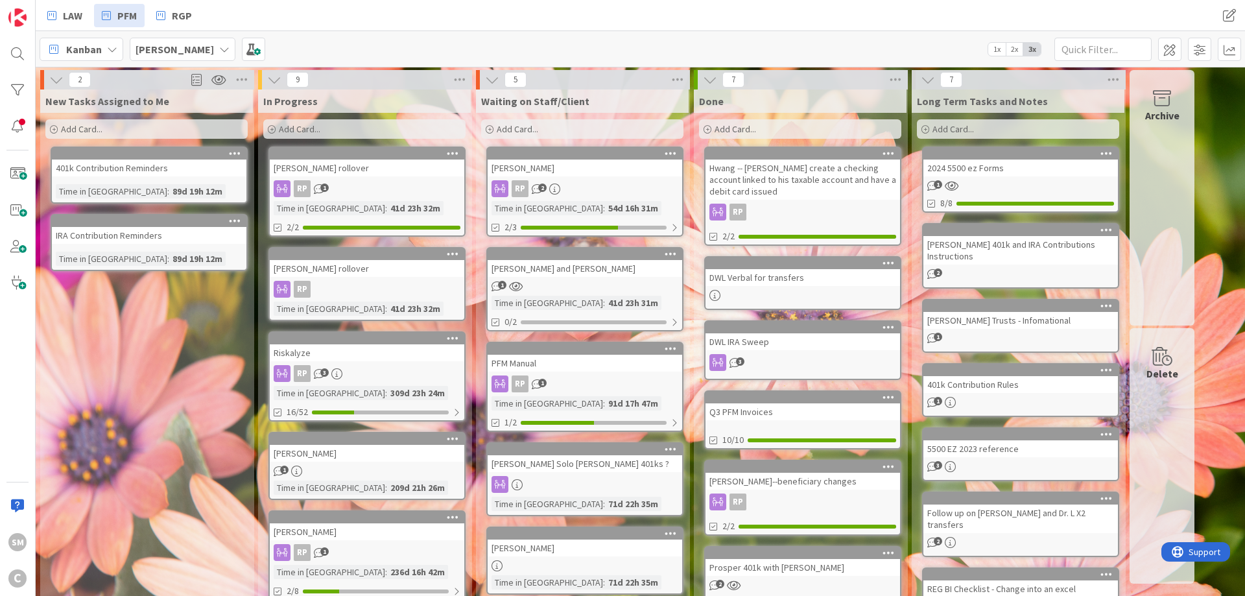
click at [383, 167] on div "[PERSON_NAME] rollover" at bounding box center [367, 168] width 195 height 17
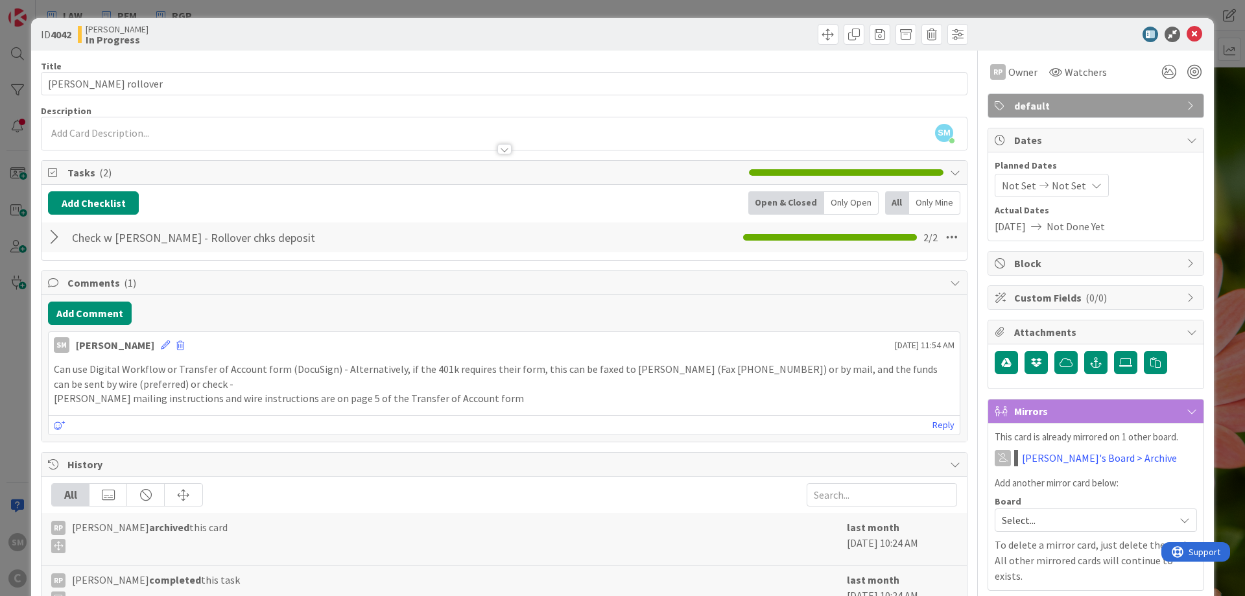
click at [54, 237] on div at bounding box center [56, 237] width 17 height 23
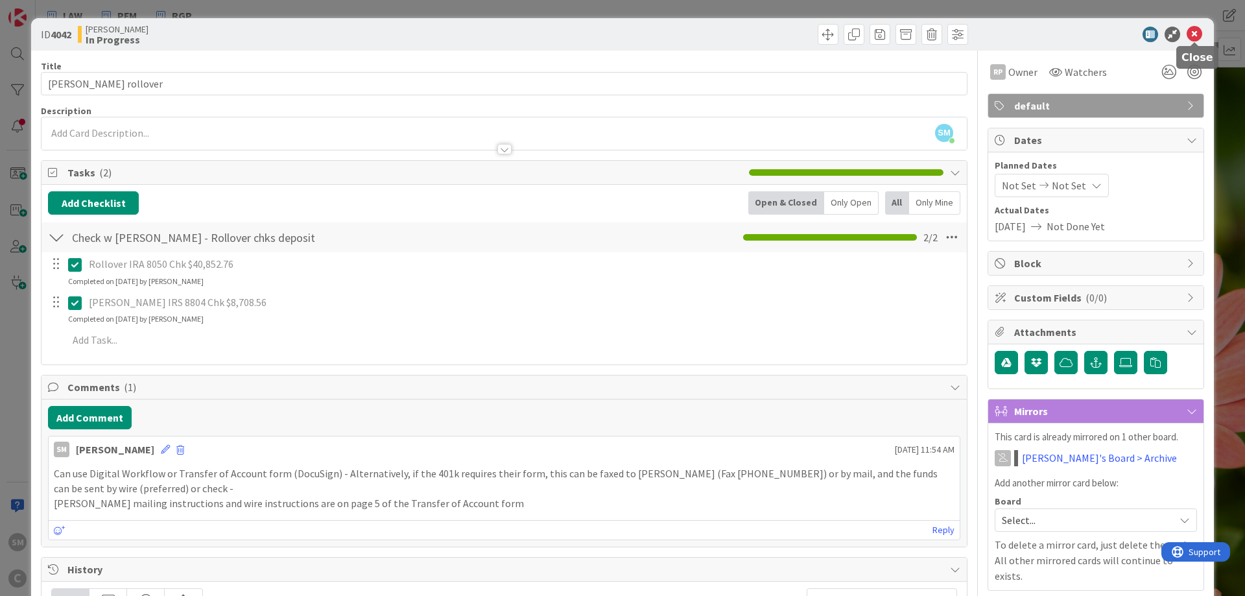
click at [1201, 35] on icon at bounding box center [1195, 35] width 16 height 16
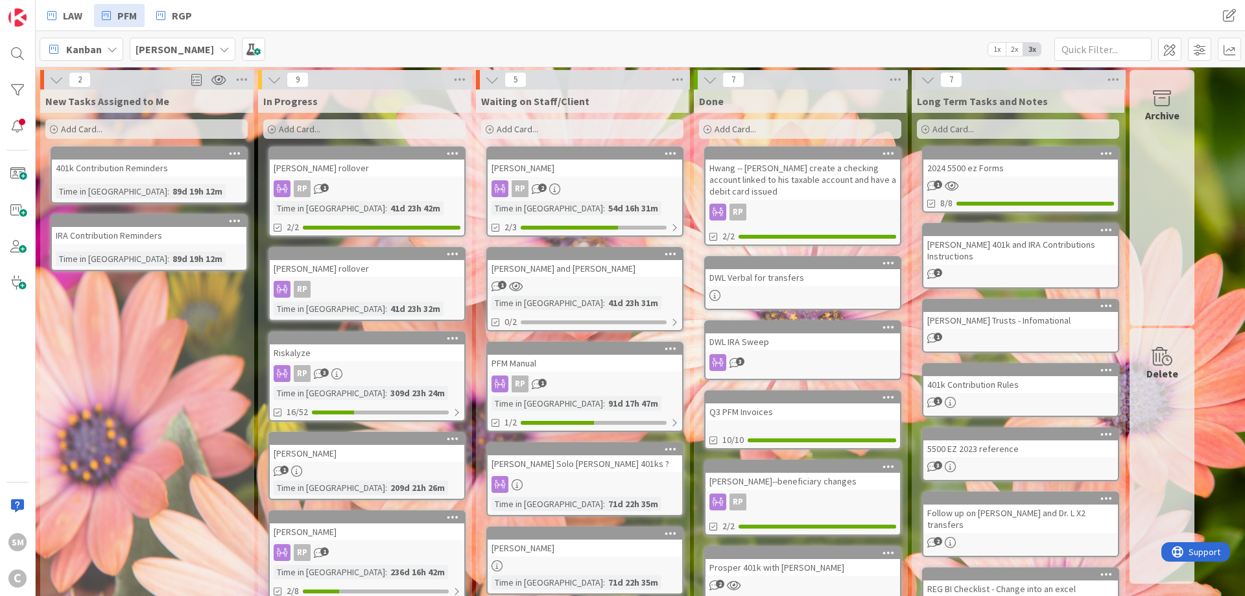
click at [367, 165] on div "[PERSON_NAME] rollover" at bounding box center [367, 168] width 195 height 17
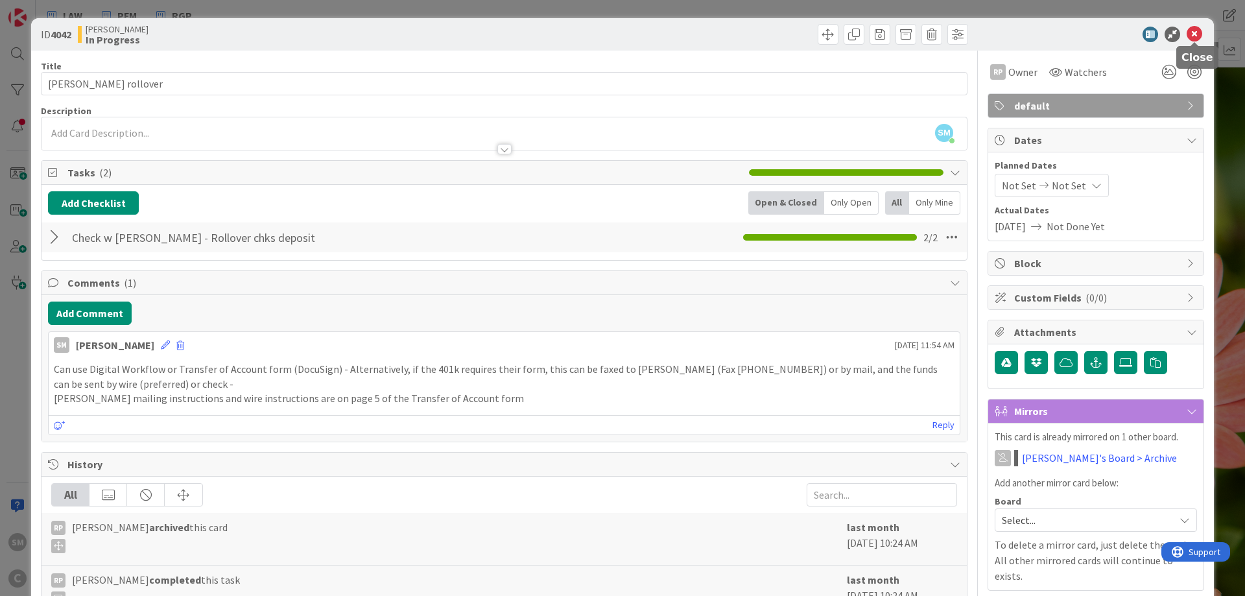
click at [1193, 38] on icon at bounding box center [1195, 35] width 16 height 16
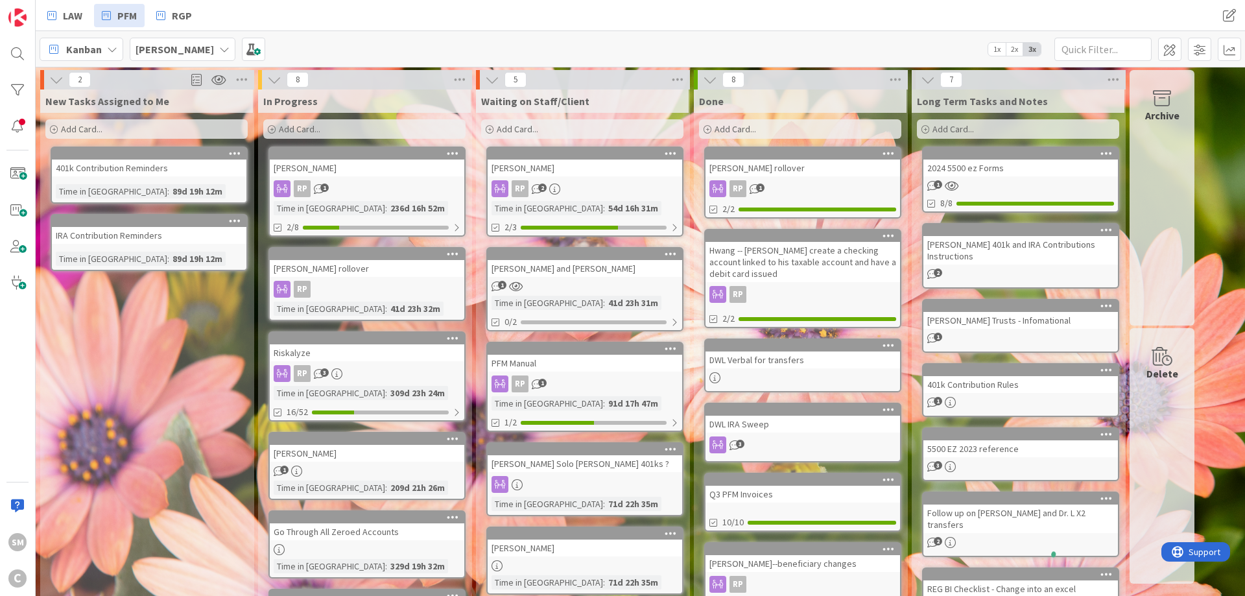
click at [347, 173] on div "[PERSON_NAME]" at bounding box center [367, 168] width 195 height 17
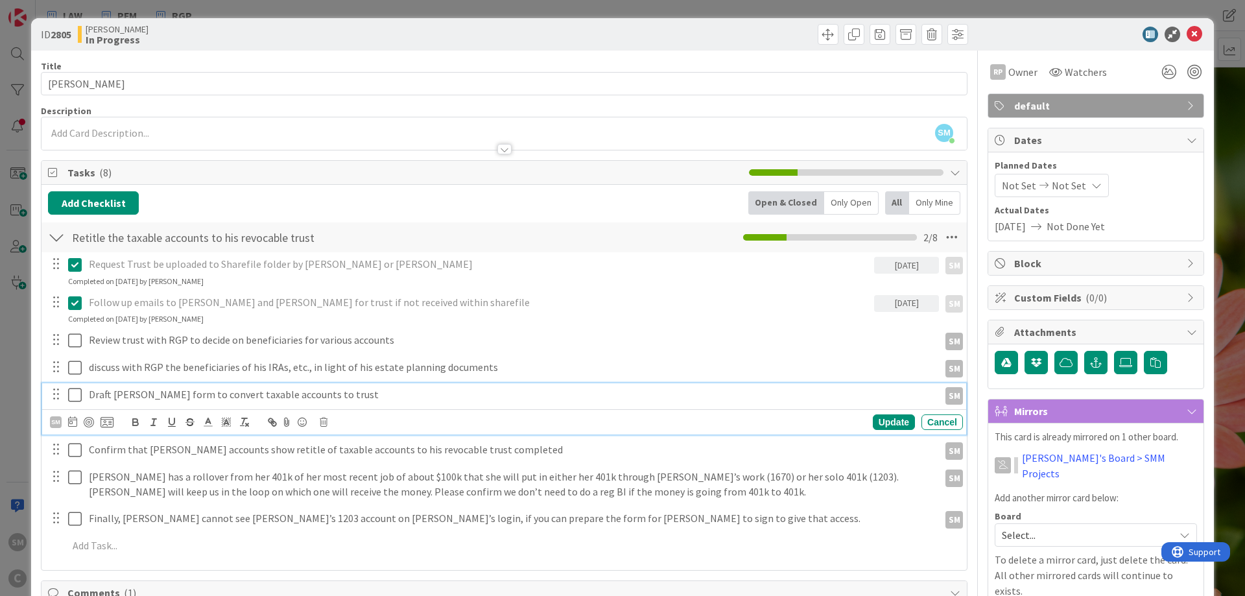
click at [118, 400] on p "Draft [PERSON_NAME] form to convert taxable accounts to trust" at bounding box center [511, 394] width 845 height 15
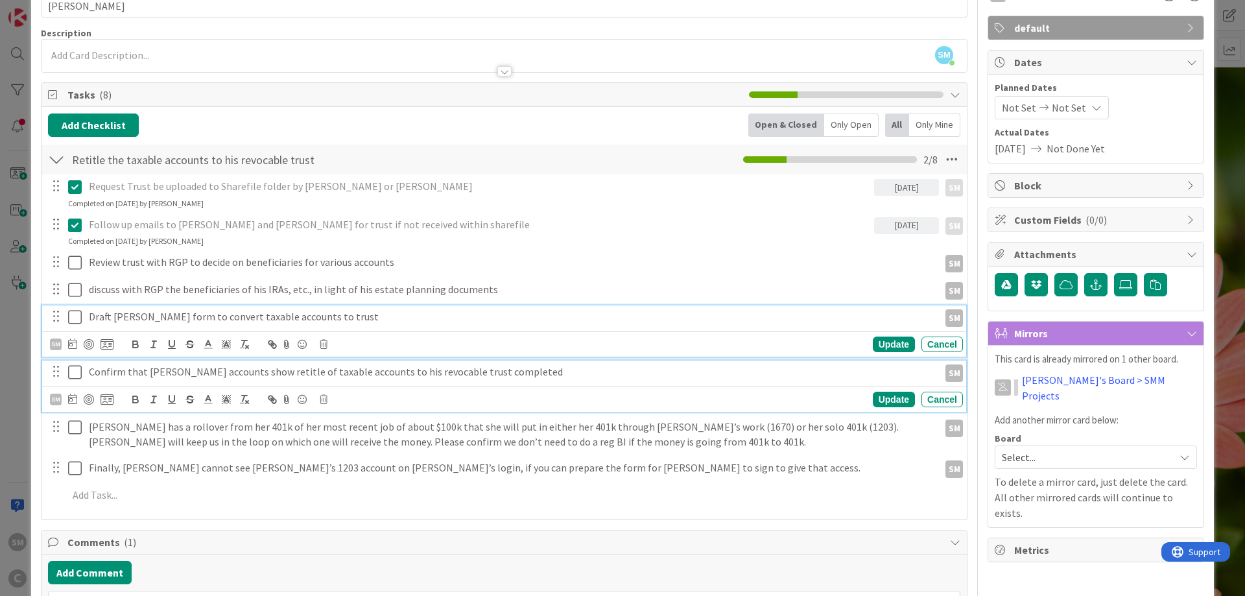
click at [125, 372] on p "Confirm that [PERSON_NAME] accounts show retitle of taxable accounts to his rev…" at bounding box center [511, 372] width 845 height 15
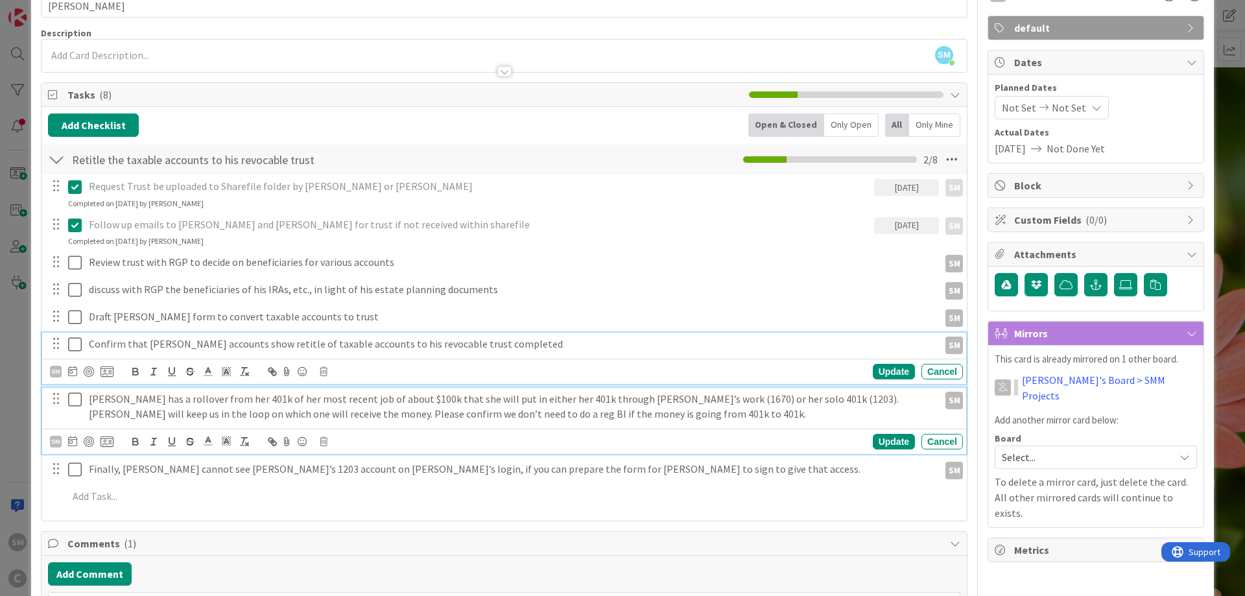
click at [134, 405] on p "[PERSON_NAME] has a rollover from her 401k of her most recent job of about $100…" at bounding box center [511, 406] width 845 height 29
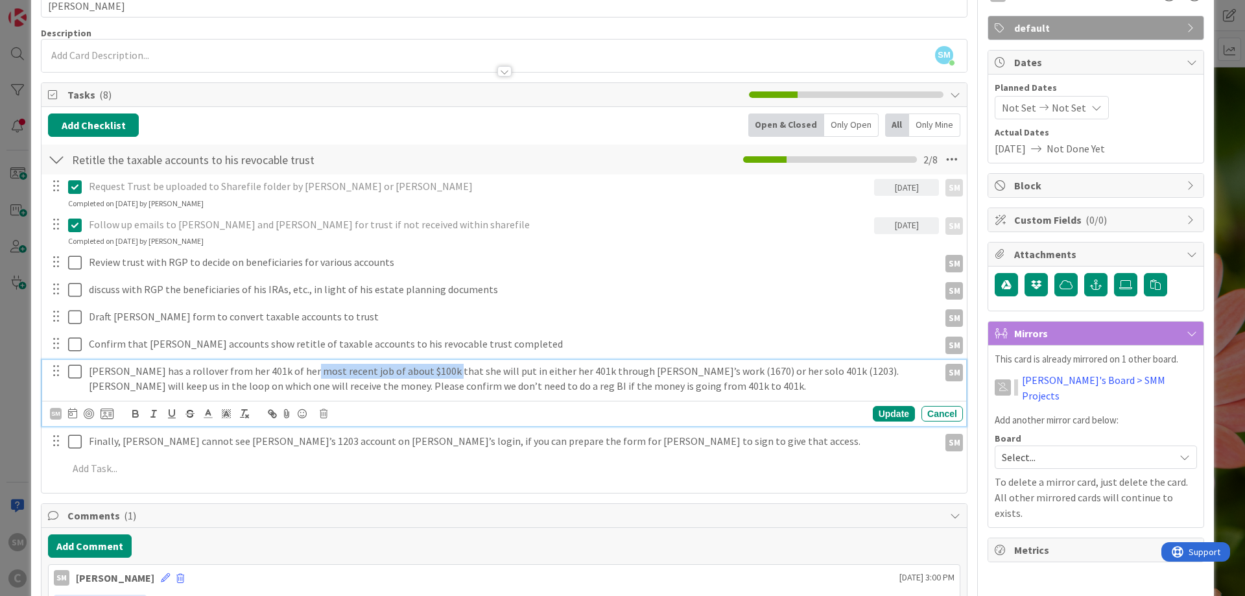
drag, startPoint x: 304, startPoint y: 372, endPoint x: 445, endPoint y: 372, distance: 140.8
click at [445, 372] on p "[PERSON_NAME] has a rollover from her 401k of her most recent job of about $100…" at bounding box center [511, 378] width 845 height 29
drag, startPoint x: 540, startPoint y: 370, endPoint x: 592, endPoint y: 370, distance: 51.9
click at [560, 370] on p "[PERSON_NAME] has a rollover from her 401k of her most recent job of about $100…" at bounding box center [511, 378] width 845 height 29
drag, startPoint x: 628, startPoint y: 370, endPoint x: 704, endPoint y: 370, distance: 75.9
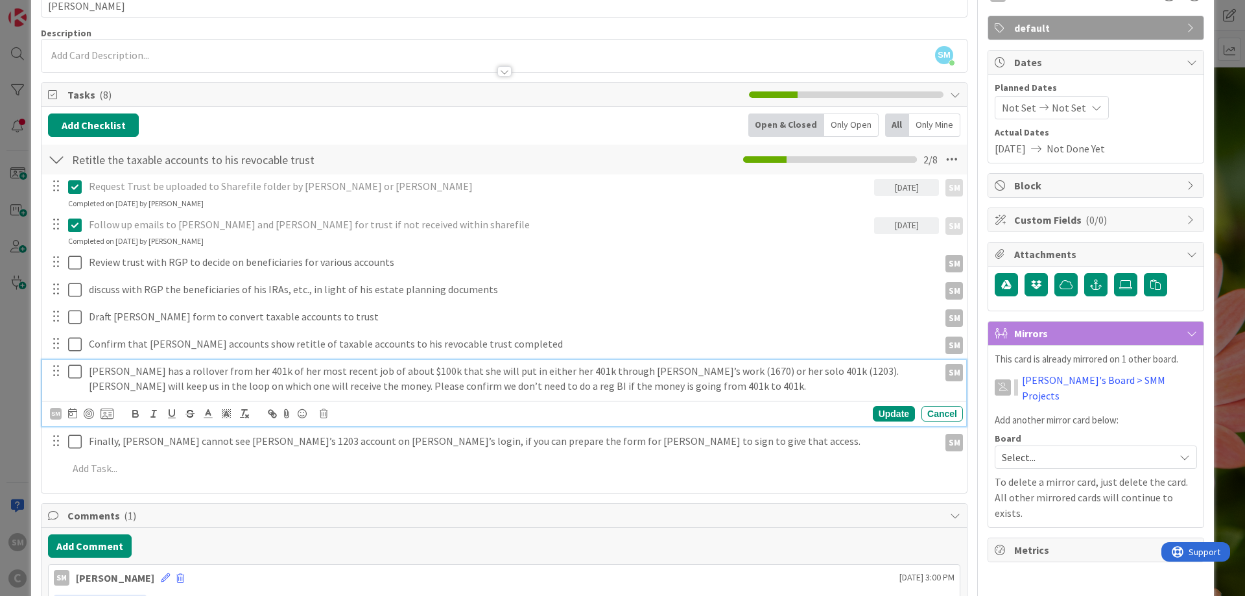
click at [631, 370] on p "[PERSON_NAME] has a rollover from her 401k of her most recent job of about $100…" at bounding box center [511, 378] width 845 height 29
click at [726, 370] on p "[PERSON_NAME] has a rollover from her 401k of her most recent job of about $100…" at bounding box center [511, 378] width 845 height 29
click at [891, 372] on p "[PERSON_NAME] has a rollover from her 401k of her most recent job of about $100…" at bounding box center [511, 378] width 845 height 29
drag, startPoint x: 804, startPoint y: 370, endPoint x: 919, endPoint y: 370, distance: 115.5
click at [806, 370] on p "[PERSON_NAME] has a rollover from her 401k of her most recent job of about $100…" at bounding box center [511, 378] width 845 height 29
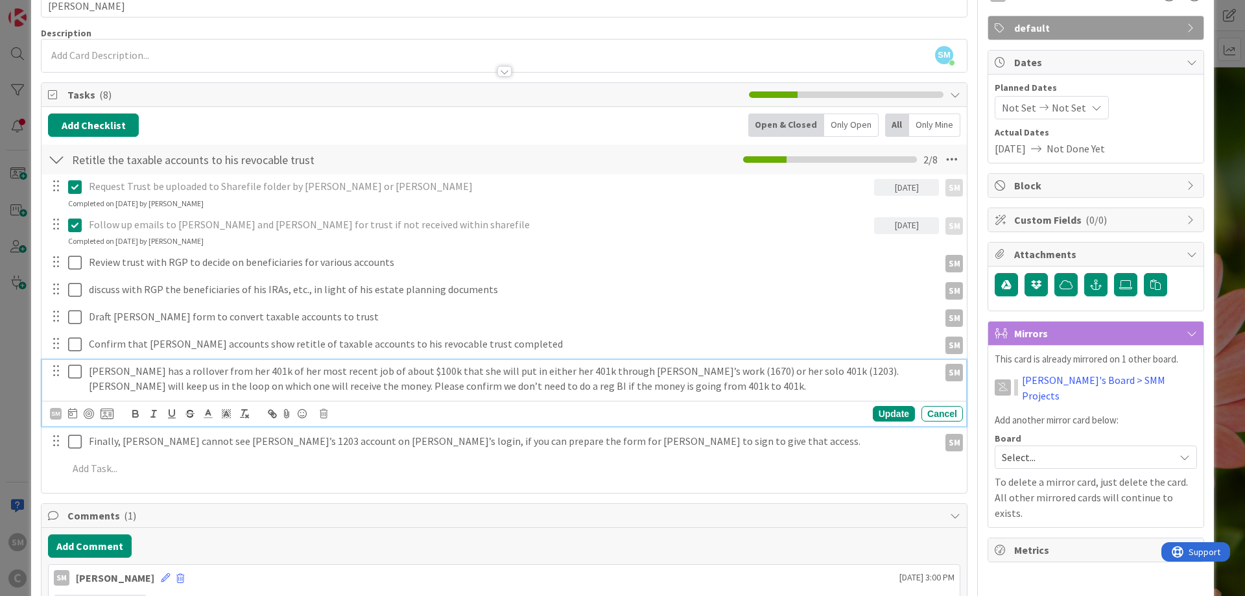
click at [248, 386] on p "[PERSON_NAME] has a rollover from her 401k of her most recent job of about $100…" at bounding box center [511, 378] width 845 height 29
click at [416, 385] on p "[PERSON_NAME] has a rollover from her 401k of her most recent job of about $100…" at bounding box center [511, 378] width 845 height 29
click at [903, 420] on div "Update" at bounding box center [894, 414] width 42 height 16
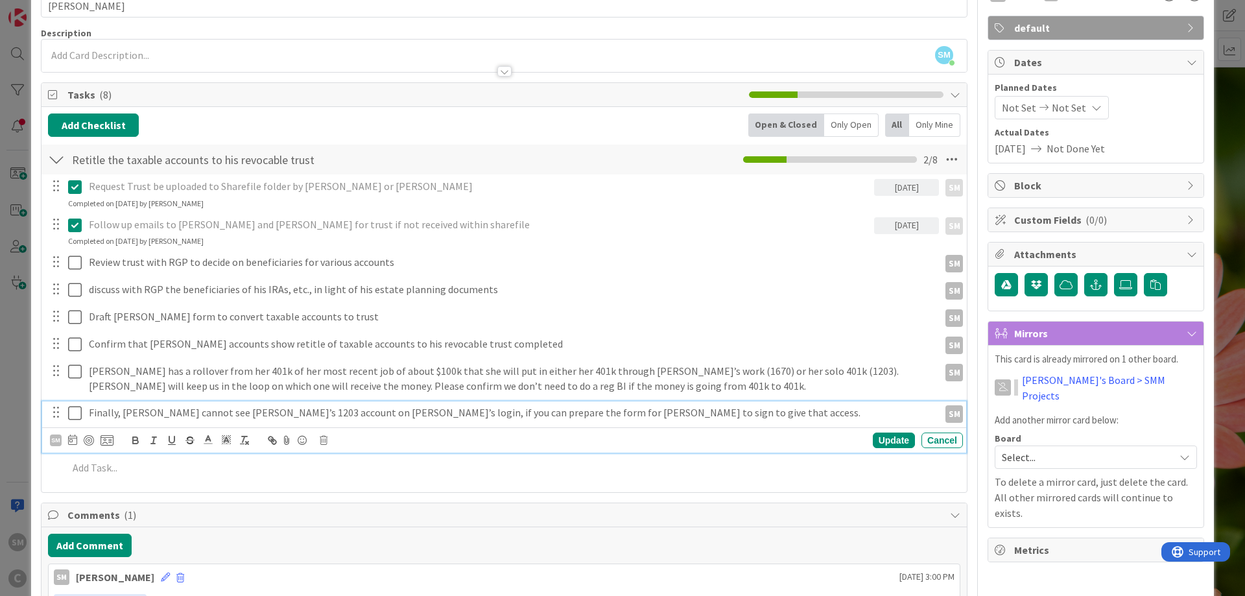
click at [137, 418] on p "Finally, [PERSON_NAME] cannot see [PERSON_NAME]’s 1203 account on [PERSON_NAME]…" at bounding box center [511, 412] width 845 height 15
click at [659, 410] on p "Finally, [PERSON_NAME] cannot see [PERSON_NAME]’s 1203 account on [PERSON_NAME]…" at bounding box center [511, 412] width 845 height 15
click at [721, 409] on p "Finally, [PERSON_NAME] cannot see [PERSON_NAME]’s 1203 account on [PERSON_NAME]…" at bounding box center [511, 412] width 845 height 15
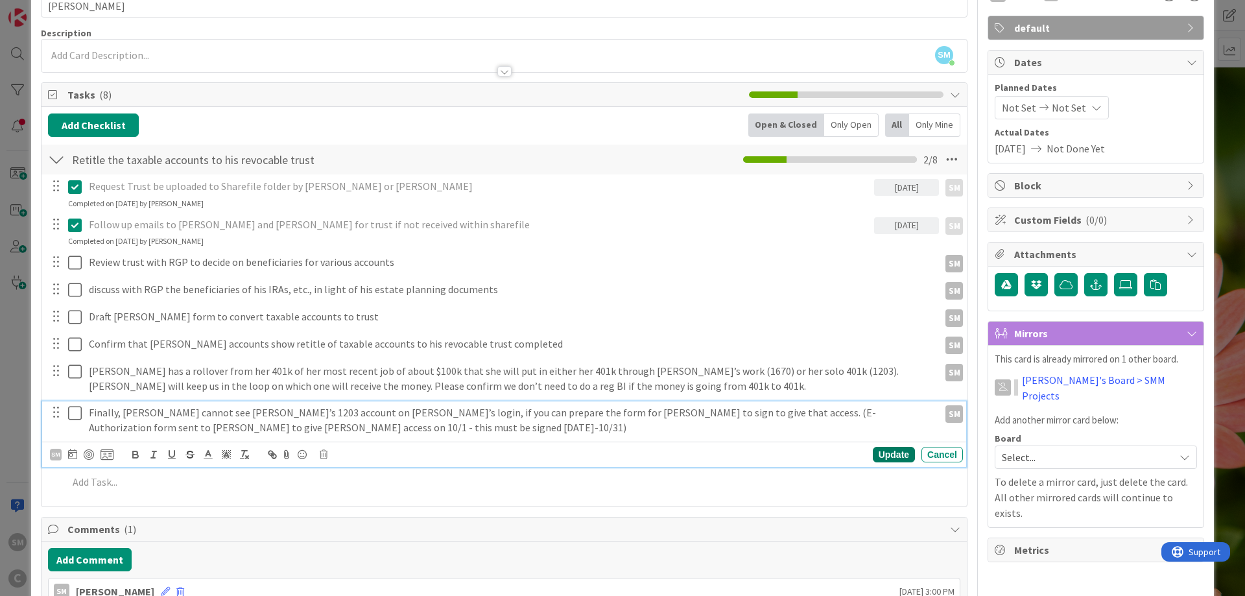
click at [895, 454] on div "Update" at bounding box center [894, 455] width 42 height 16
click at [200, 414] on p "Finally, [PERSON_NAME] cannot see [PERSON_NAME]’s 1203 account on [PERSON_NAME]…" at bounding box center [511, 419] width 845 height 29
click at [464, 415] on p "Finally, [PERSON_NAME] cannot see [PERSON_NAME]’s 1203 account on [PERSON_NAME]…" at bounding box center [511, 419] width 845 height 29
click at [71, 457] on icon at bounding box center [72, 454] width 9 height 10
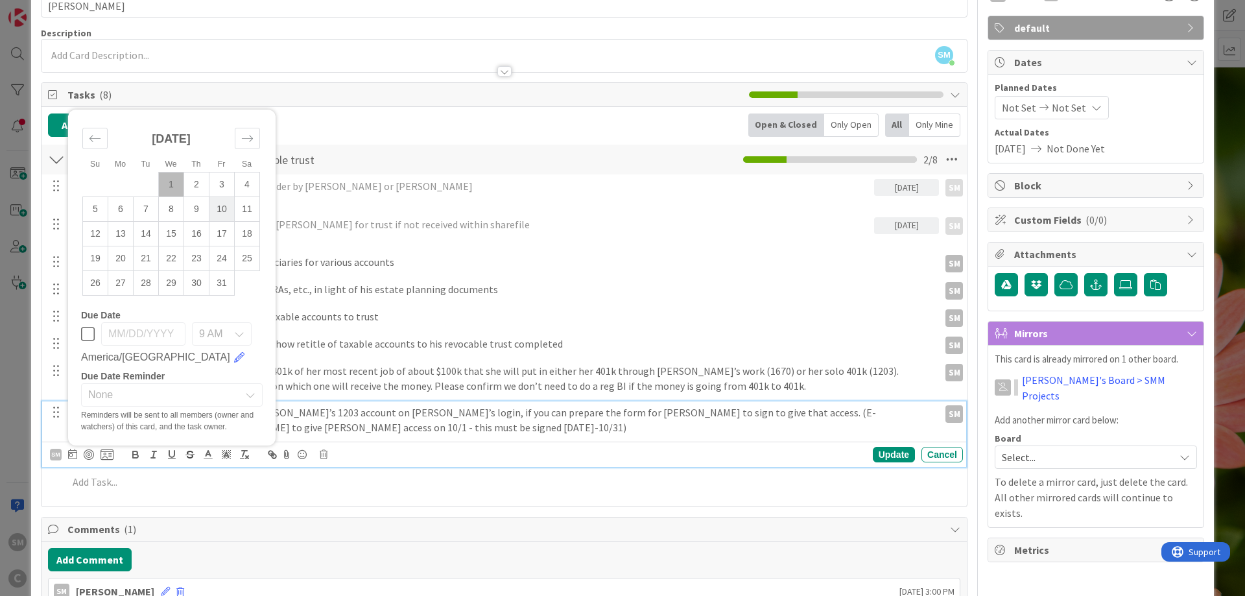
click at [227, 208] on td "10" at bounding box center [222, 209] width 25 height 25
type input "[DATE]"
click at [890, 450] on div "Update" at bounding box center [894, 455] width 42 height 16
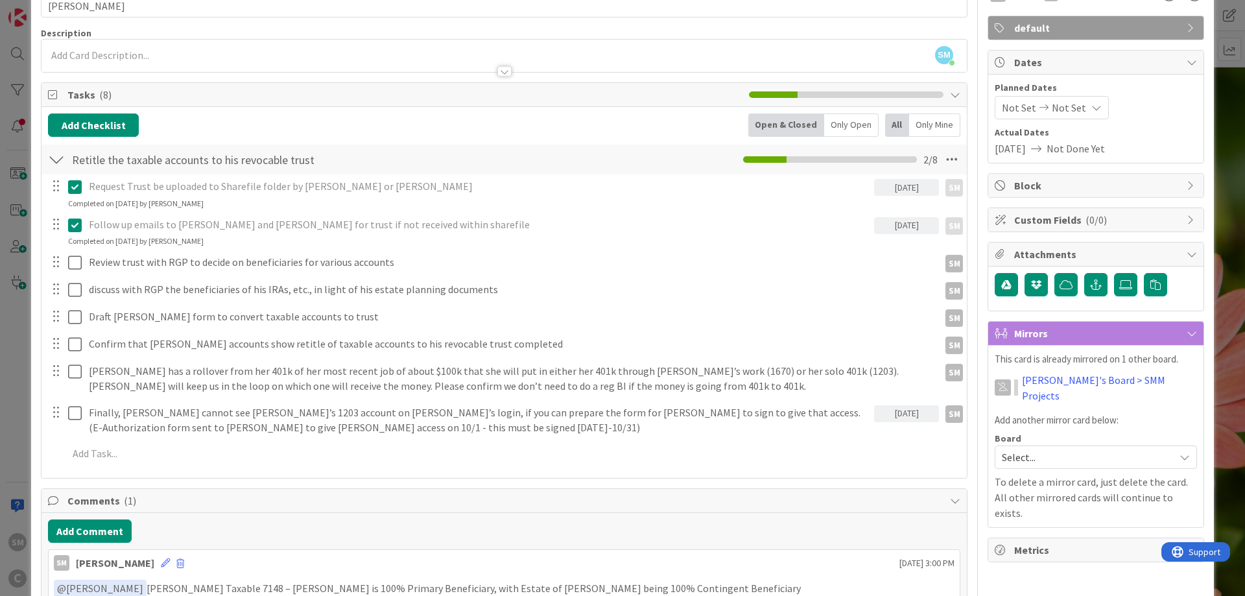
click at [1066, 573] on div "RP Owner SM default Dates Planned Dates Not Set Not Set Actual Dates [DATE] Not…" at bounding box center [1096, 605] width 217 height 1264
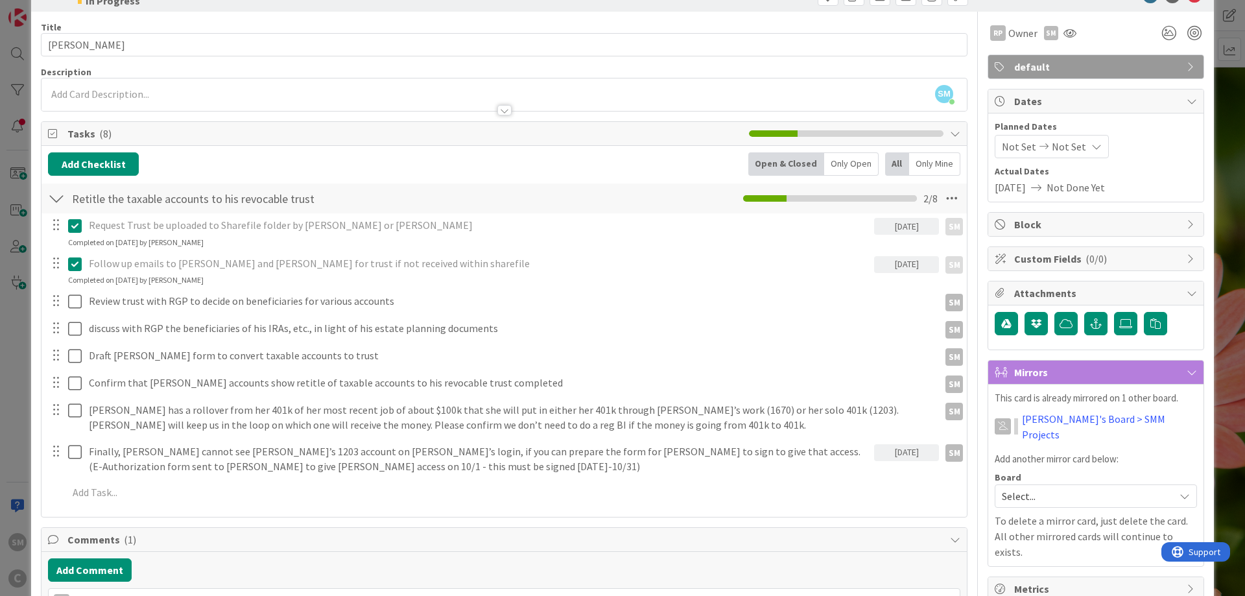
scroll to position [0, 0]
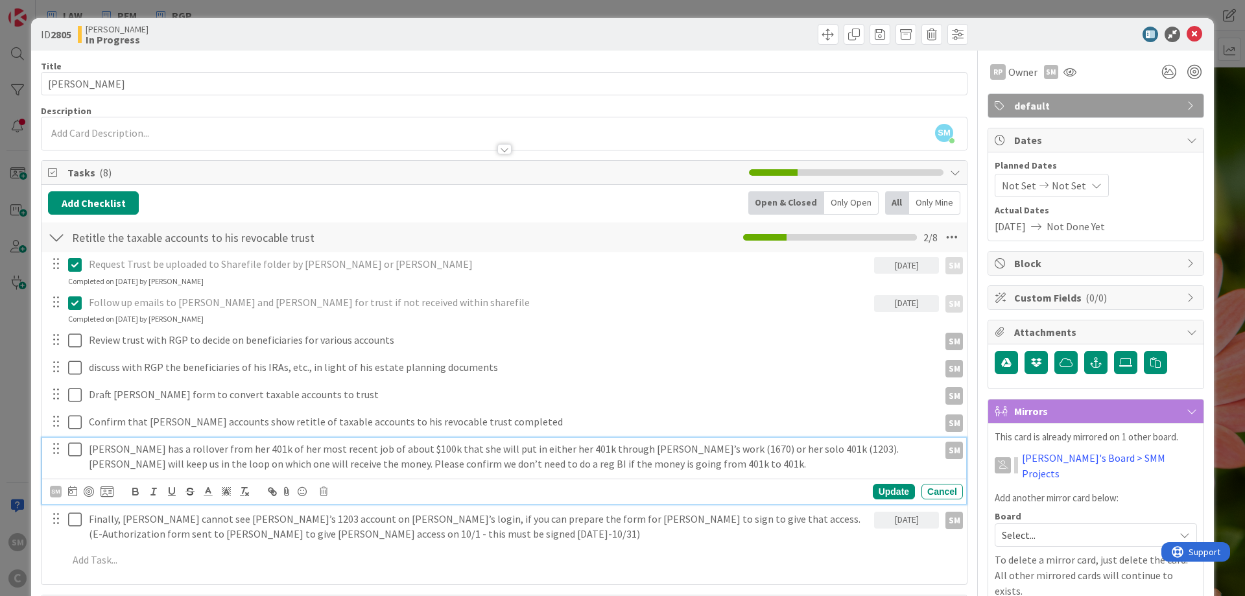
click at [176, 450] on p "[PERSON_NAME] has a rollover from her 401k of her most recent job of about $100…" at bounding box center [511, 456] width 845 height 29
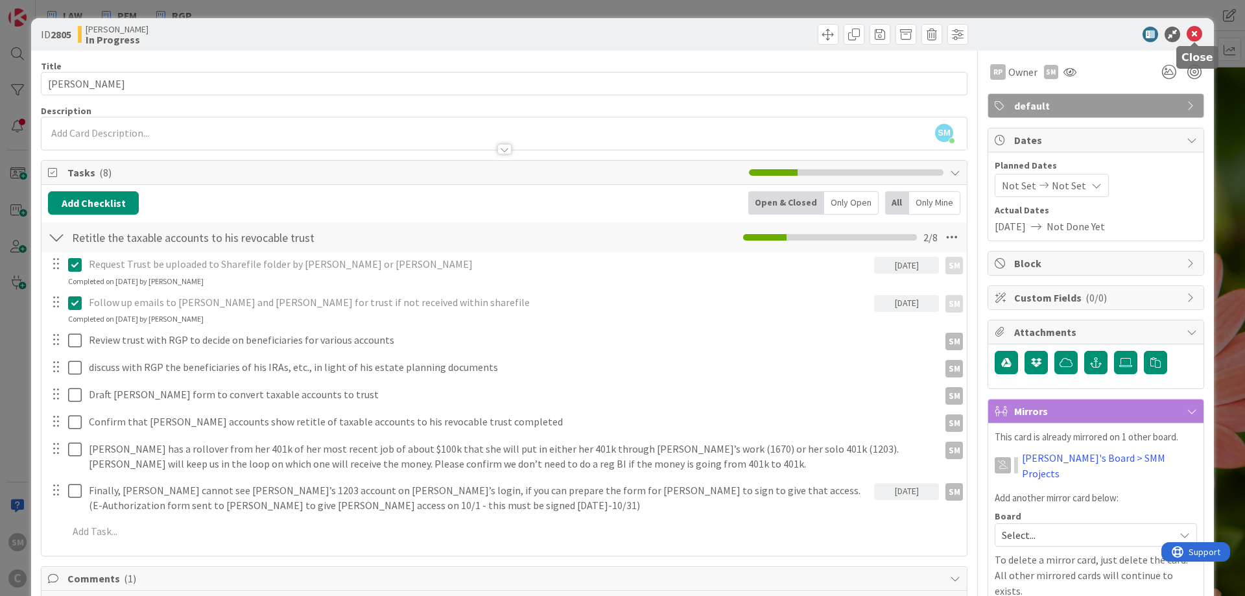
click at [1201, 37] on icon at bounding box center [1195, 35] width 16 height 16
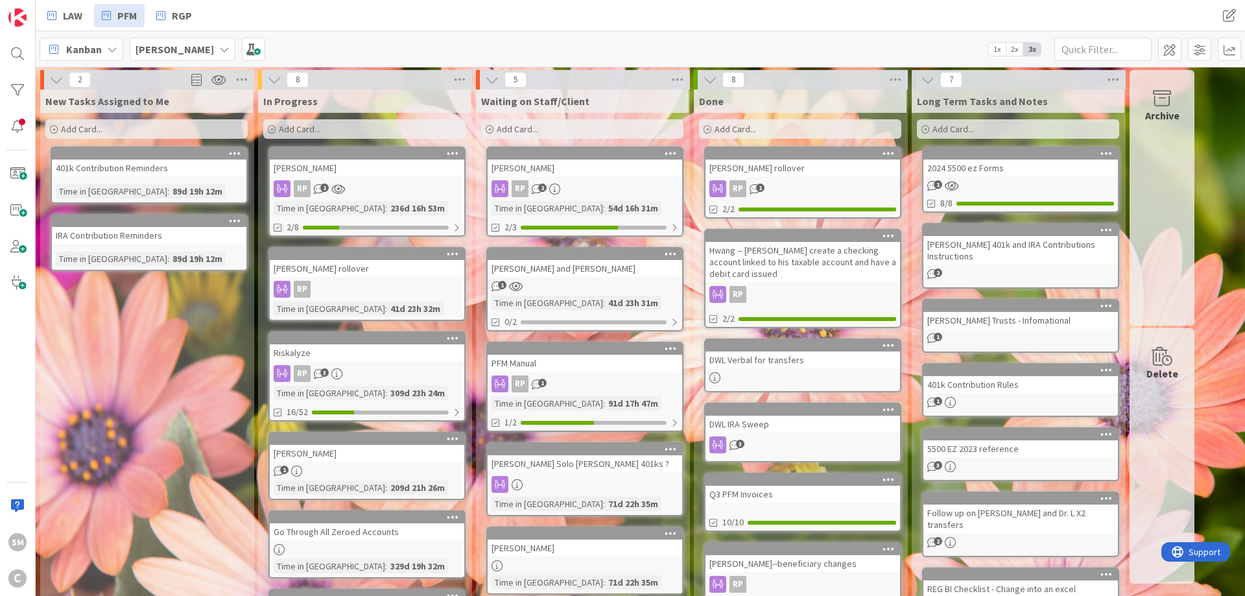
click at [119, 372] on div "New Tasks Assigned to Me Add Card... 401k Contribution Reminders Time in Column…" at bounding box center [146, 474] width 213 height 768
click at [351, 168] on div "[PERSON_NAME]" at bounding box center [367, 168] width 195 height 17
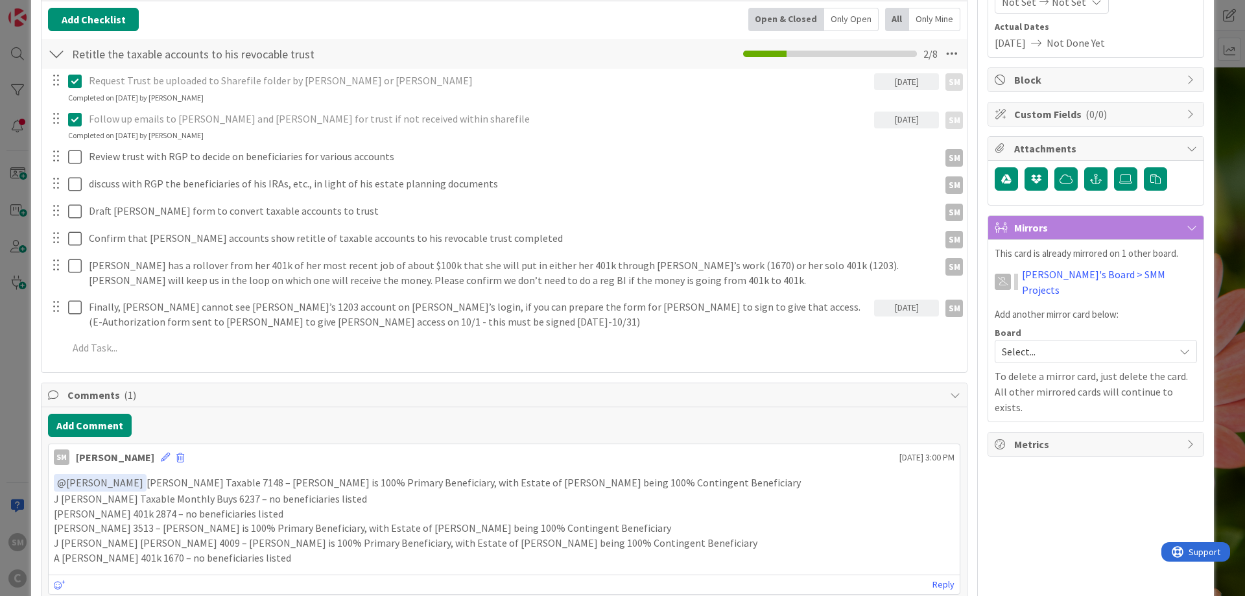
scroll to position [234, 0]
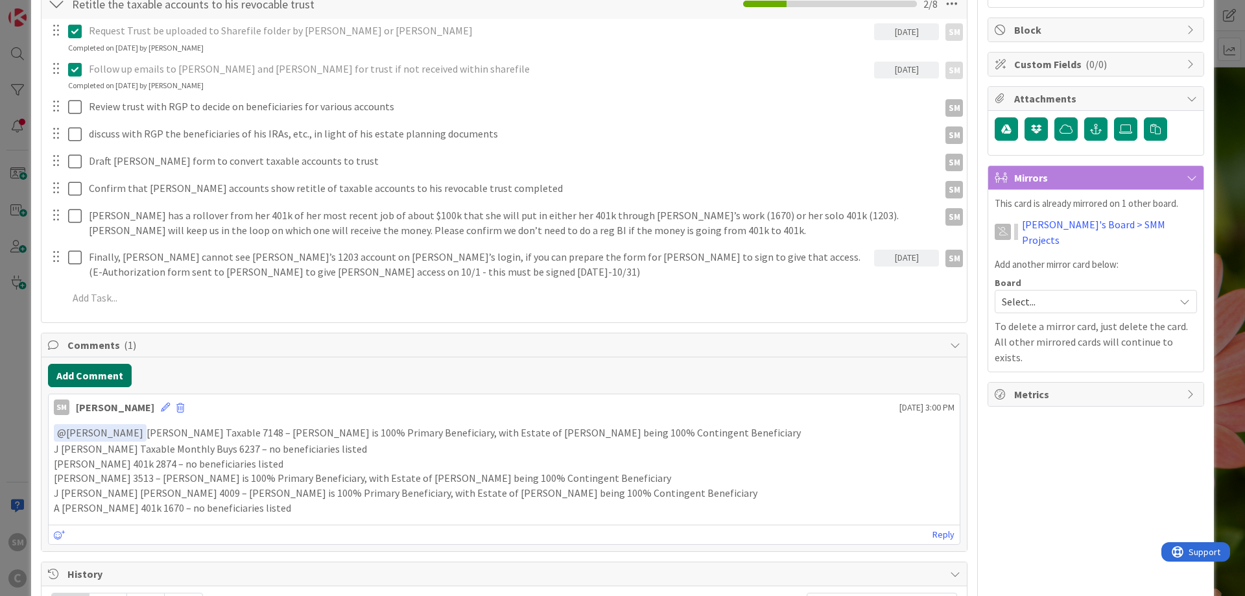
click at [104, 367] on button "Add Comment" at bounding box center [90, 375] width 84 height 23
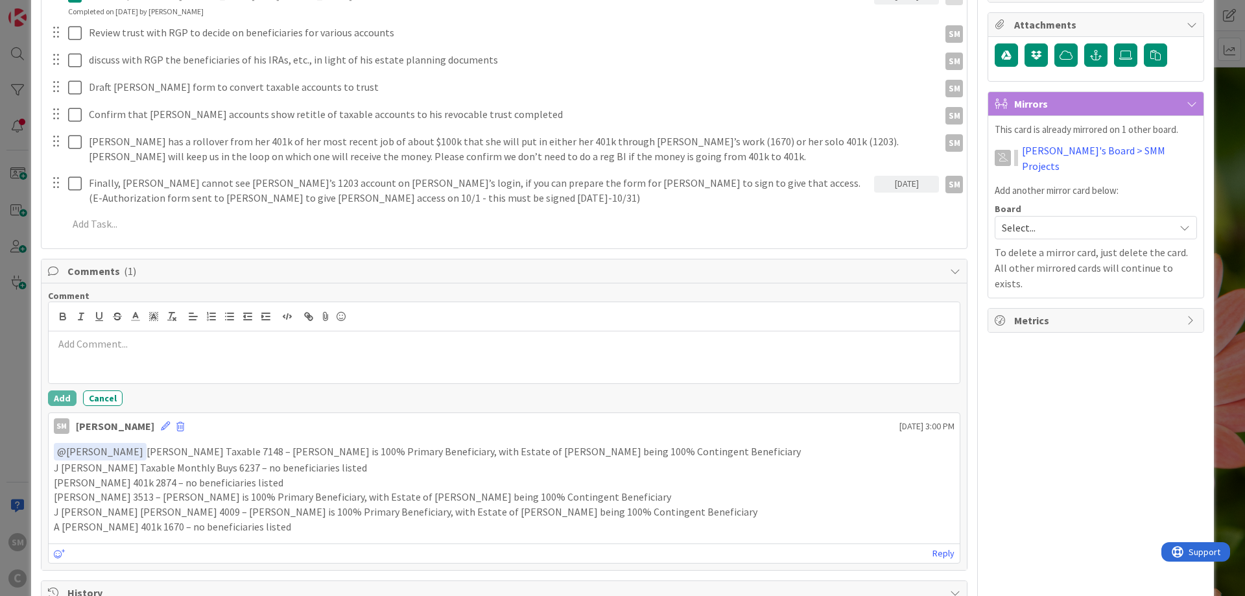
scroll to position [311, 0]
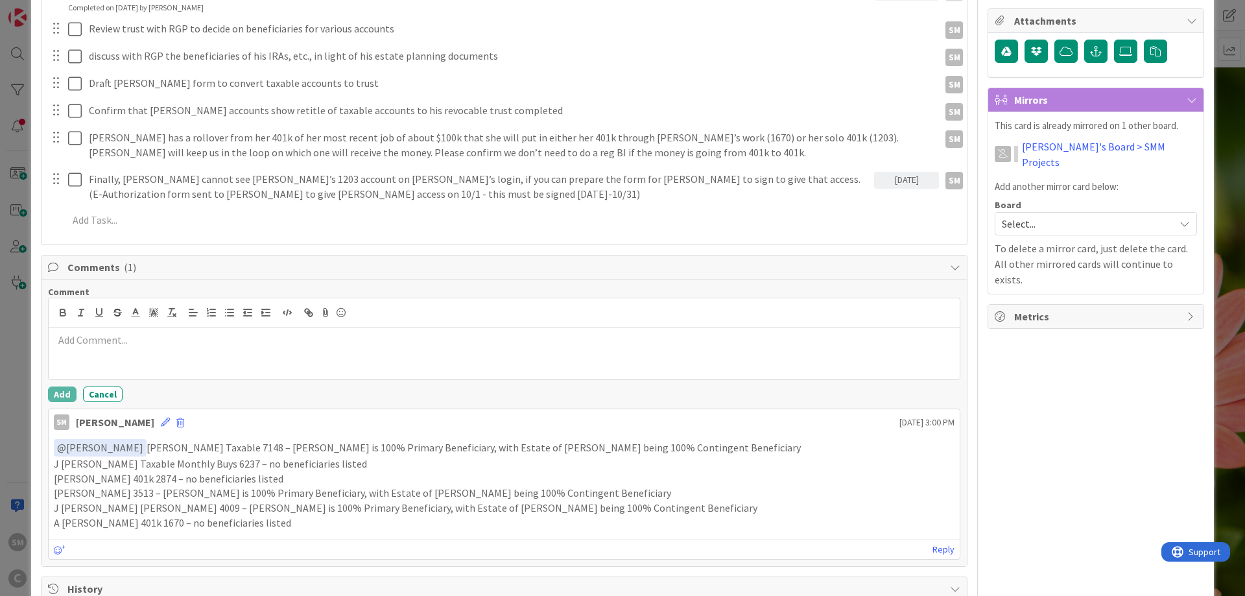
click at [283, 368] on div at bounding box center [504, 354] width 911 height 52
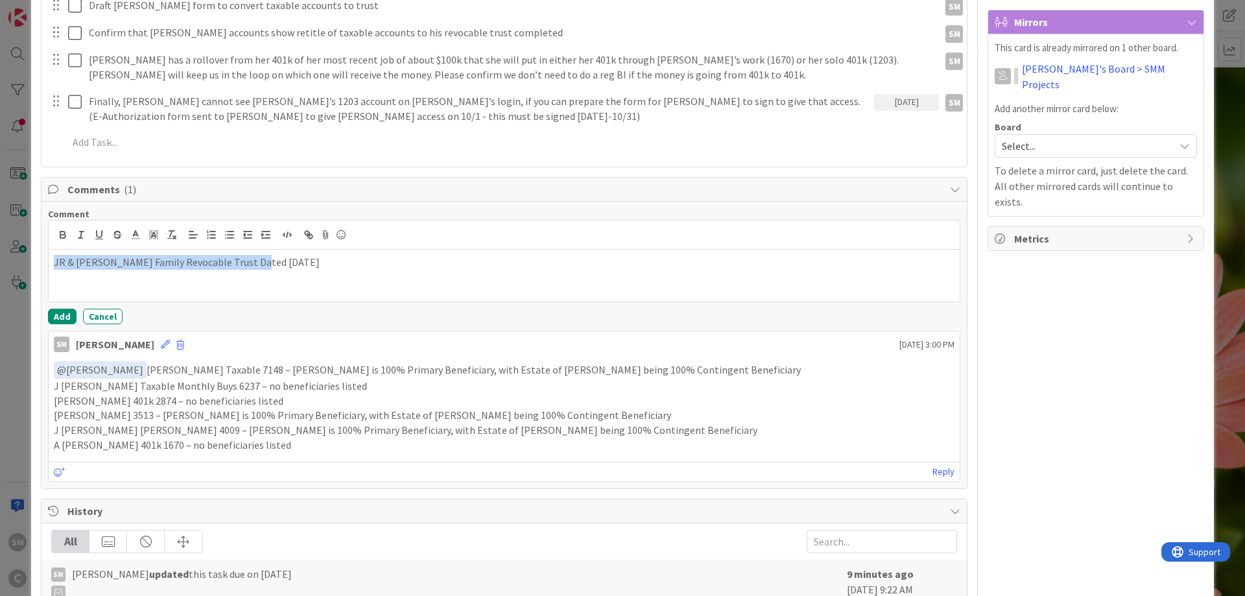
drag, startPoint x: 254, startPoint y: 267, endPoint x: 26, endPoint y: 266, distance: 228.3
click at [49, 266] on div "JR & [PERSON_NAME] Family Revocable Trust Dated [DATE]" at bounding box center [504, 276] width 911 height 52
copy p "JR & [PERSON_NAME] Family Revocable Trust Dated"
click at [375, 269] on p "JR & [PERSON_NAME] Family Revocable Trust Dated [DATE]" at bounding box center [504, 262] width 901 height 15
drag, startPoint x: 409, startPoint y: 269, endPoint x: -24, endPoint y: 263, distance: 432.7
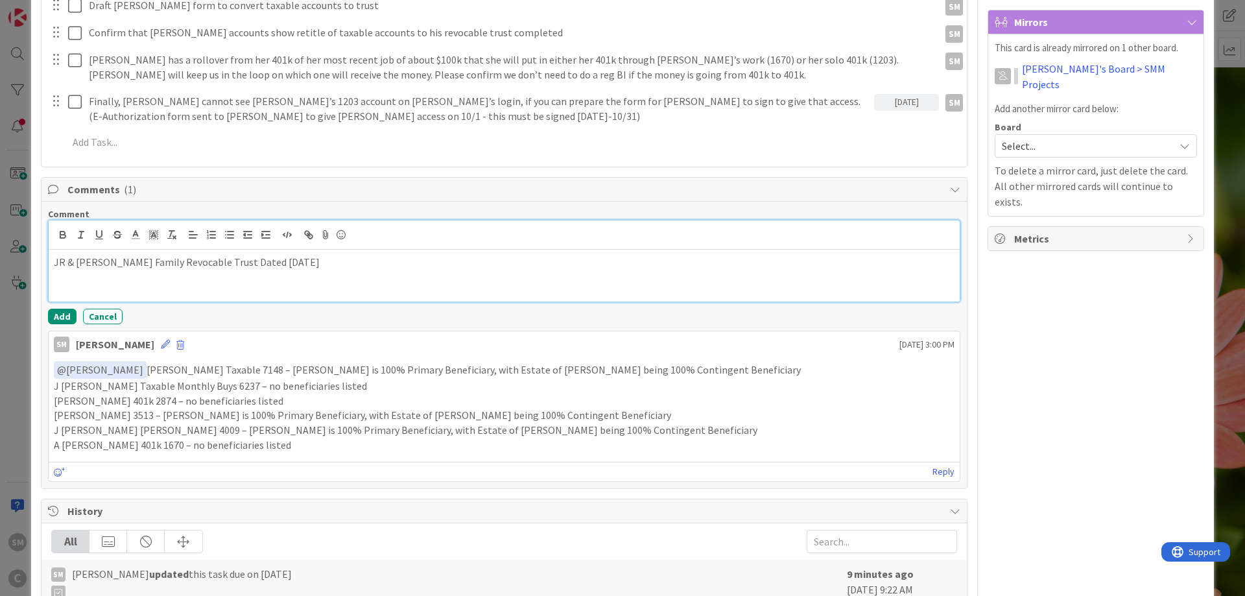
click at [49, 263] on div "JR & [PERSON_NAME] Family Revocable Trust Dated [DATE]" at bounding box center [504, 276] width 911 height 52
click at [152, 271] on div at bounding box center [504, 276] width 911 height 52
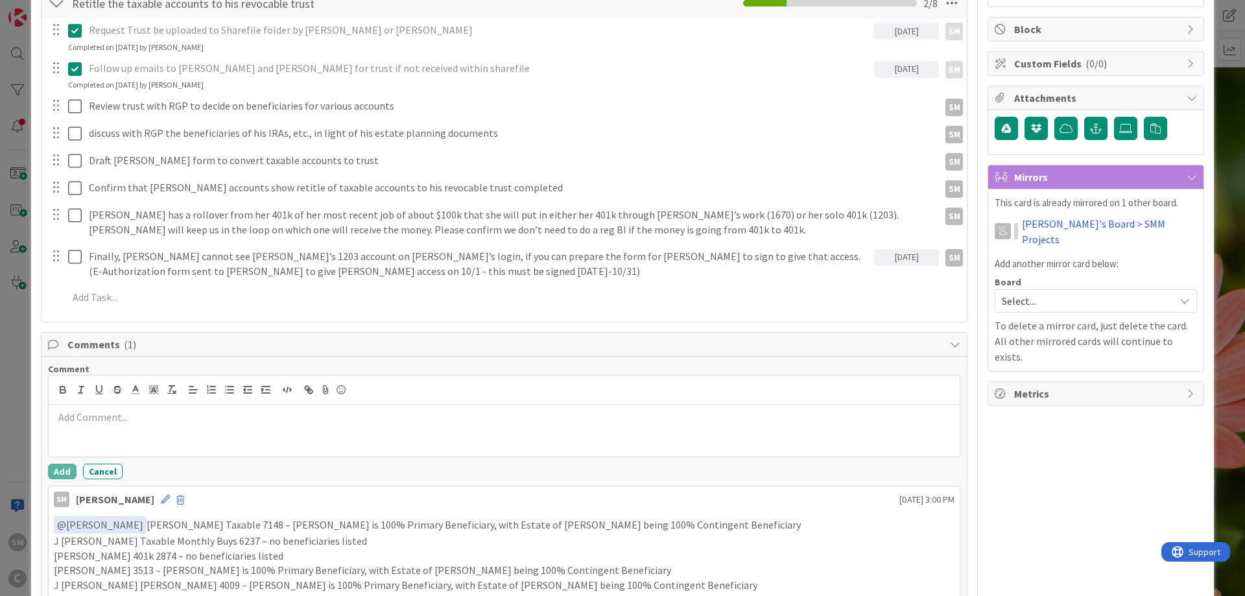
scroll to position [234, 0]
